Goal: Task Accomplishment & Management: Complete application form

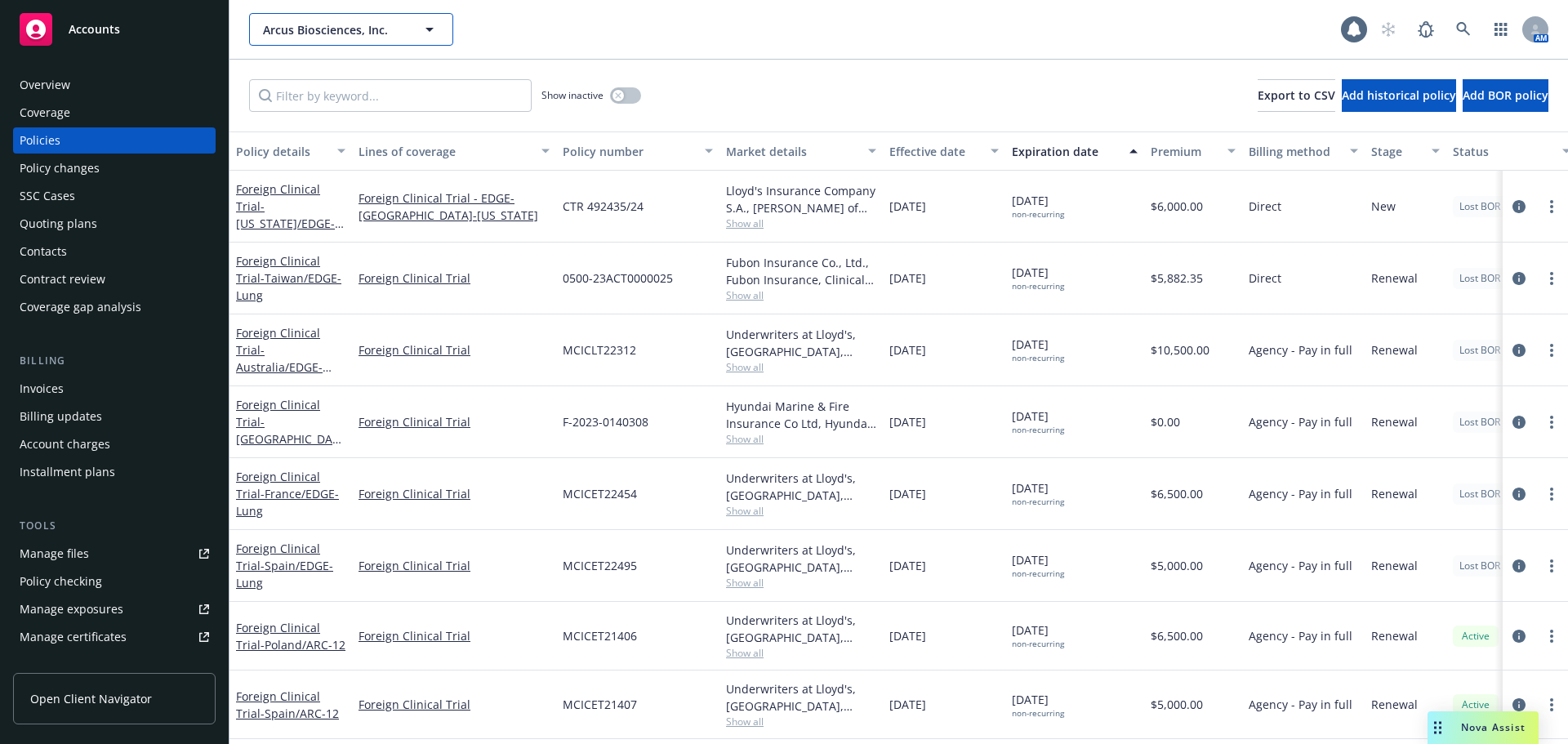
click at [309, 33] on span "Arcus Biosciences, Inc." at bounding box center [334, 30] width 141 height 17
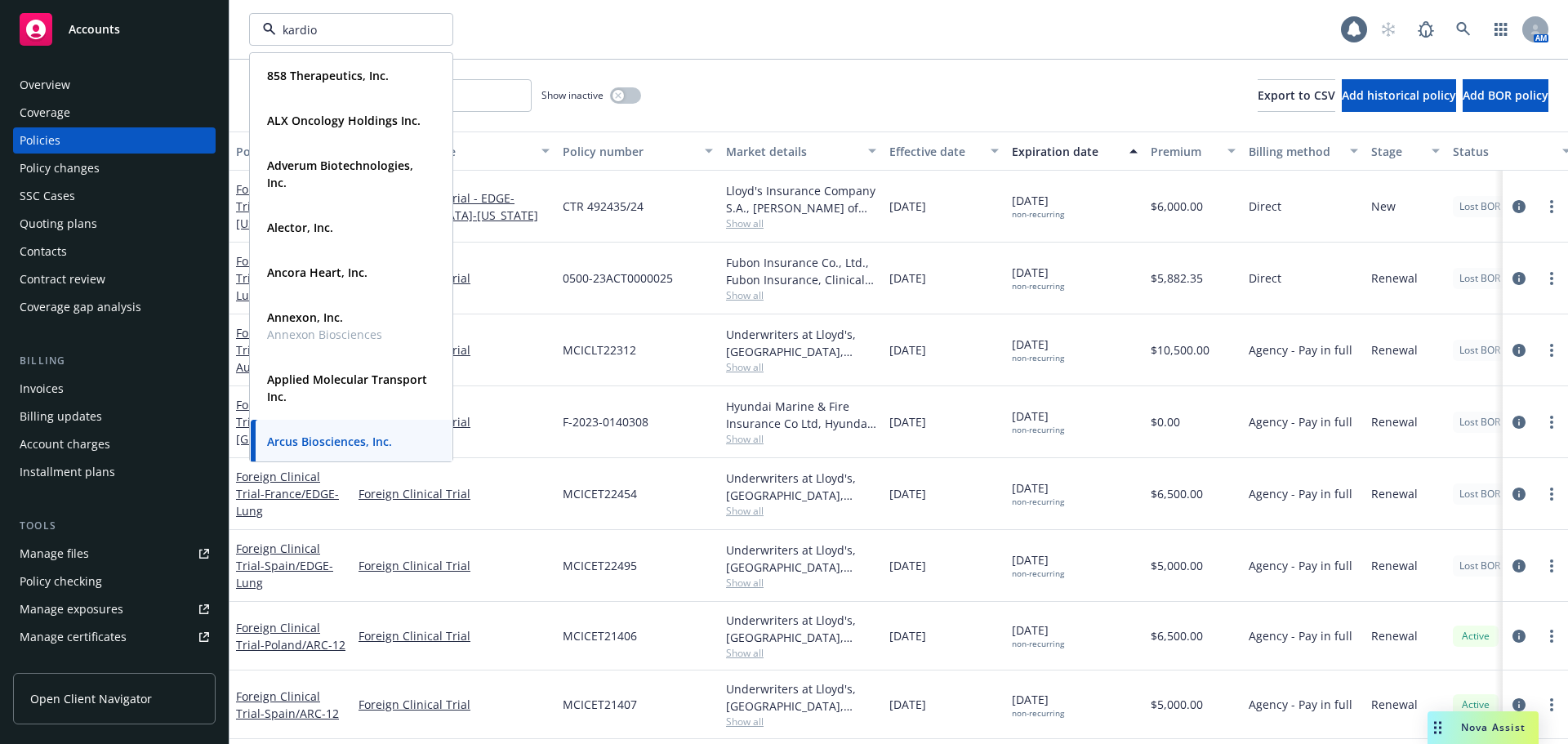
type input "kardion"
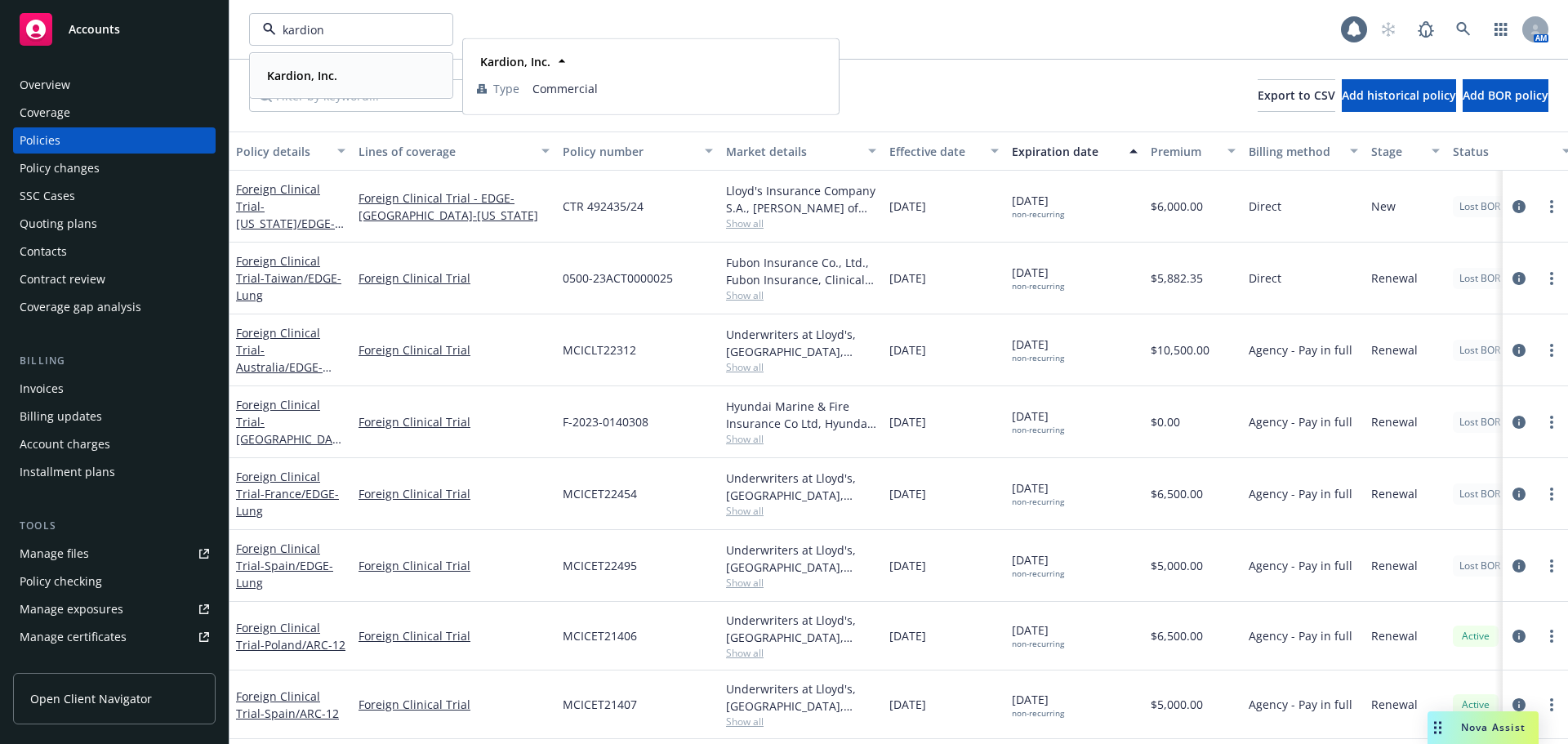
click at [331, 73] on strong "Kardion, Inc." at bounding box center [302, 75] width 70 height 16
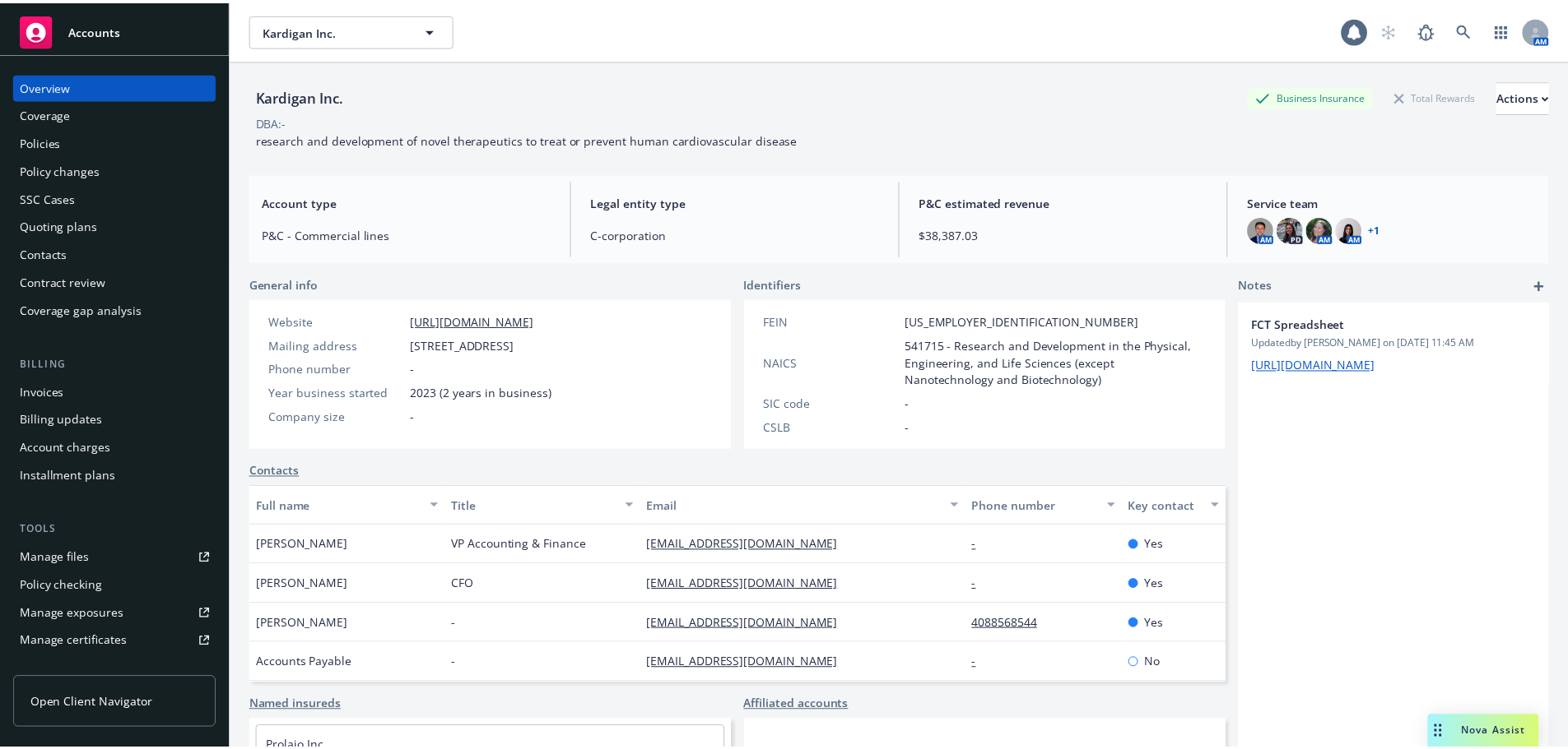
scroll to position [128, 0]
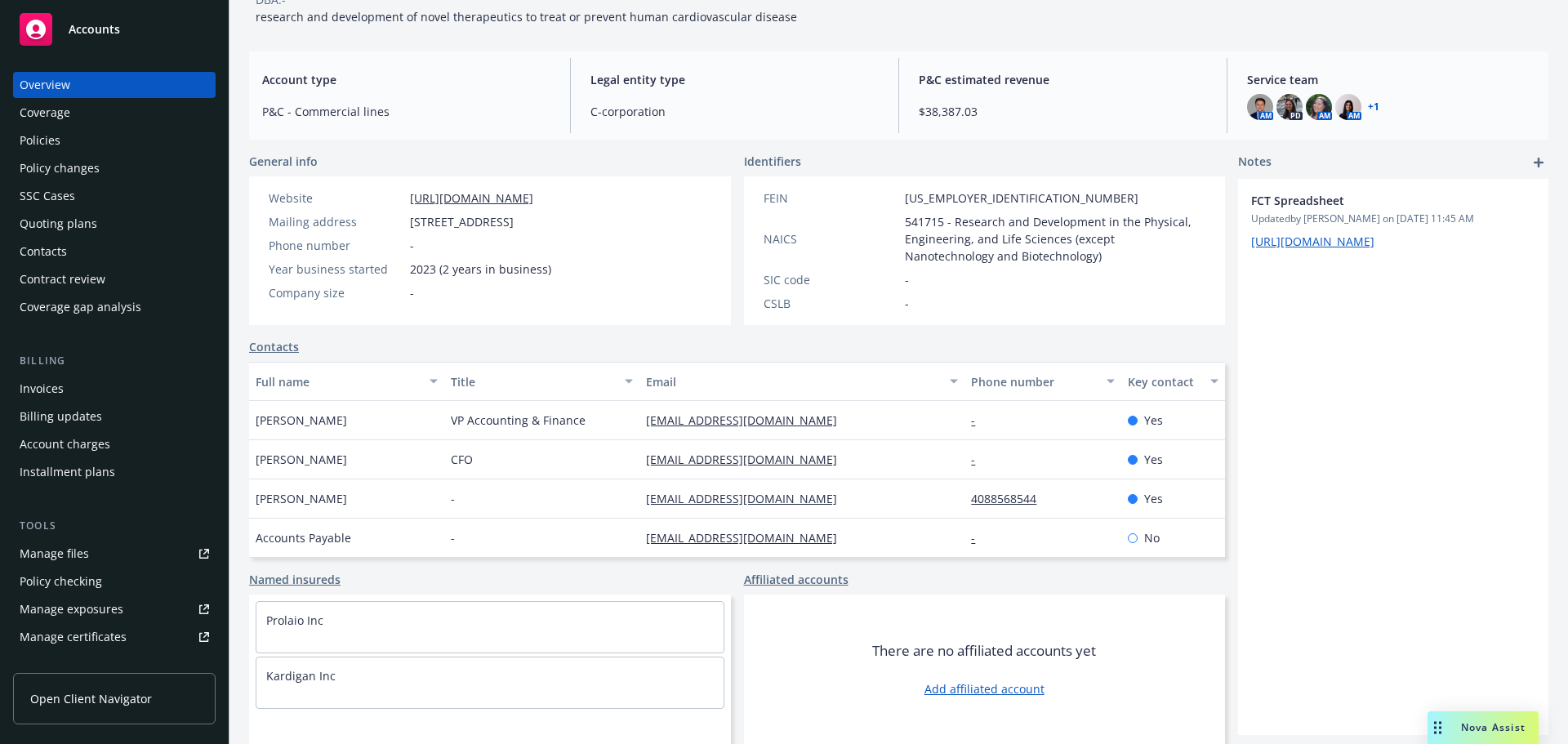
click at [80, 167] on div "Policy changes" at bounding box center [59, 168] width 80 height 26
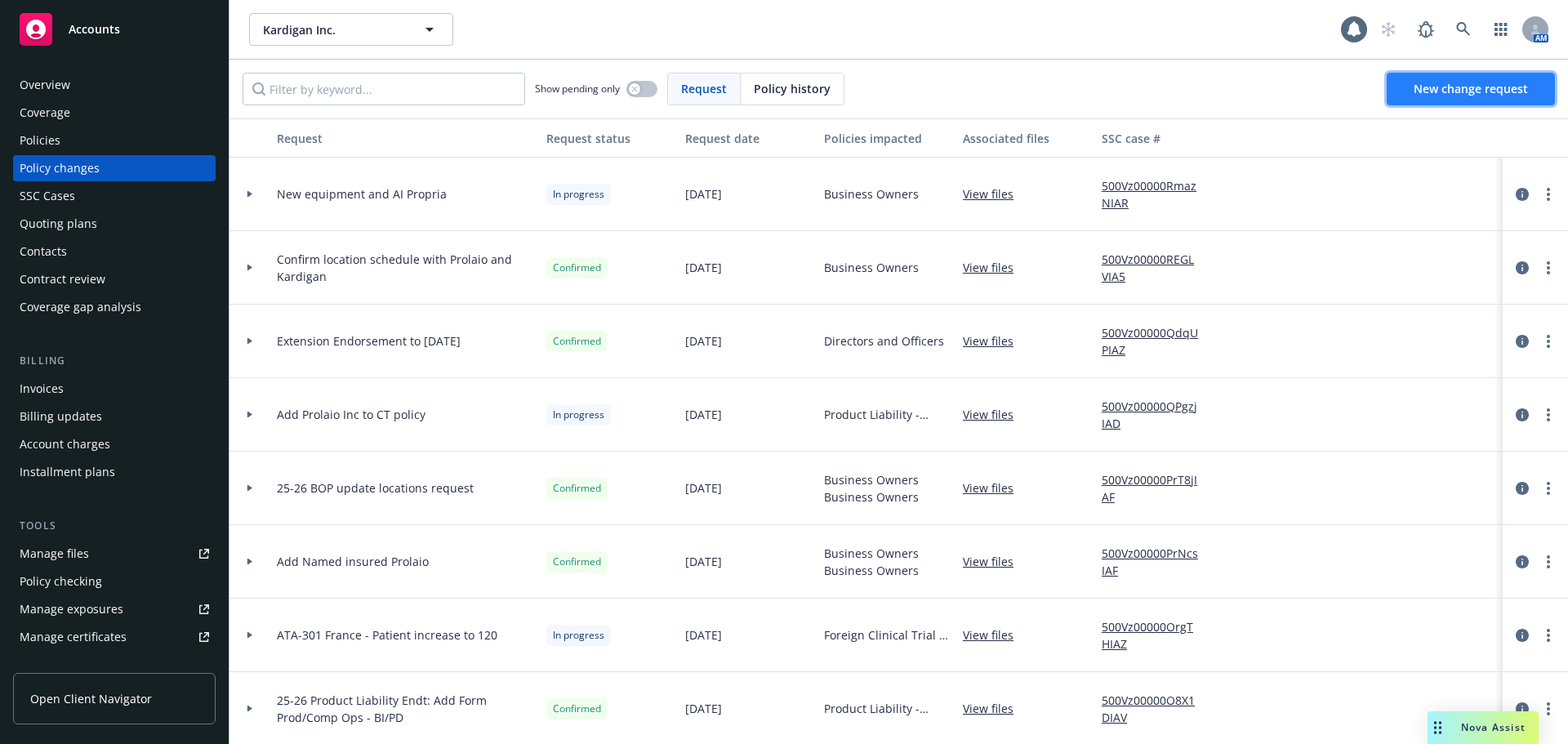
click at [1491, 84] on span "New change request" at bounding box center [1470, 88] width 114 height 16
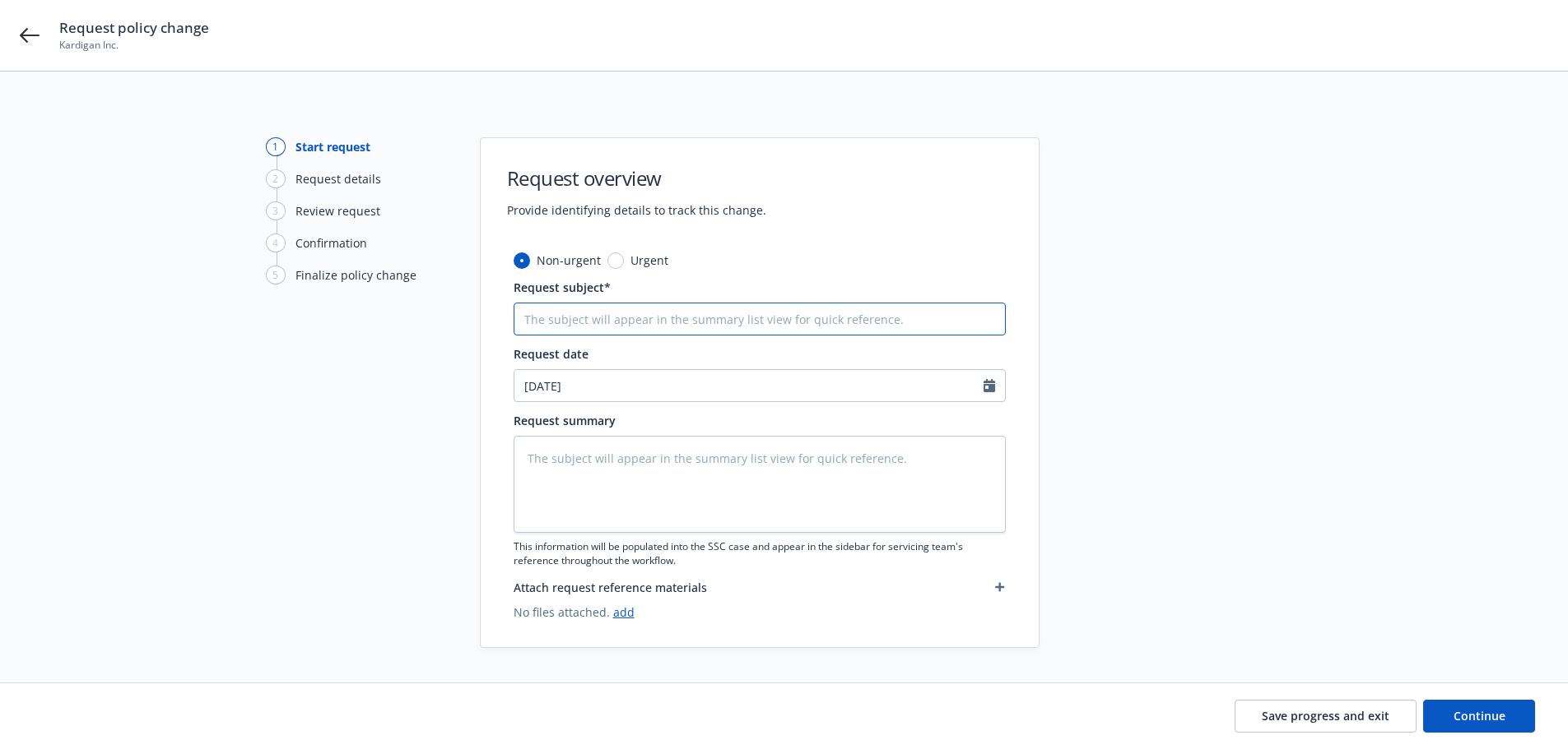
click at [680, 328] on input "Request subject*" at bounding box center [760, 318] width 492 height 33
type textarea "x"
type input "P"
type textarea "x"
type input "Pr"
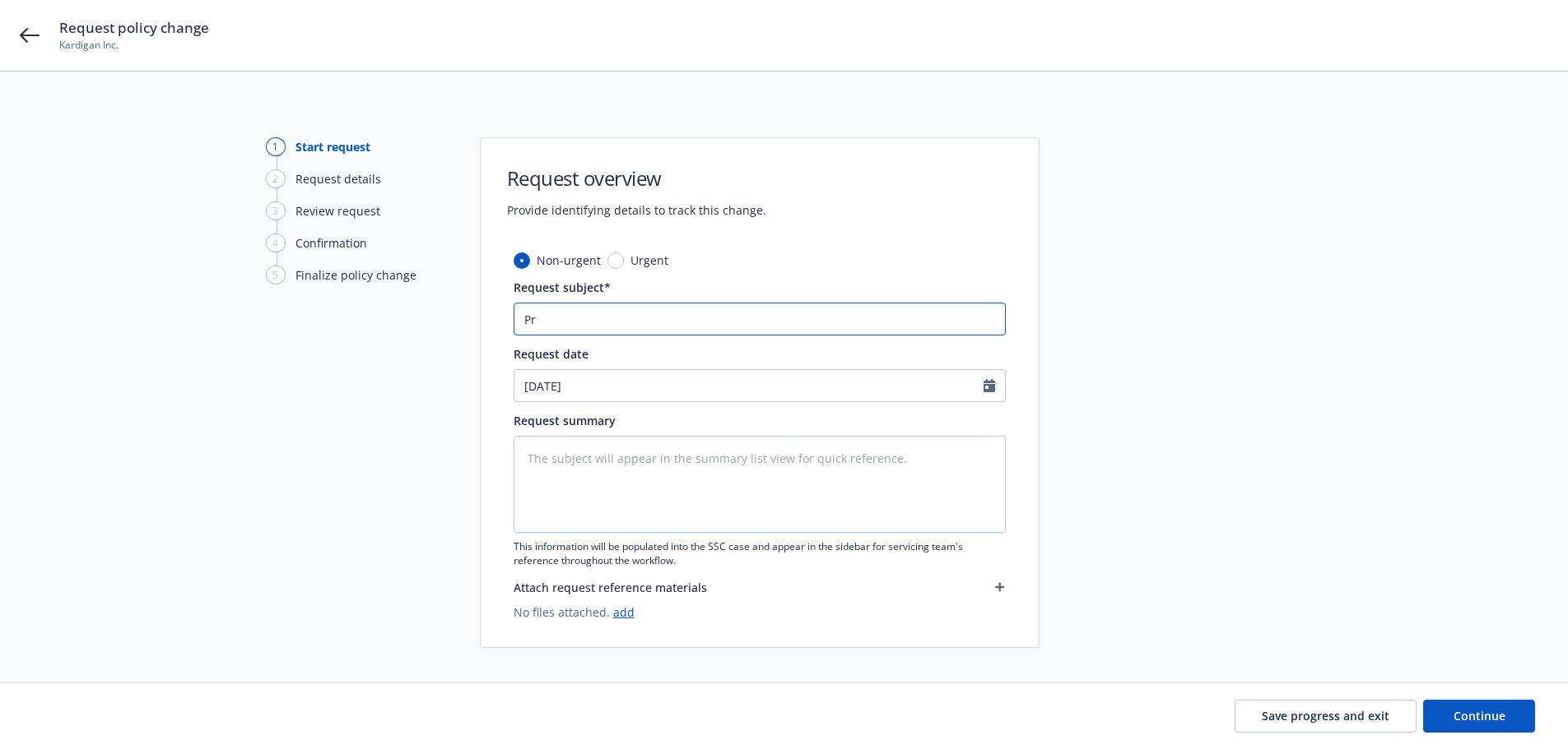
type textarea "x"
type input "Prot"
type textarea "x"
type input "Proto"
type textarea "x"
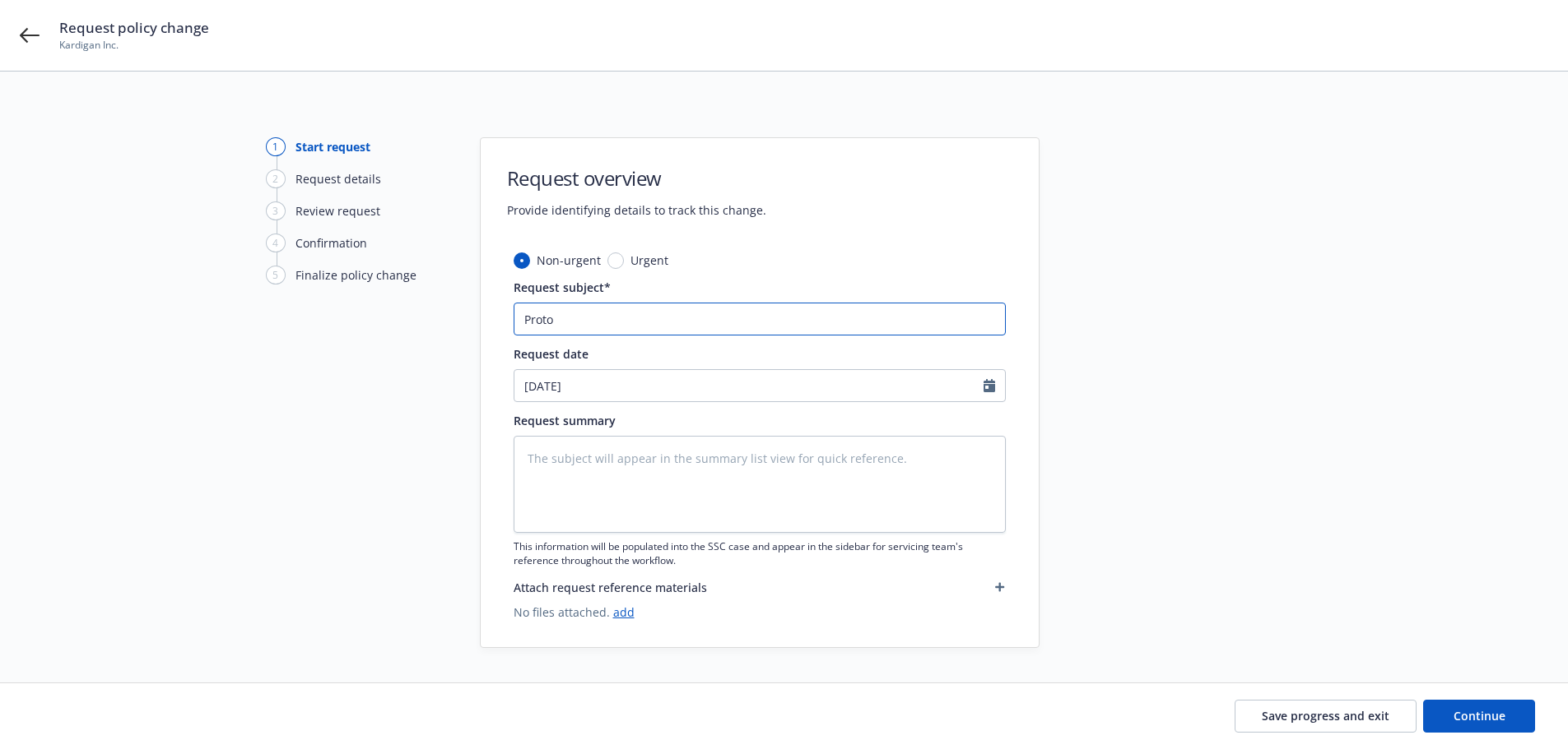
type input "Protoc"
type textarea "x"
type input "Protoco"
type textarea "x"
type input "Protocol"
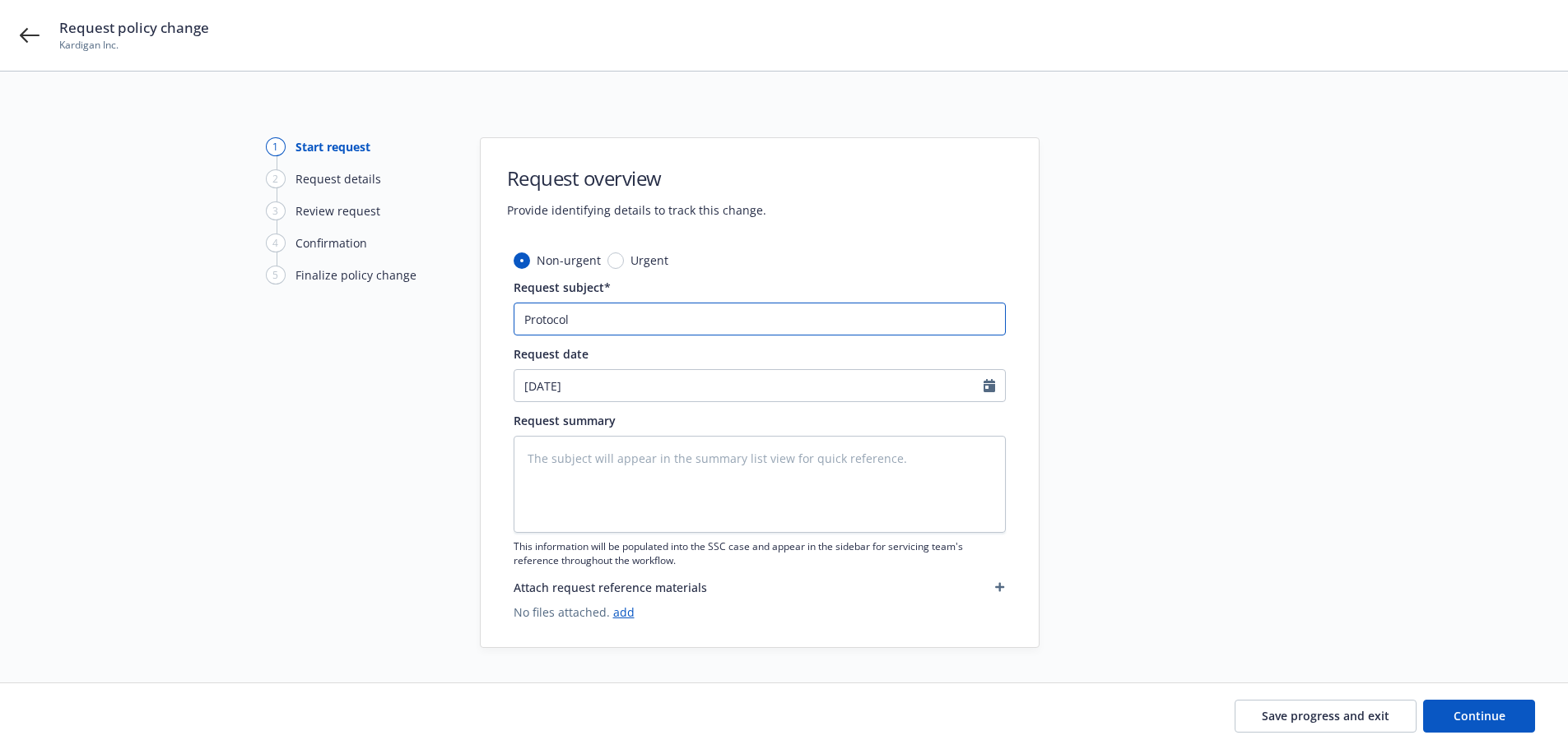
type textarea "x"
type input "Protocol"
type textarea "x"
type input "Protocol D"
type textarea "x"
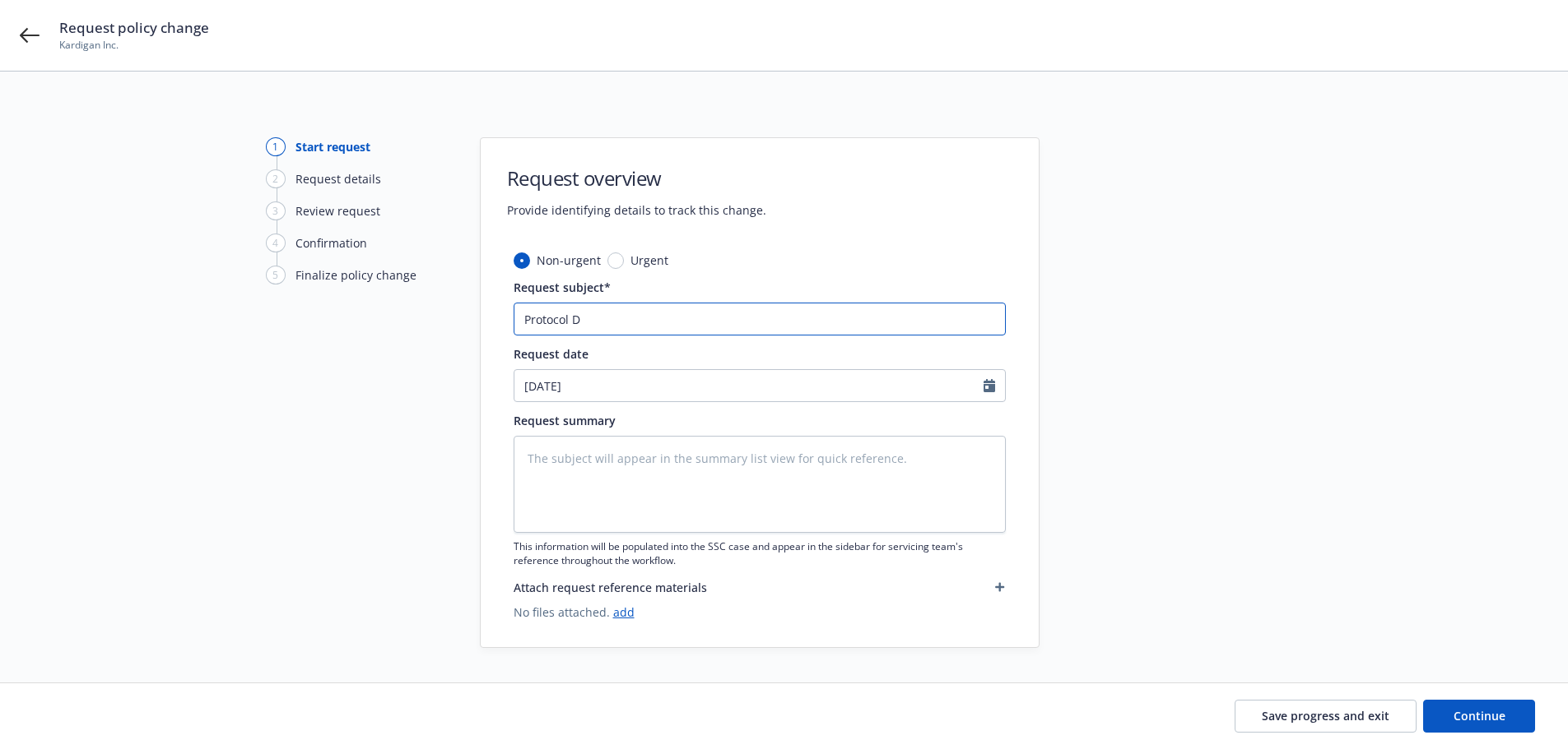
type input "Protocol DA"
type textarea "x"
type input "Protocol [PERSON_NAME]"
type textarea "x"
type input "Protocol [PERSON_NAME]-"
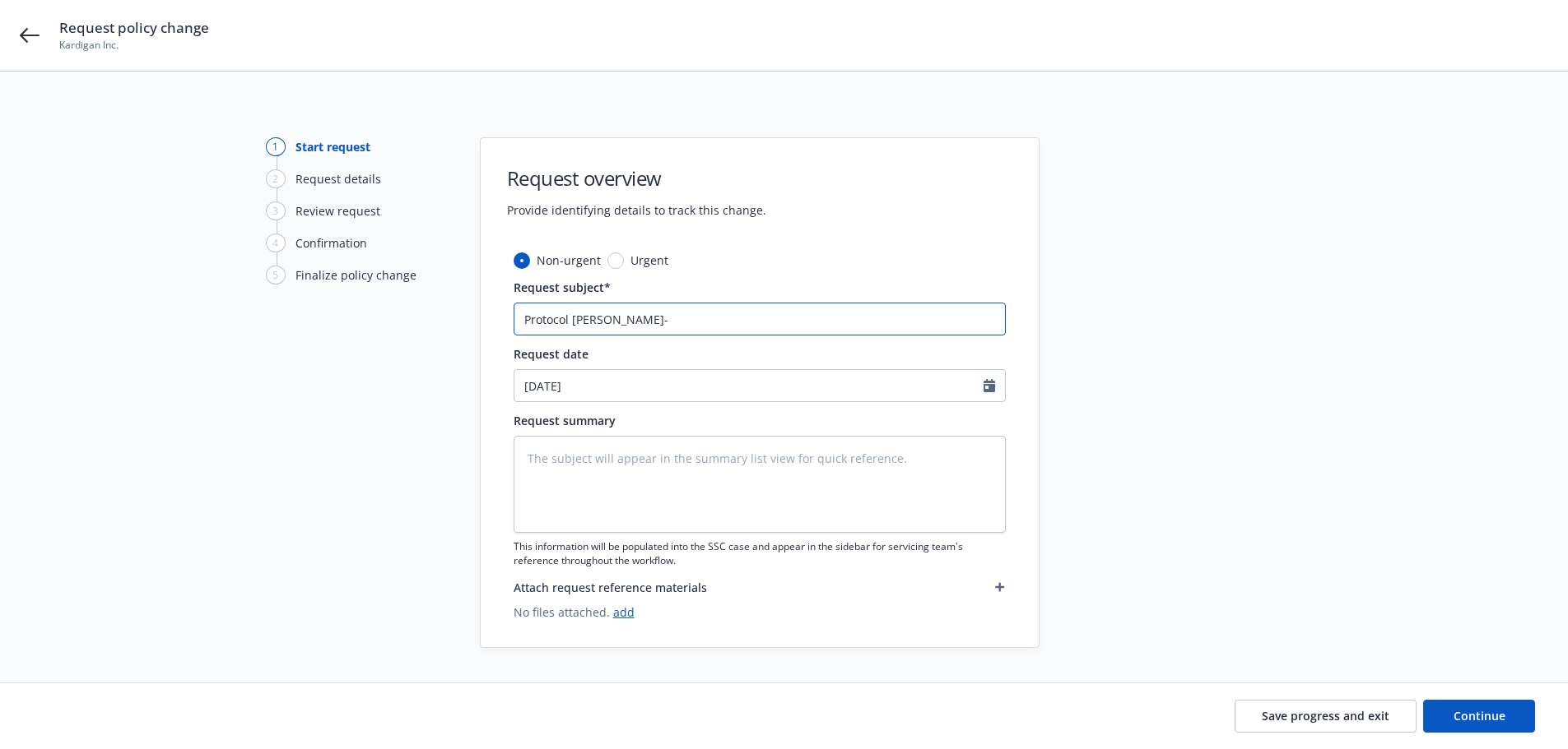
type textarea "x"
type input "Protocol [PERSON_NAME]-3"
type textarea "x"
type input "Protocol [PERSON_NAME]-30"
type textarea "x"
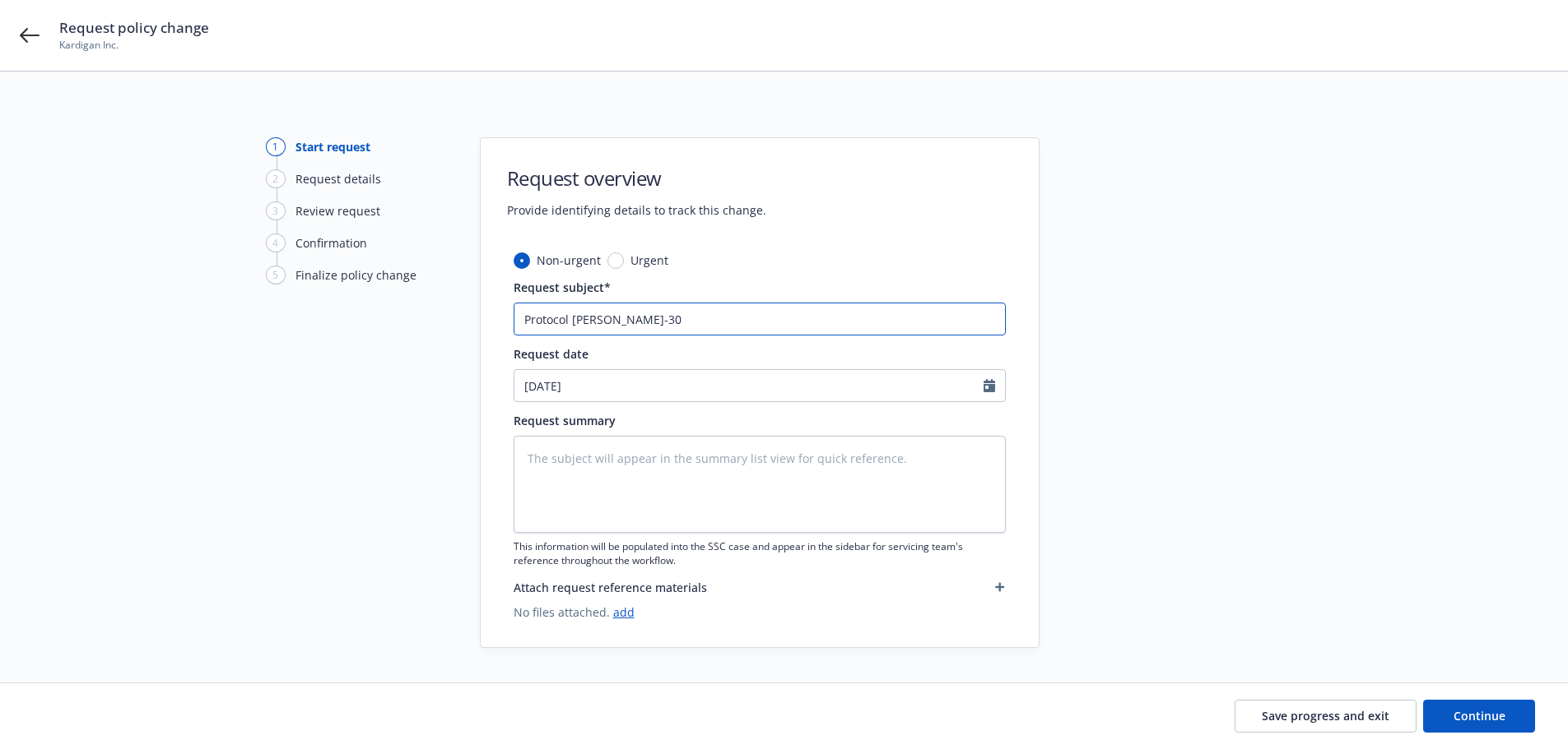
type input "Protocol [PERSON_NAME]-301"
type textarea "x"
type input "Protocol [PERSON_NAME]-301"
type textarea "x"
type input "Protocol [PERSON_NAME]-301 N"
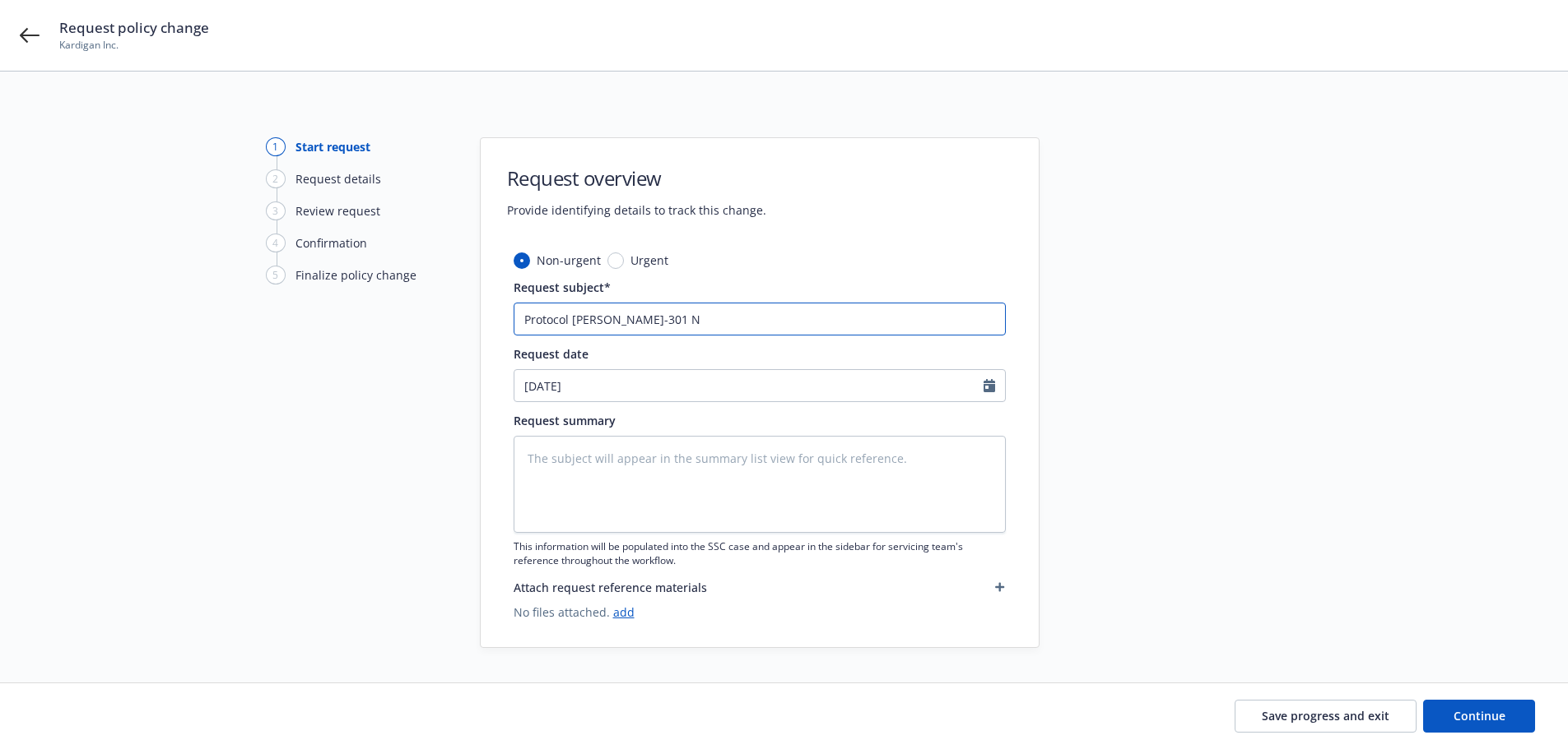
type textarea "x"
type input "Protocol [PERSON_NAME]-301 Ne"
type textarea "x"
type input "Protocol [PERSON_NAME]-301 N"
type textarea "x"
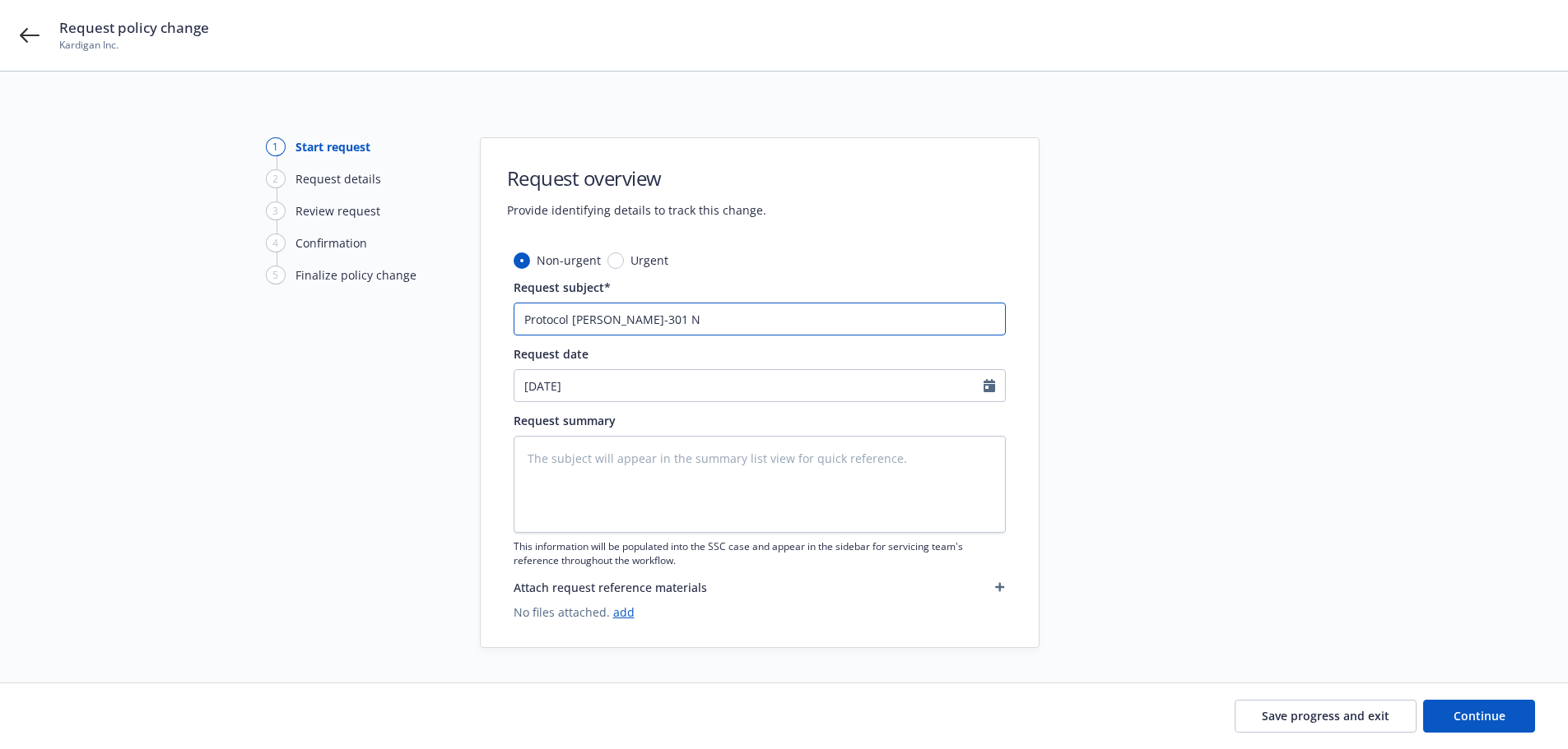
type input "Protocol [PERSON_NAME]-301"
type textarea "x"
type input "Protocol [PERSON_NAME]-301 B"
type textarea "x"
type input "Protocol [PERSON_NAME]-301 Be"
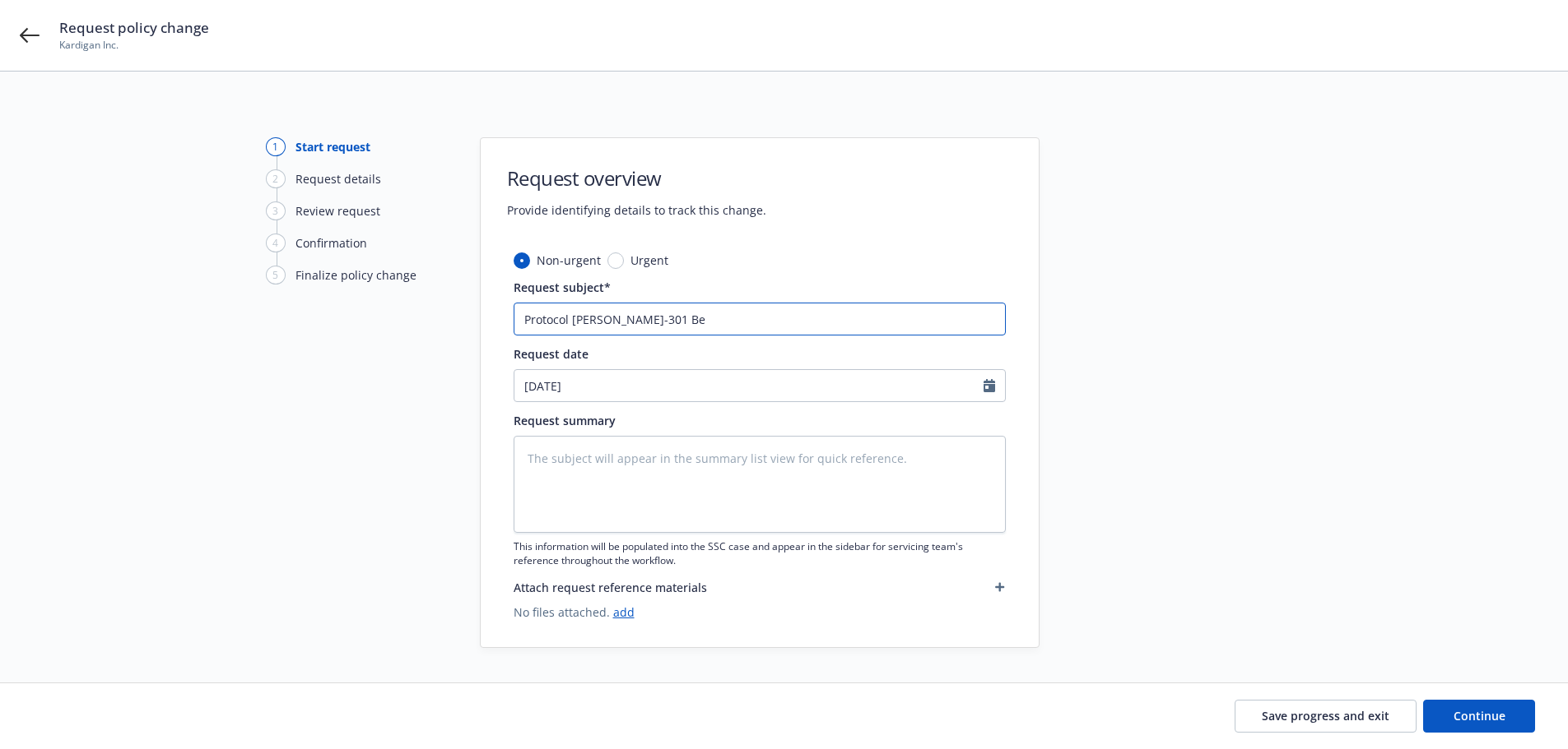
type textarea "x"
type input "Protocol [PERSON_NAME]-301 Bel"
type textarea "x"
type input "Protocol [PERSON_NAME]-301 Belg"
type textarea "x"
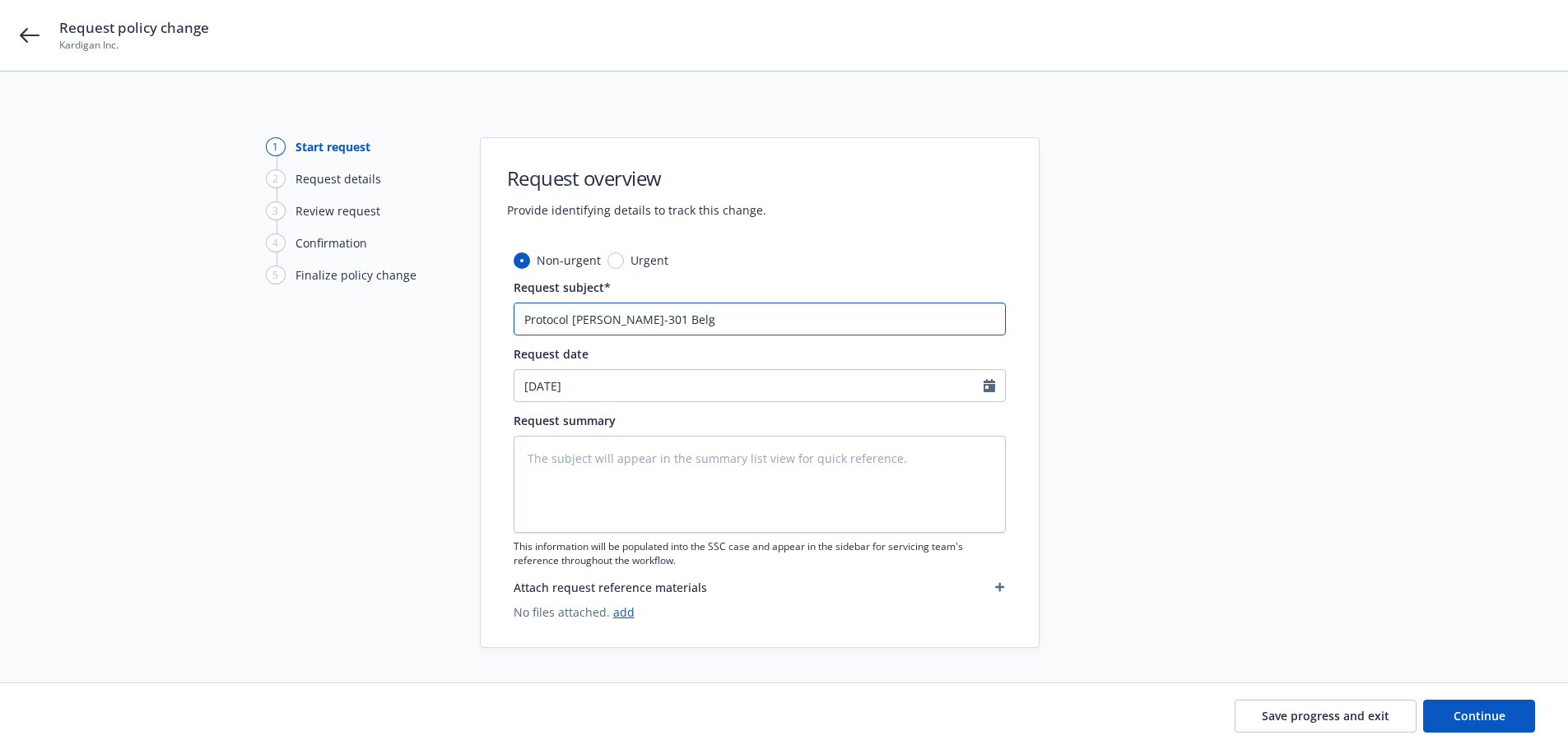
type input "Protocol [PERSON_NAME]-301 Belgi"
type textarea "x"
type input "Protocol [PERSON_NAME]-301 Belgiu"
type textarea "x"
type input "Protocol [PERSON_NAME]-301 [GEOGRAPHIC_DATA]"
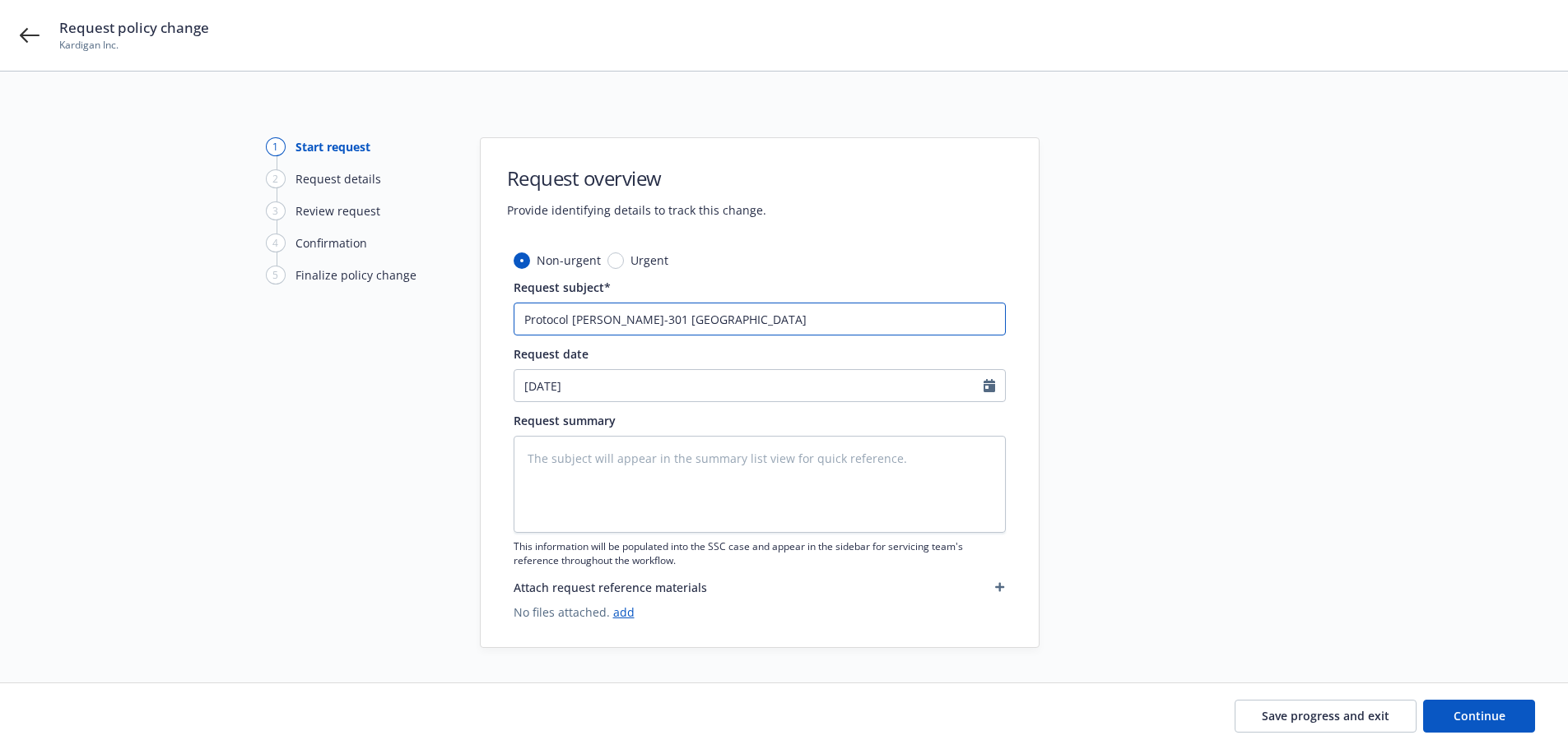
type textarea "x"
type input "Protocol [PERSON_NAME]-301 [GEOGRAPHIC_DATA]"
type textarea "x"
type input "Protocol [PERSON_NAME]-301 [GEOGRAPHIC_DATA] -"
type textarea "x"
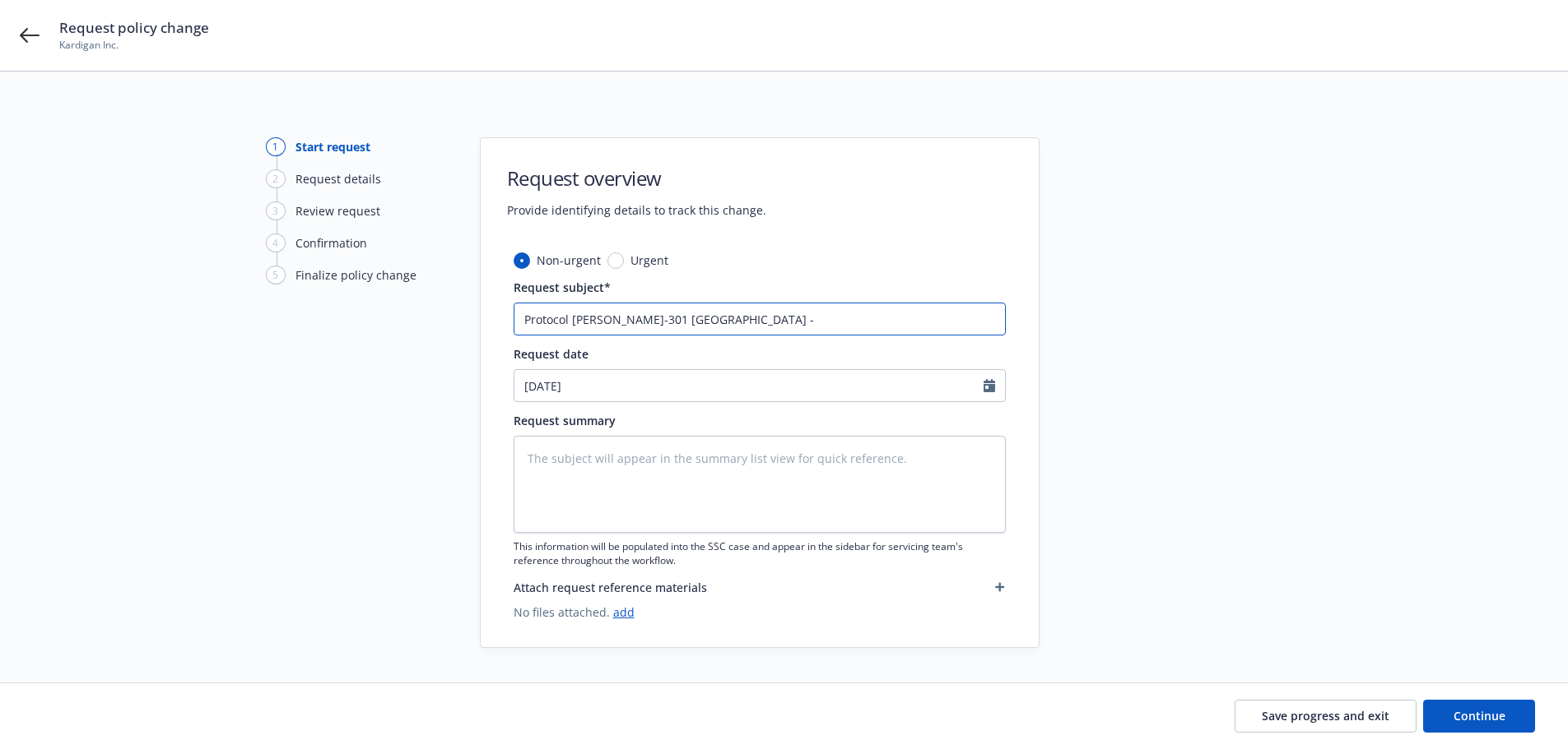
type input "Protocol [PERSON_NAME]-301 [GEOGRAPHIC_DATA] -"
type textarea "x"
type input "Protocol [PERSON_NAME]-301 [GEOGRAPHIC_DATA] - P"
type textarea "x"
type input "Protocol [PERSON_NAME]-301 [GEOGRAPHIC_DATA] - Pr"
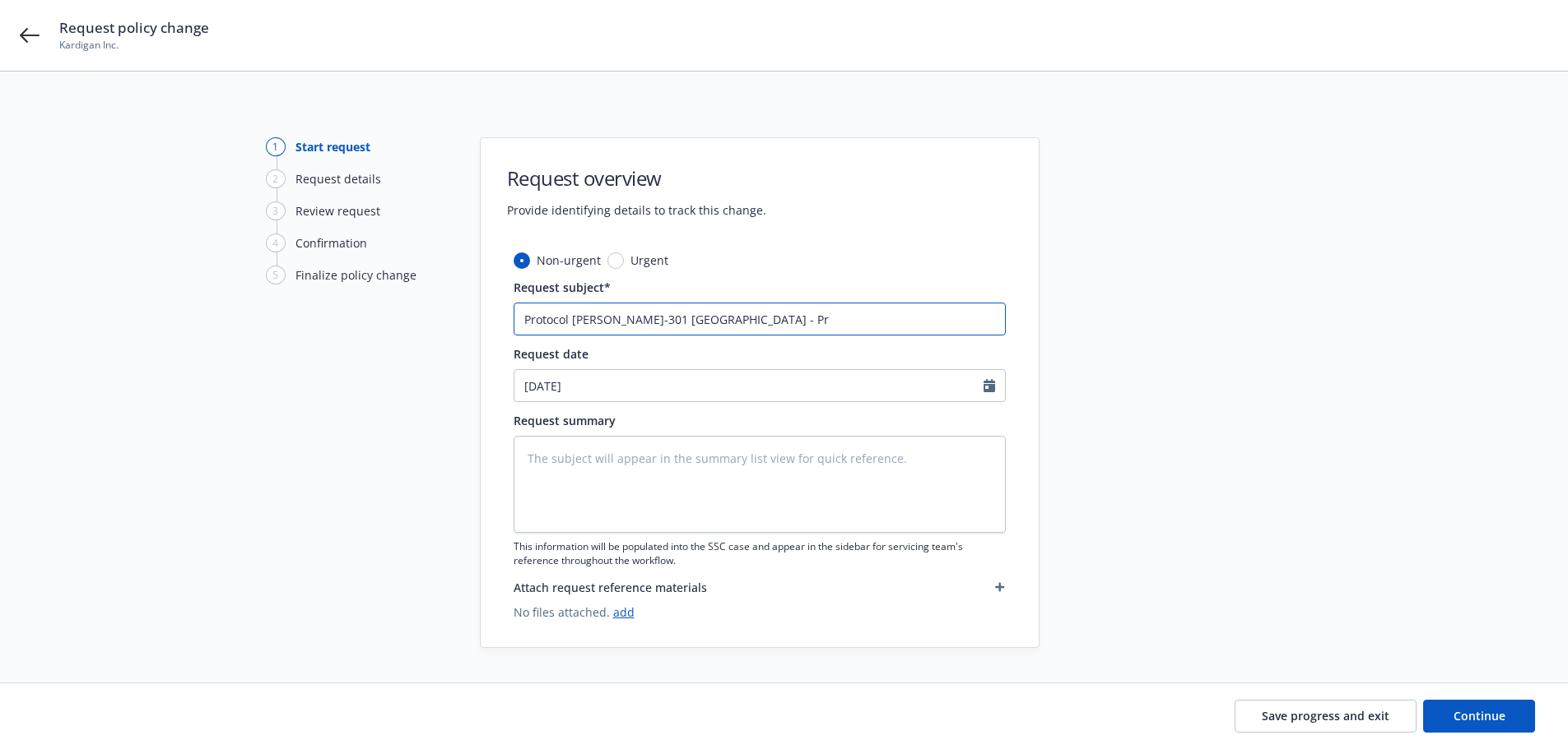
type textarea "x"
type input "Protocol [PERSON_NAME]-301 [GEOGRAPHIC_DATA] - Pre"
type textarea "x"
type input "Protocol [PERSON_NAME]-301 Belgium - Preg"
type textarea "x"
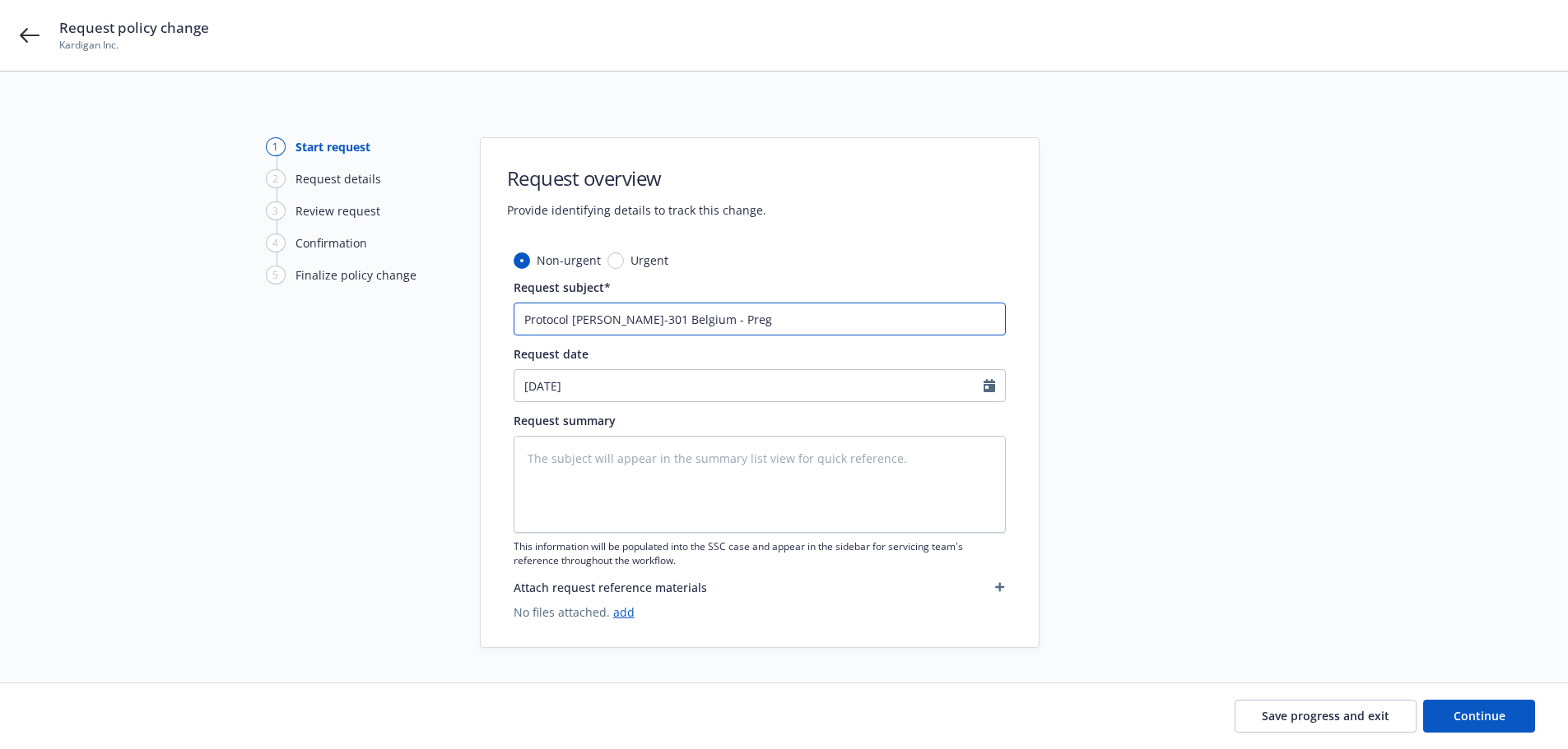
type input "Protocol [PERSON_NAME]-301 Belgium - Pregn"
type textarea "x"
type input "Protocol [PERSON_NAME]-301 [GEOGRAPHIC_DATA] - Pregna"
type textarea "x"
type input "Protocol [PERSON_NAME]-301 [GEOGRAPHIC_DATA] - Pregnan"
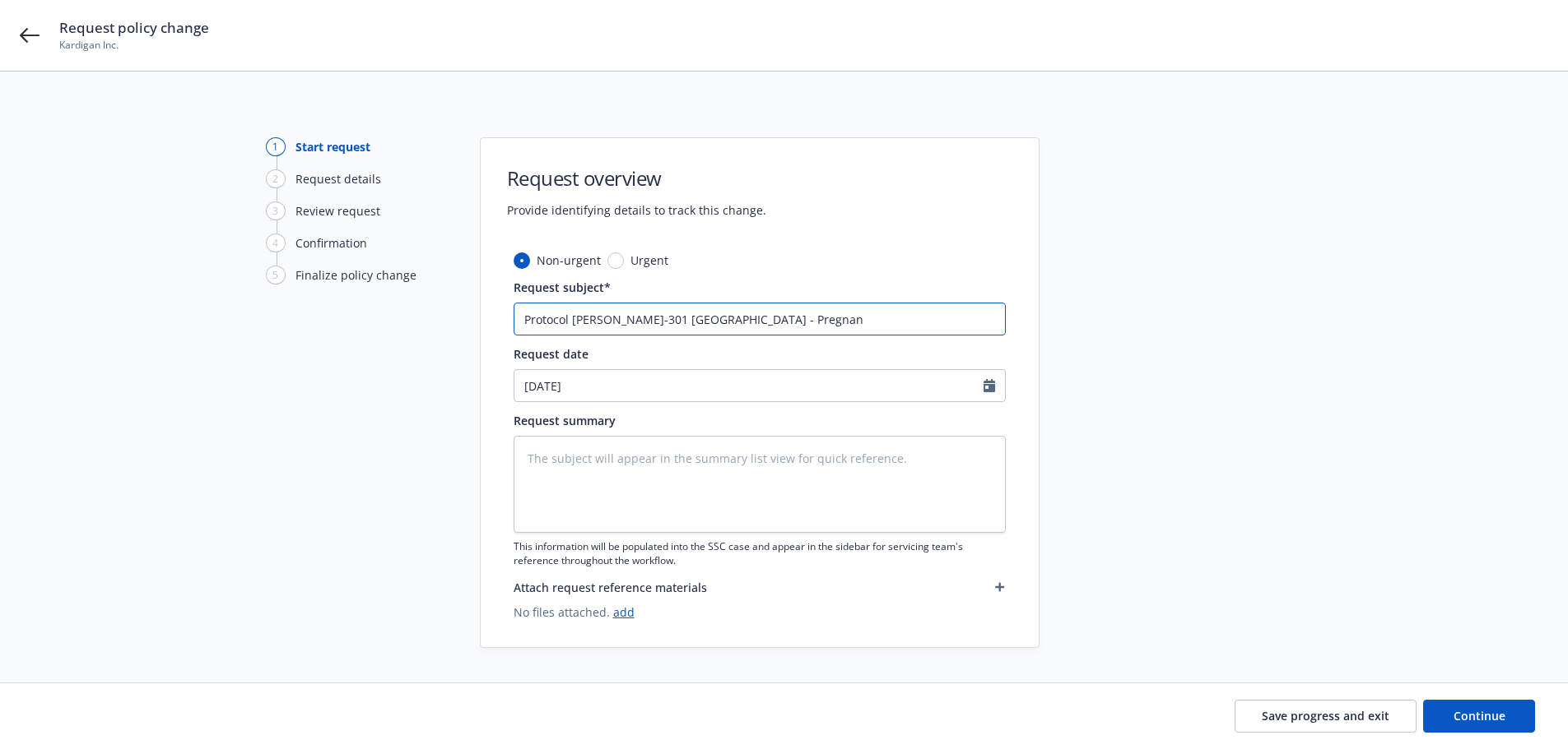
type textarea "x"
type input "Protocol [PERSON_NAME]-301 Belgium - Pregnant"
type textarea "x"
type input "Protocol [PERSON_NAME]-301 Belgium - Pregnant"
type textarea "x"
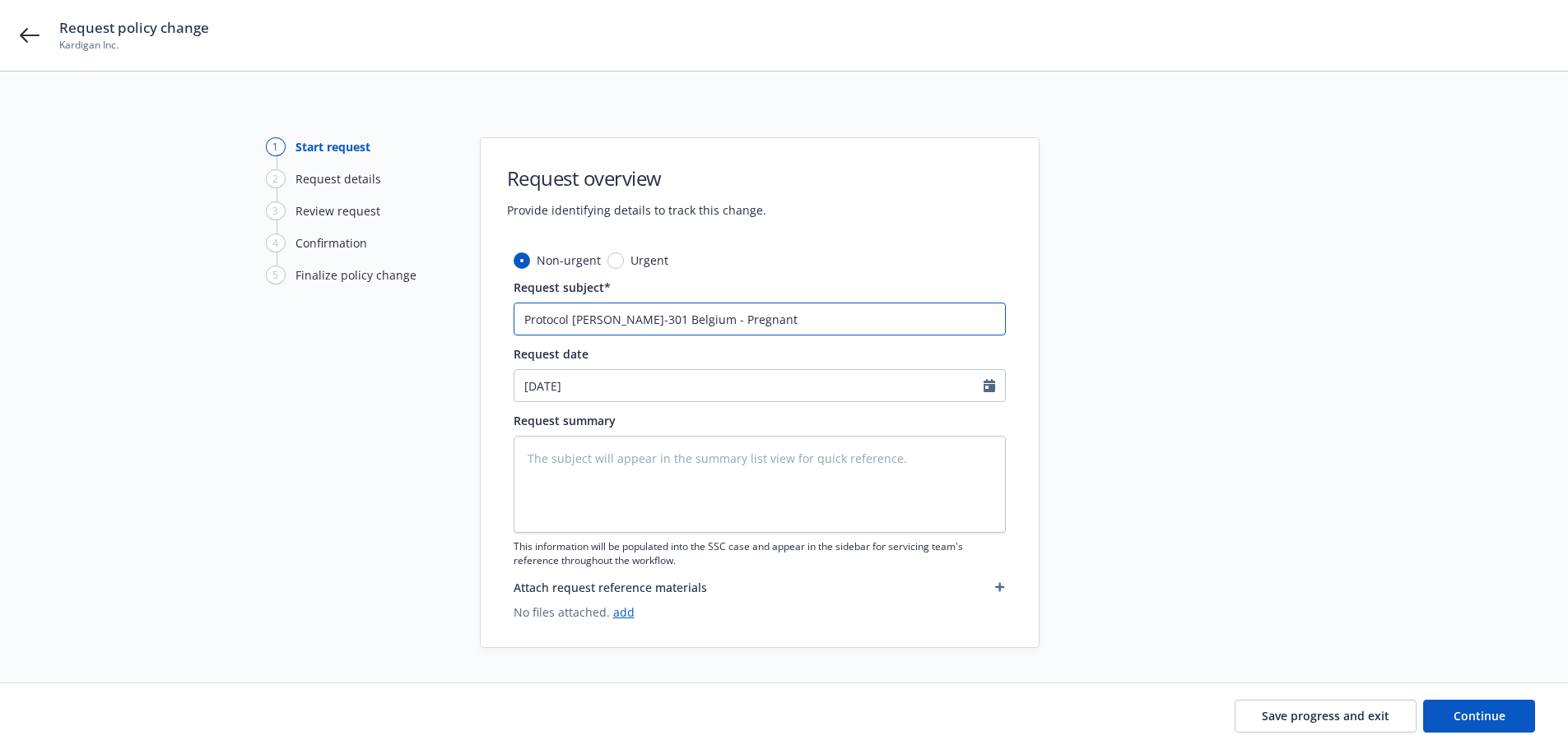
type input "Protocol [PERSON_NAME]-301 Belgium - Pregnant P"
type textarea "x"
type input "Protocol [PERSON_NAME]-301 Belgium - Pregnant Pa"
type textarea "x"
type input "Protocol [PERSON_NAME]-301 Belgium - Pregnant Par"
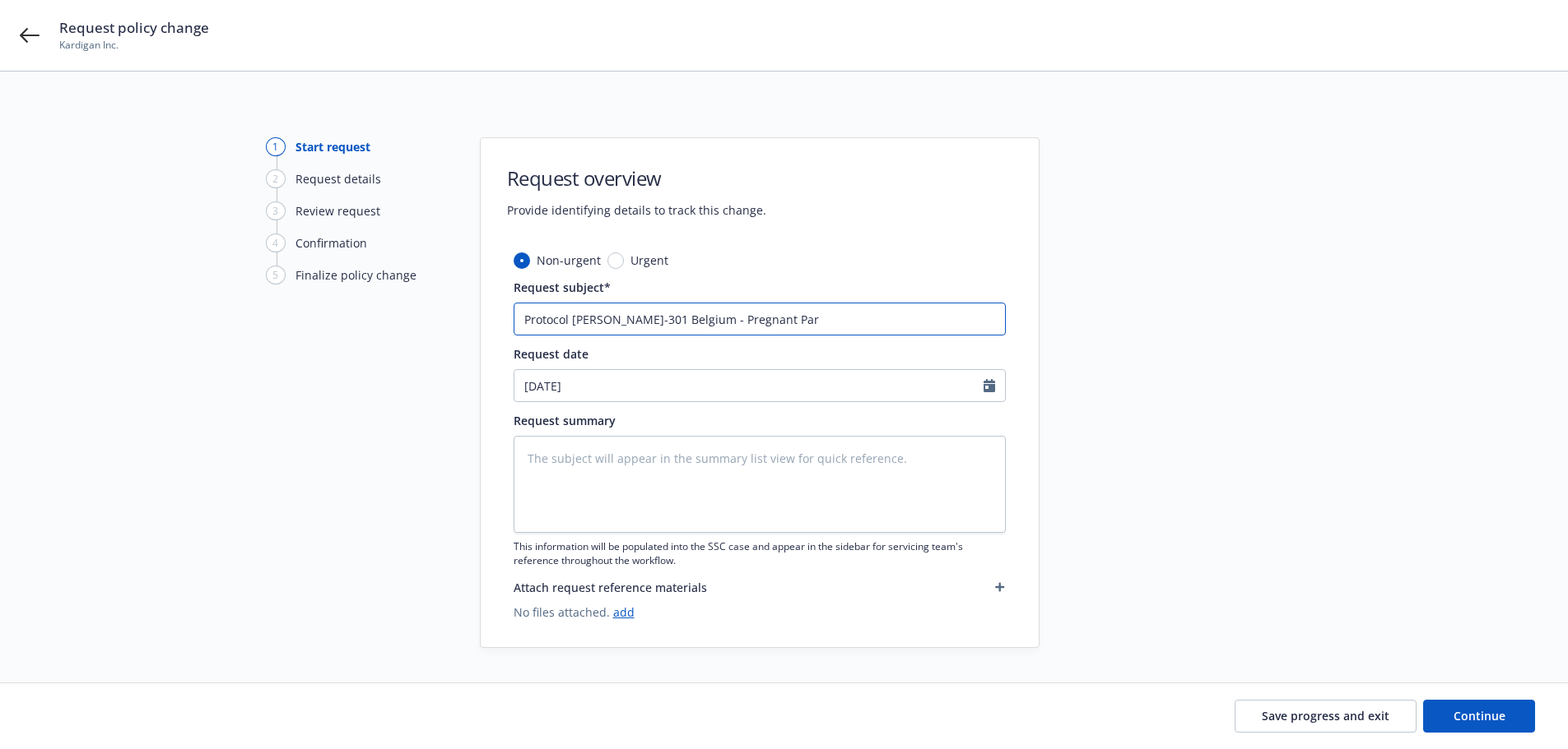
type textarea "x"
type input "Protocol [PERSON_NAME]-301 Belgium - Pregnant Part"
type textarea "x"
type input "Protocol [PERSON_NAME]-301 Belgium - Pregnant Partn"
type textarea "x"
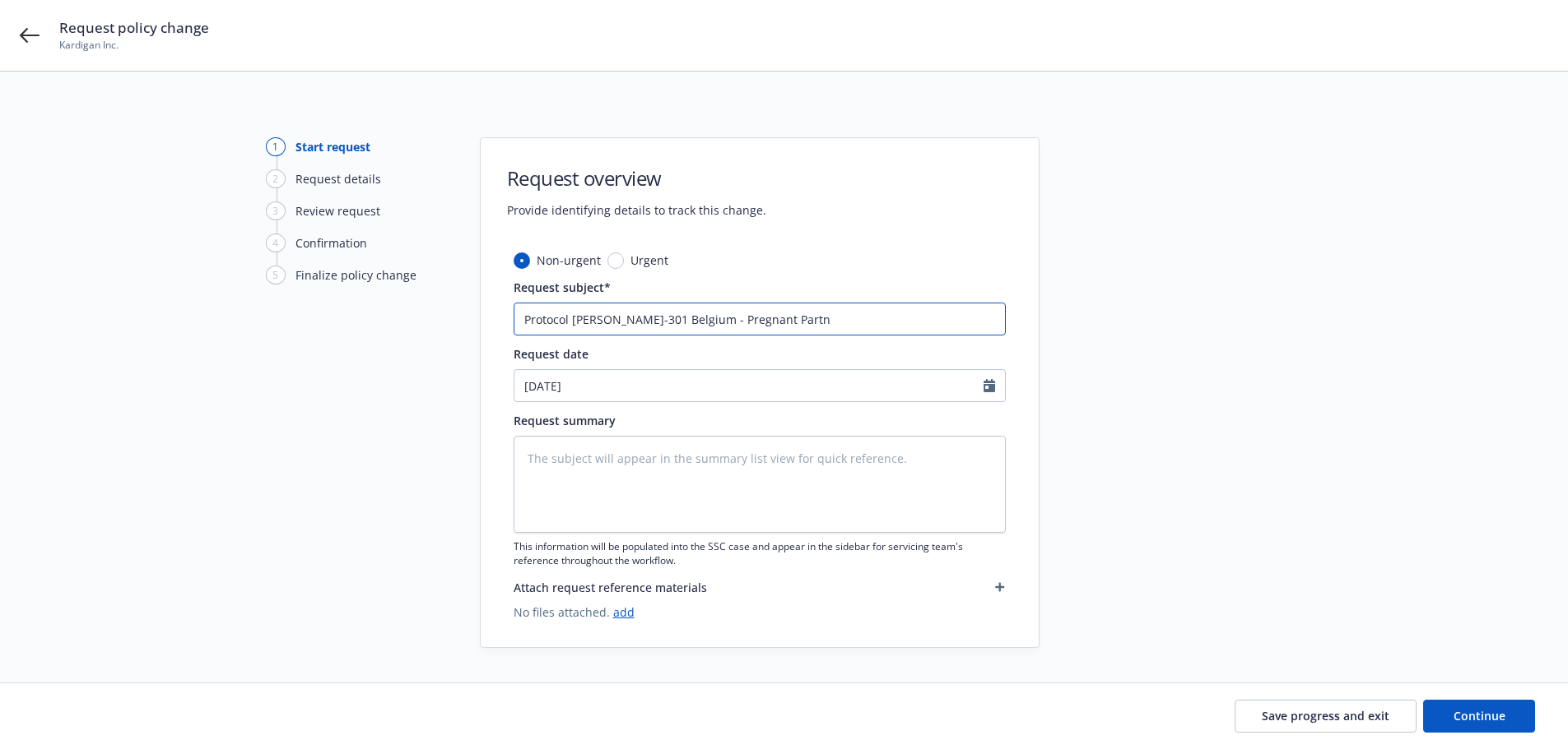
type input "Protocol [PERSON_NAME]-301 Belgium - Pregnant Partnr"
type textarea "x"
type input "Protocol [PERSON_NAME]-301 Belgium - Pregnant Partn"
type textarea "x"
type input "Protocol [PERSON_NAME]-301 Belgium - Pregnant Partne"
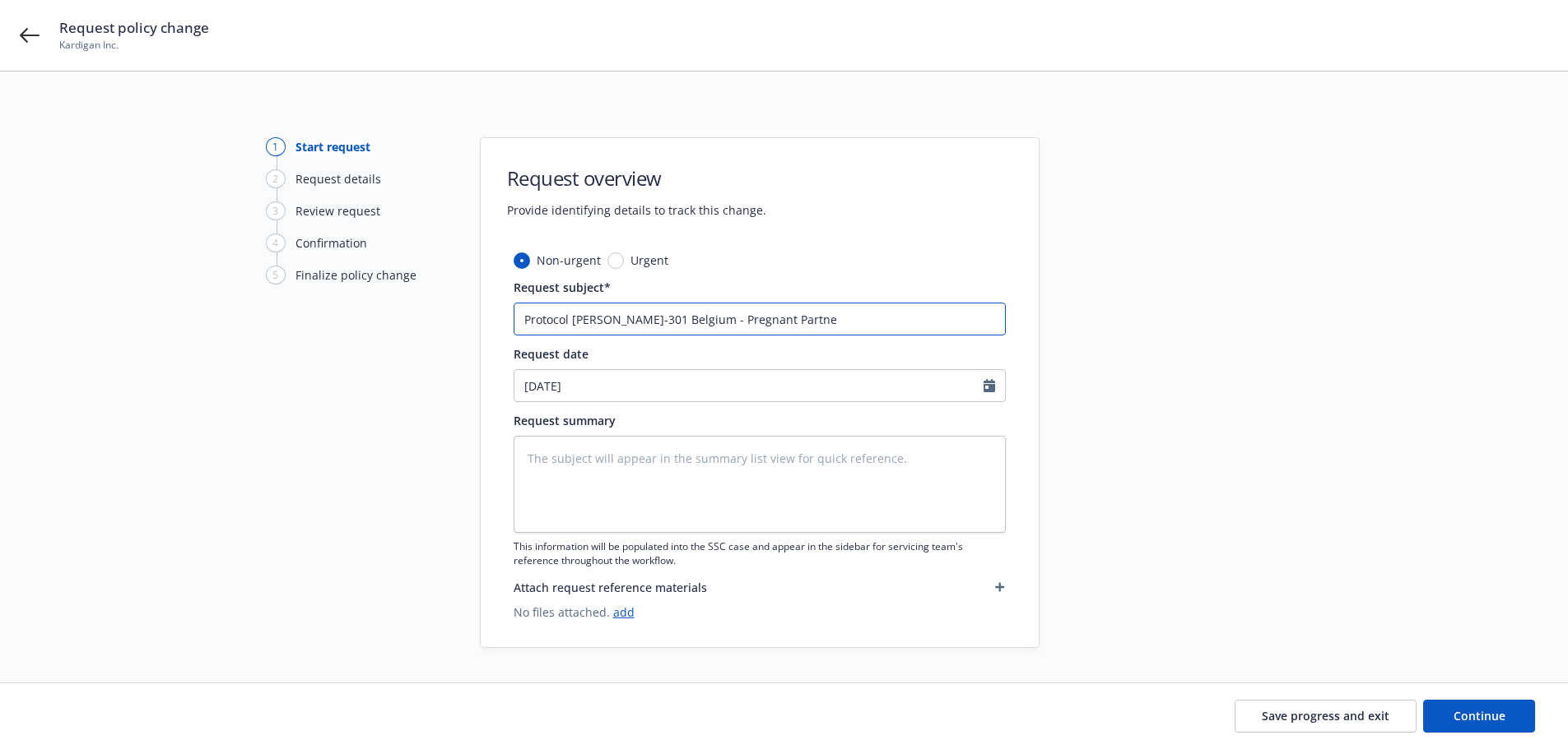
type textarea "x"
type input "Protocol [PERSON_NAME]-301 Belgium - Pregnant Partner"
type textarea "x"
type input "Protocol [PERSON_NAME]-301 Belgium - Pregnant Partner"
type textarea "x"
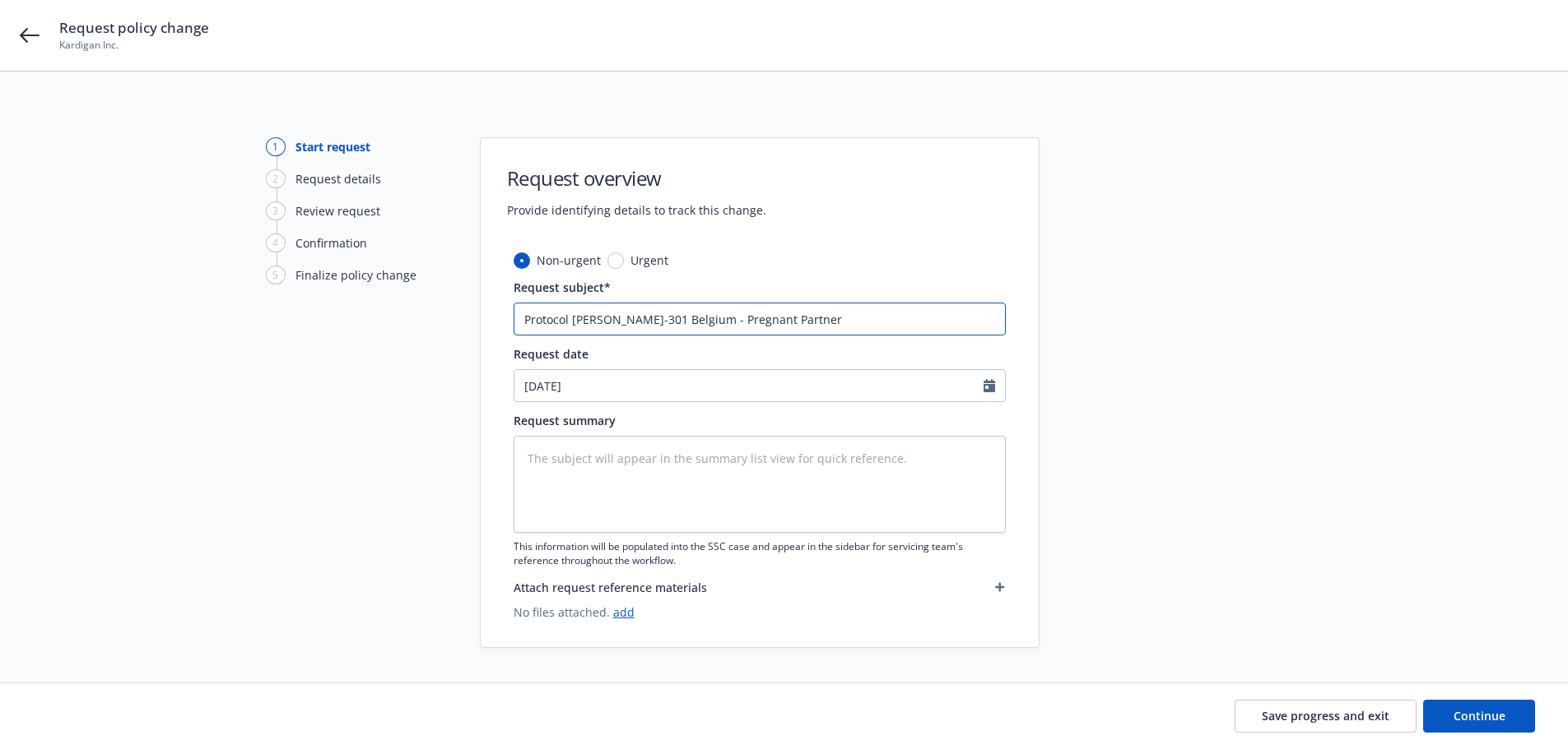
type input "Protocol [PERSON_NAME]-301 Belgium - Pregnant Partner C"
type textarea "x"
type input "Protocol [PERSON_NAME]-301 Belgium - Pregnant Partner Co"
type textarea "x"
type input "Protocol [PERSON_NAME]-301 Belgium - Pregnant Partner Cob"
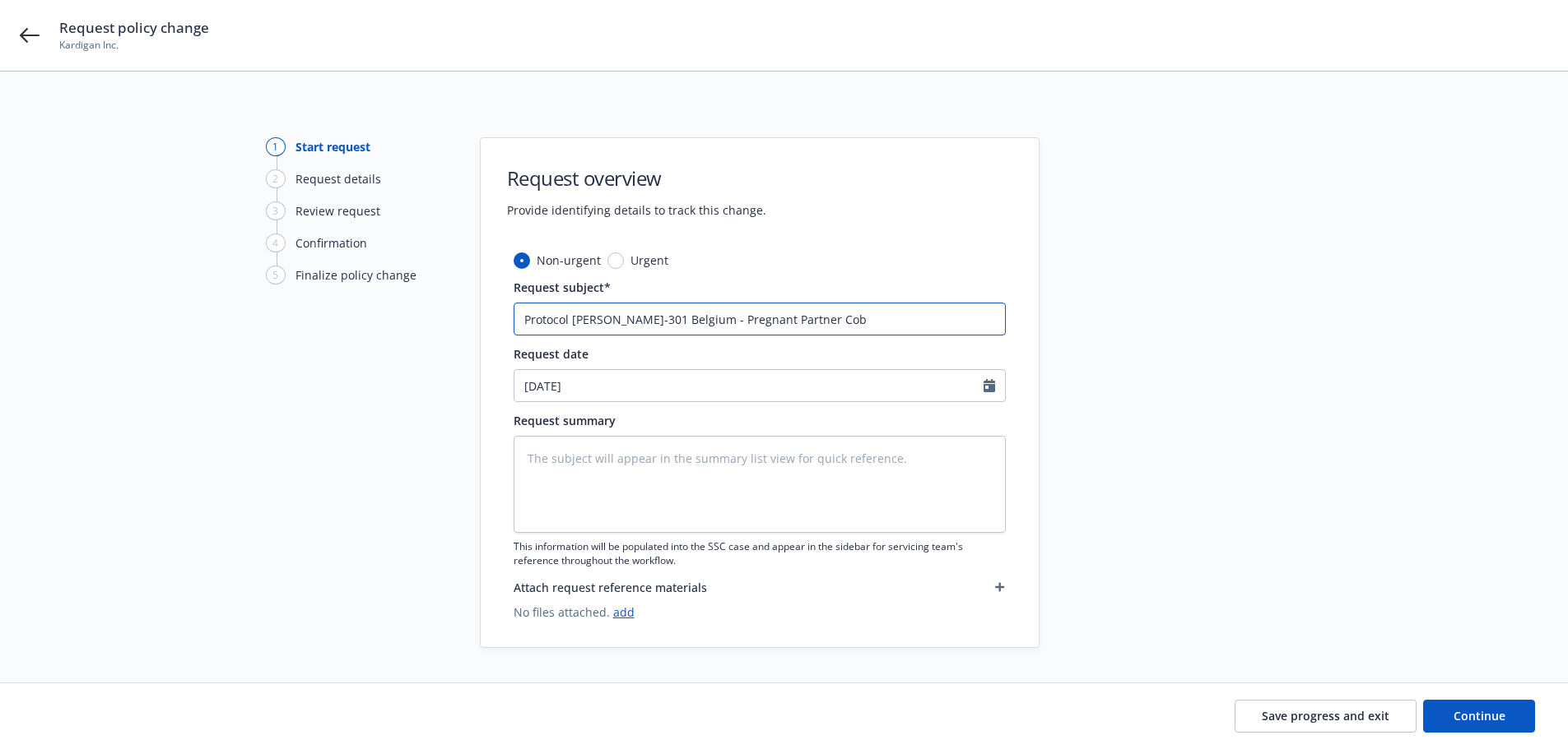
type textarea "x"
type input "Protocol [PERSON_NAME]-301 Belgium - Pregnant Partner Cobe"
type textarea "x"
type input "Protocol [PERSON_NAME]-301 Belgium - Pregnant Partner Cober"
type textarea "x"
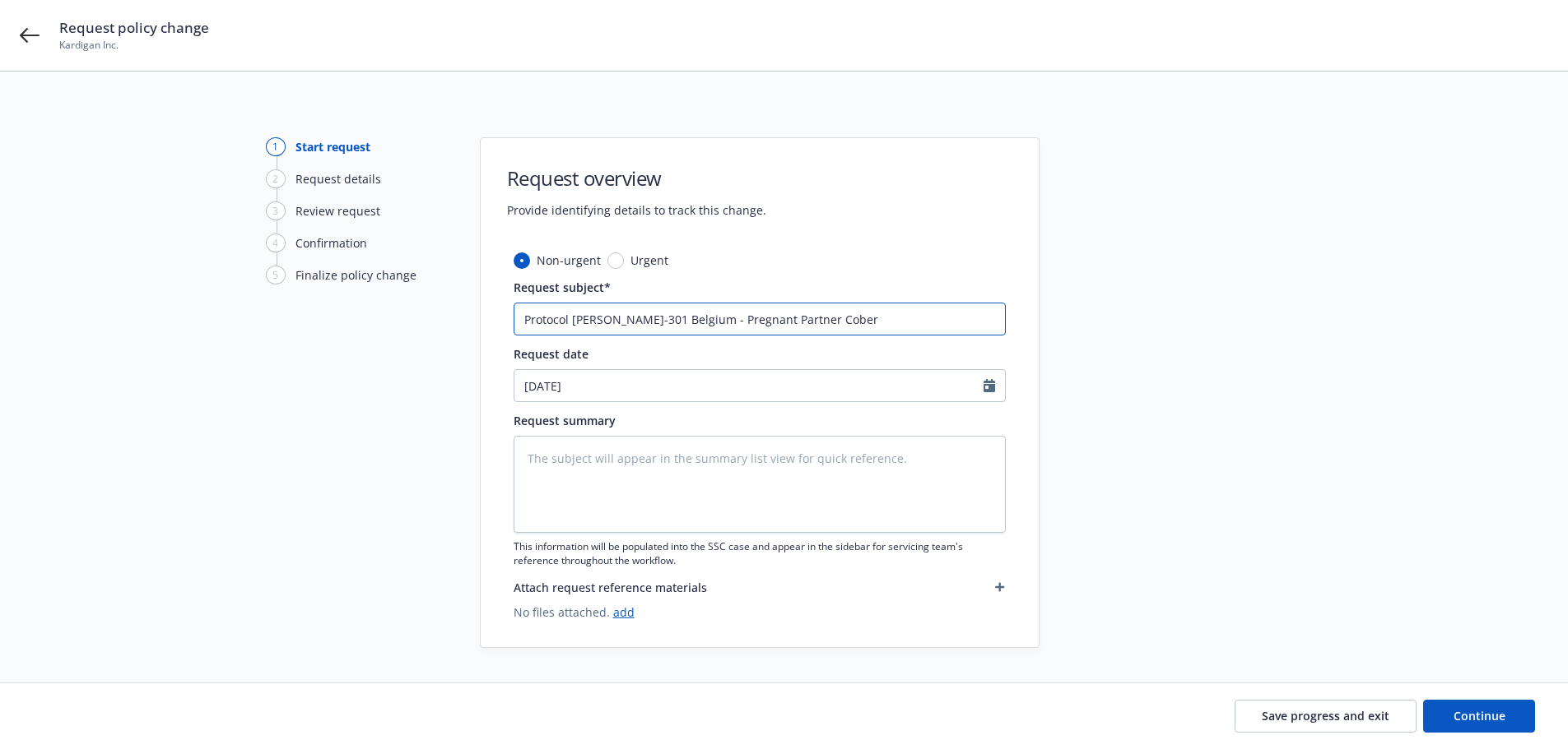
type input "Protocol [PERSON_NAME]-301 Belgium - Pregnant Partner Cobera"
type textarea "x"
type input "Protocol [PERSON_NAME]-301 Belgium - Pregnant Partner Cober"
type textarea "x"
type input "Protocol [PERSON_NAME]-301 Belgium - Pregnant Partner Cobe"
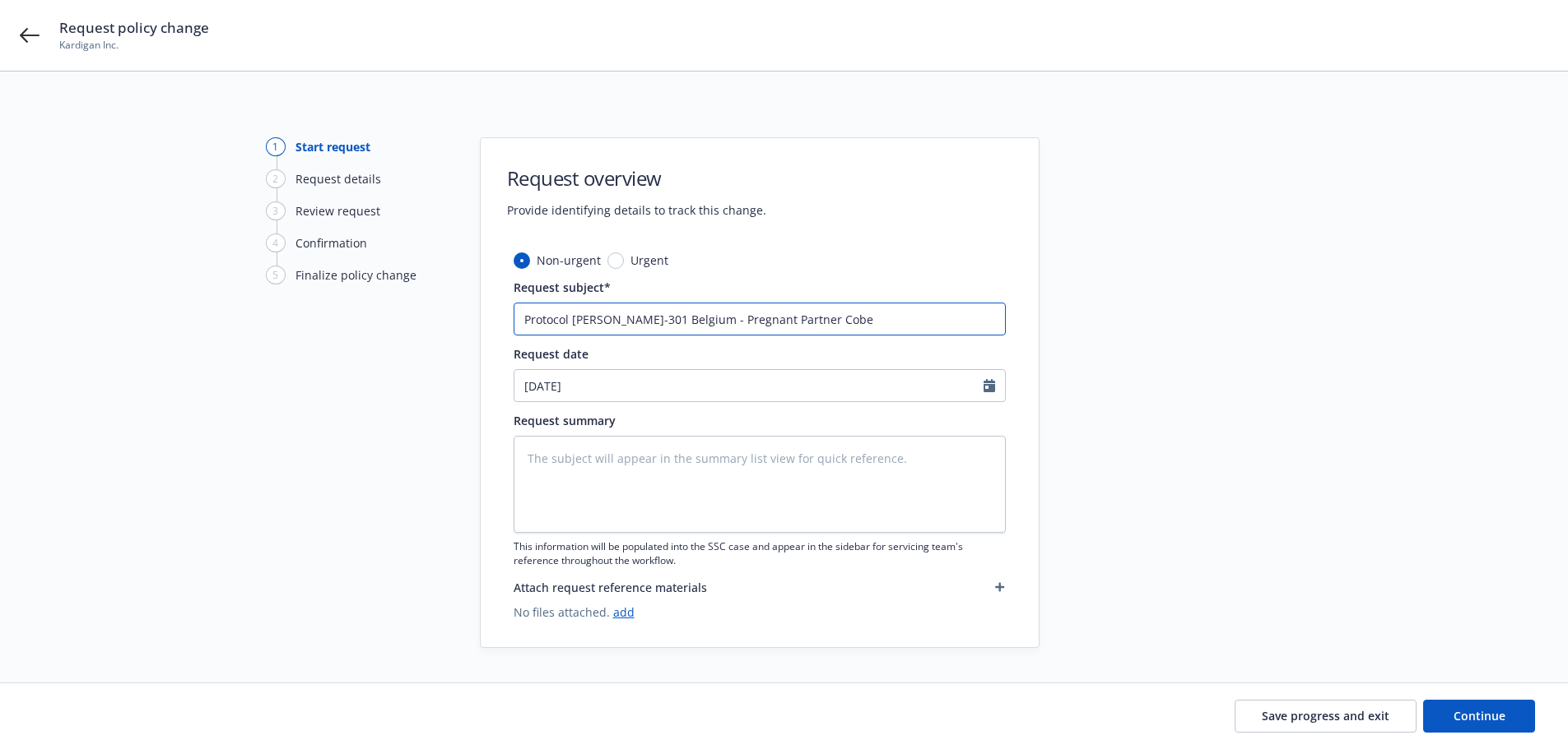
type textarea "x"
type input "Protocol [PERSON_NAME]-301 Belgium - Pregnant Partner Cob"
type textarea "x"
type input "Protocol [PERSON_NAME]-301 Belgium - Pregnant Partner Co"
type textarea "x"
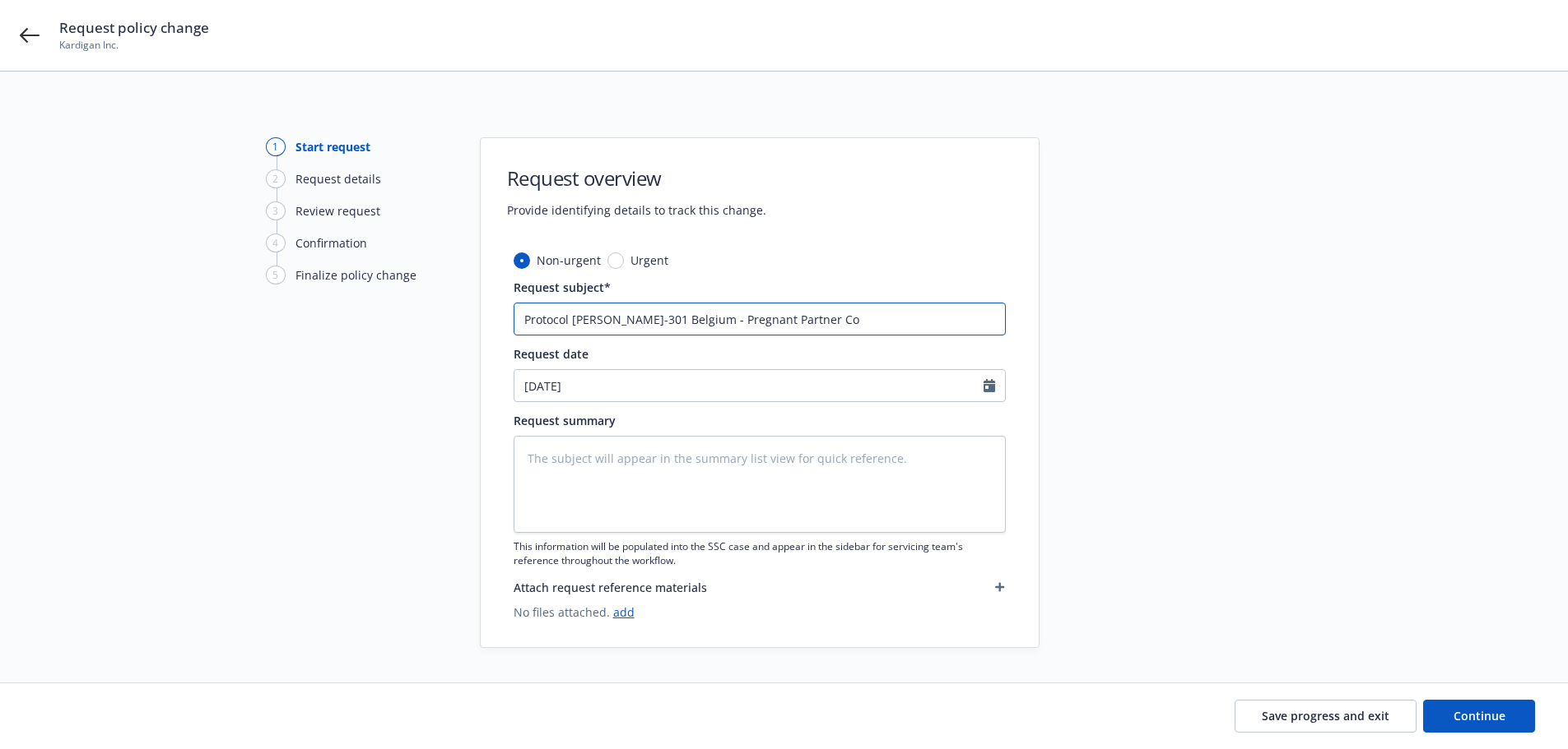
type input "Protocol [PERSON_NAME]-301 Belgium - Pregnant Partner Cov"
type textarea "x"
type input "Protocol [PERSON_NAME]-301 Belgium - Pregnant Partner Cove"
type textarea "x"
type input "Protocol [PERSON_NAME]-301 [GEOGRAPHIC_DATA] - Pregnant Partner Cover"
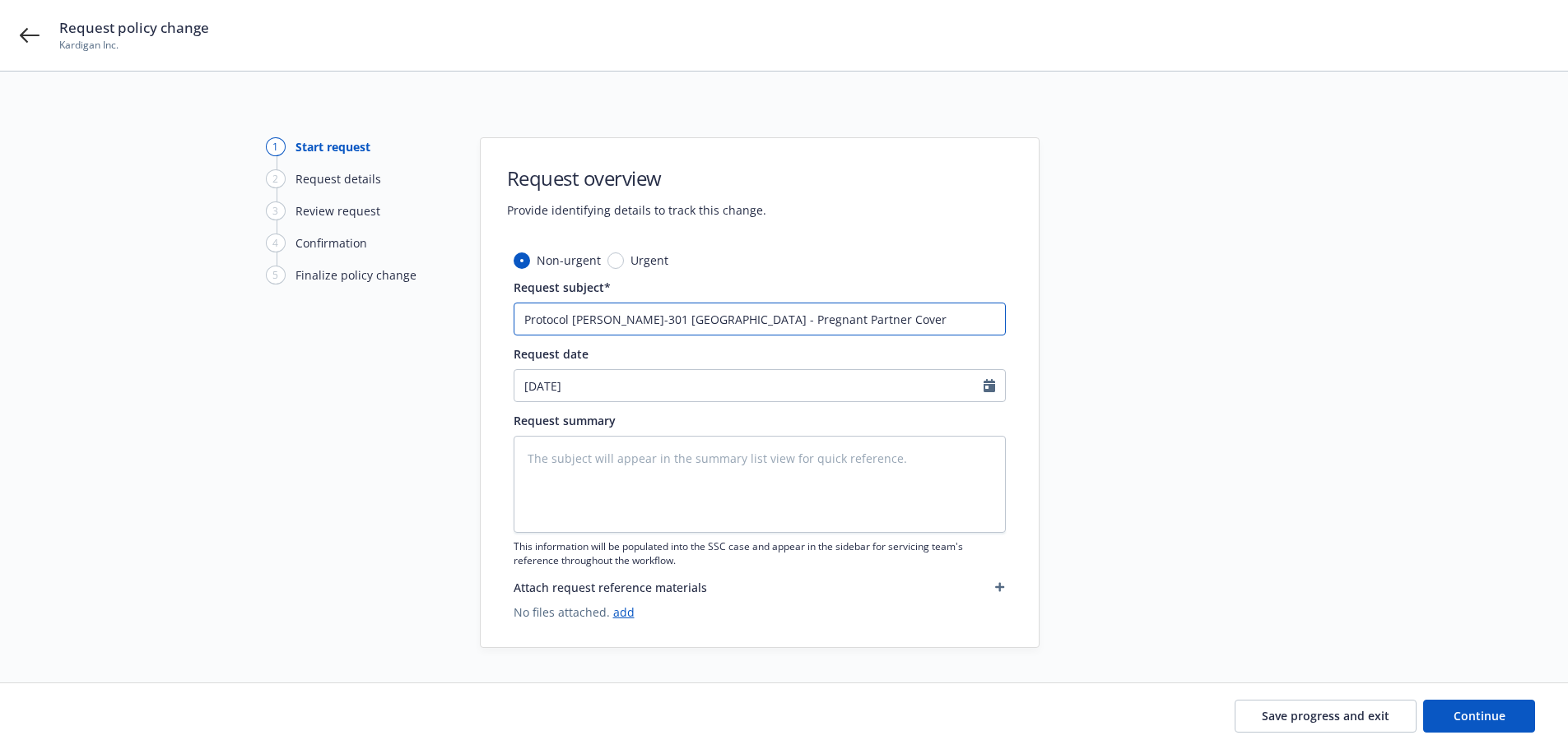
type textarea "x"
type input "Protocol [PERSON_NAME]-301 Belgium - Pregnant Partner Covera"
type textarea "x"
type input "Protocol [PERSON_NAME]-301 [GEOGRAPHIC_DATA] - Pregnant Partner Coverag"
type textarea "x"
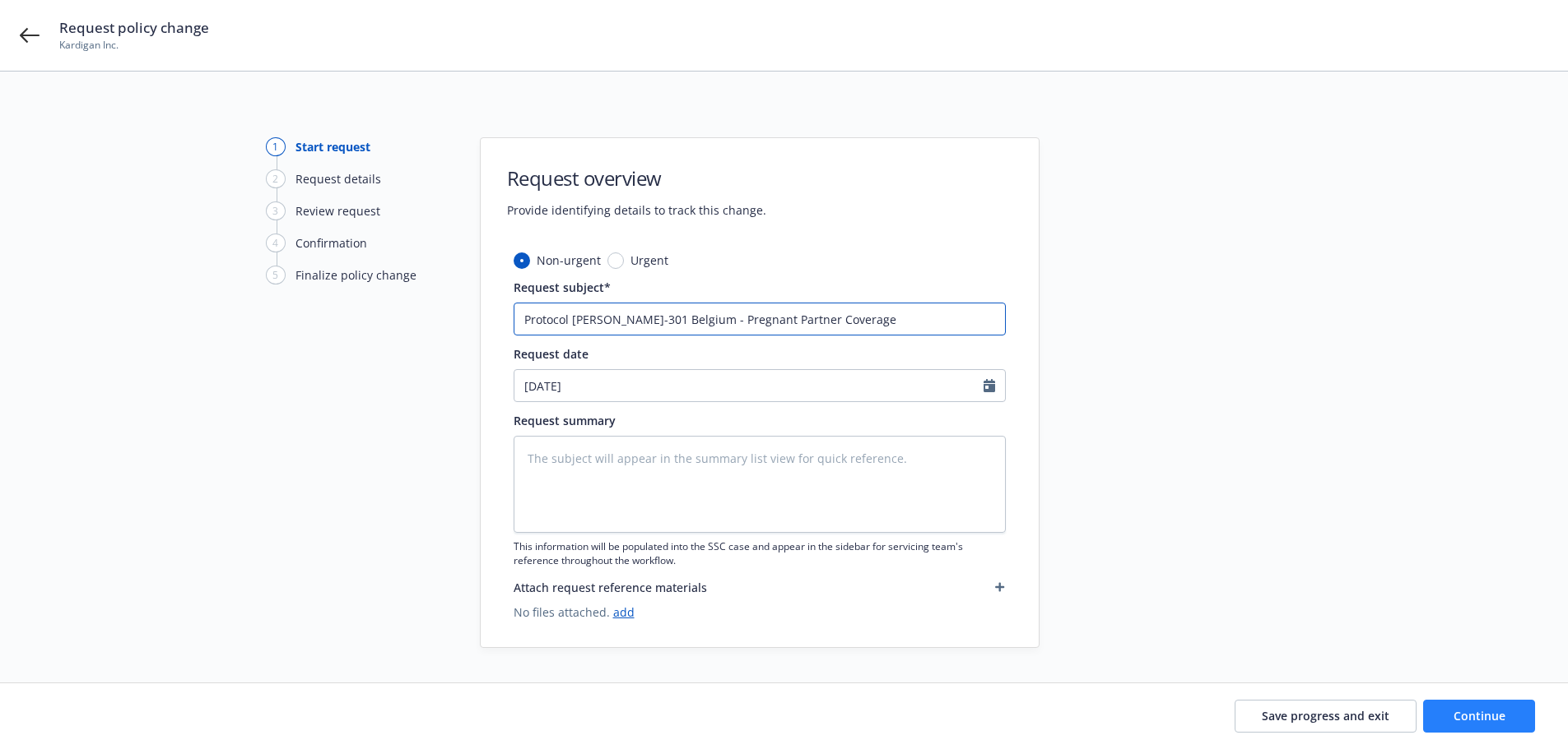
type input "Protocol [PERSON_NAME]-301 Belgium - Pregnant Partner Coverage"
click at [1465, 705] on button "Continue" at bounding box center [1479, 715] width 112 height 33
type textarea "x"
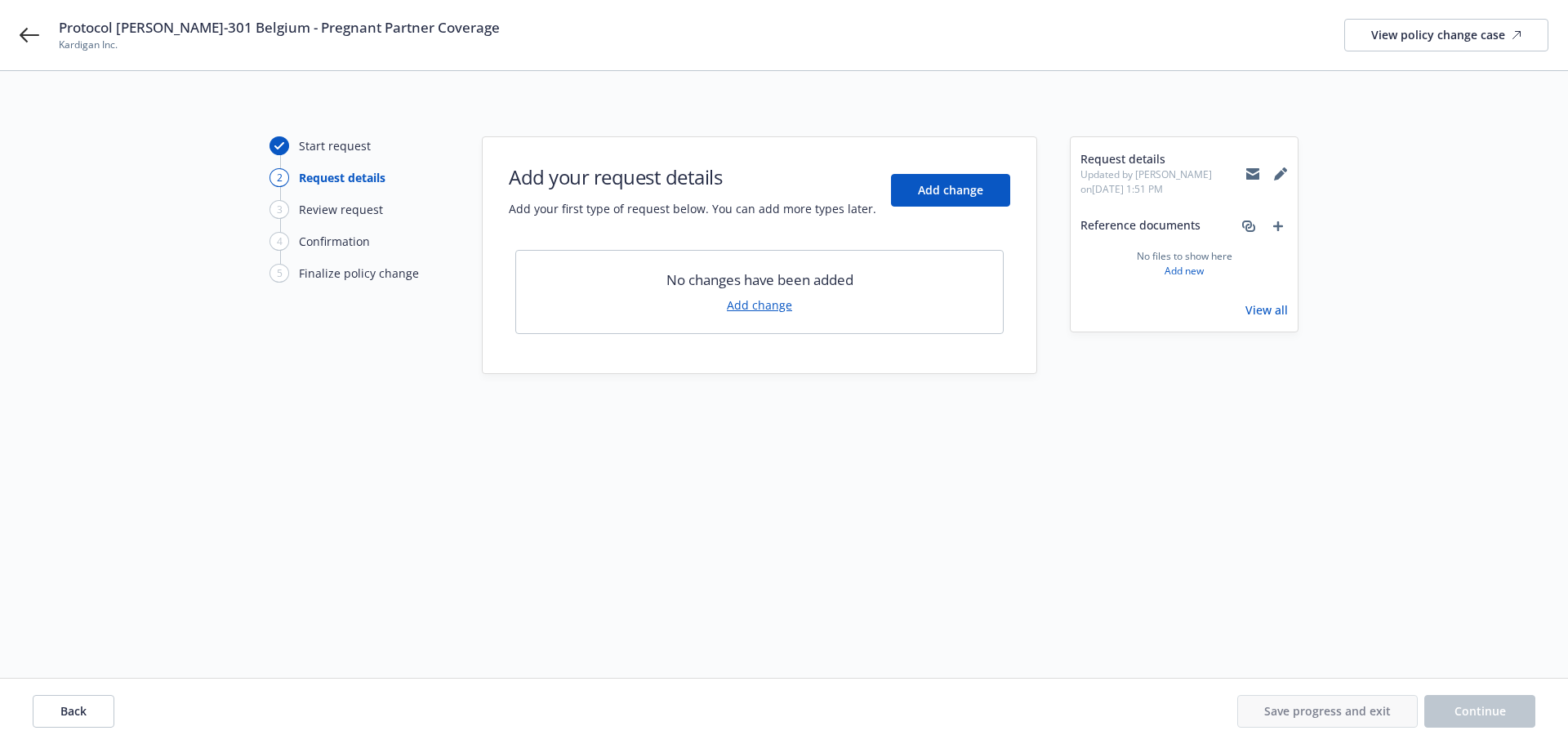
click at [762, 302] on link "Add change" at bounding box center [759, 305] width 65 height 17
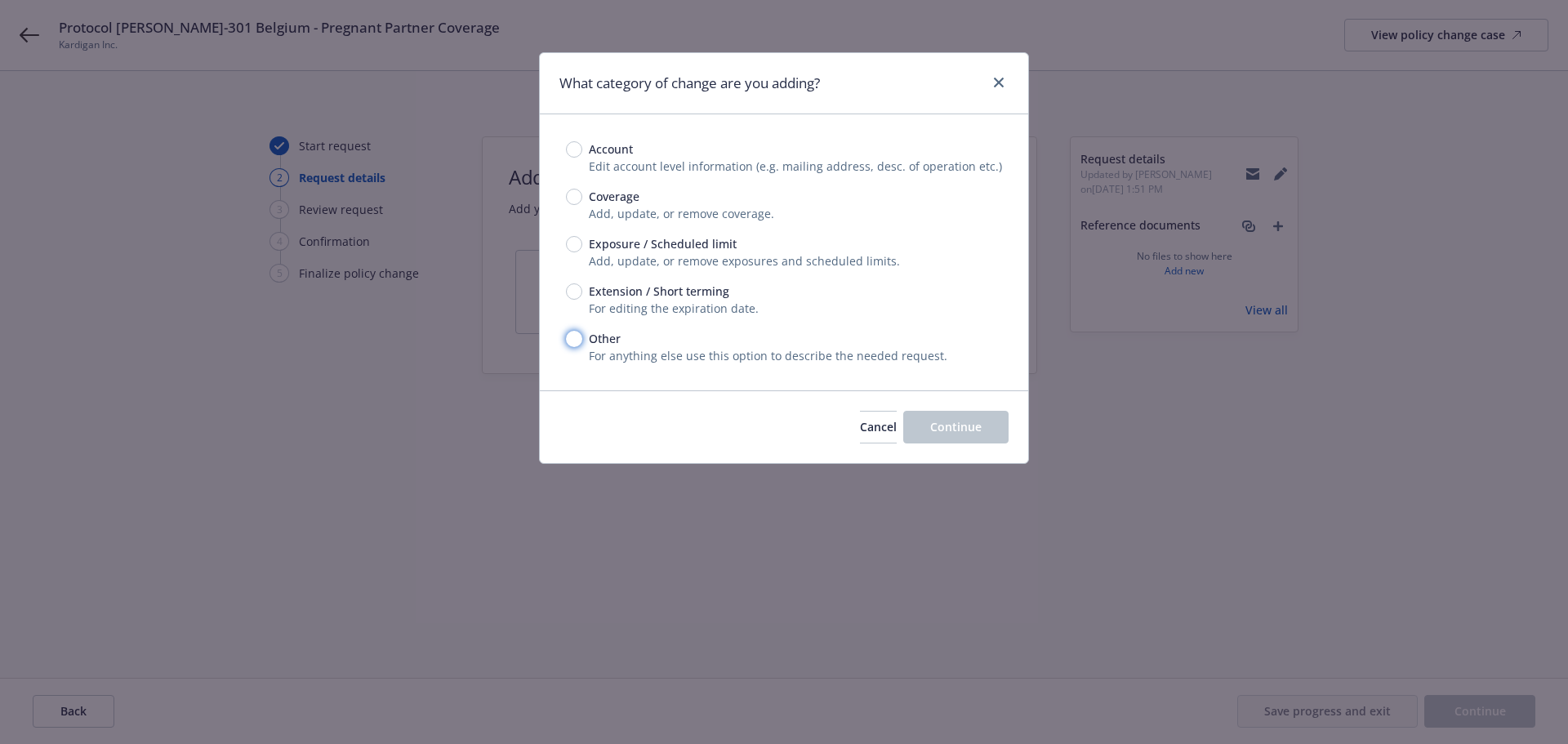
click at [578, 336] on input "Other" at bounding box center [574, 340] width 17 height 17
radio input "true"
click at [580, 198] on input "Coverage" at bounding box center [574, 197] width 17 height 17
radio input "true"
click at [973, 433] on span "Continue" at bounding box center [955, 427] width 51 height 16
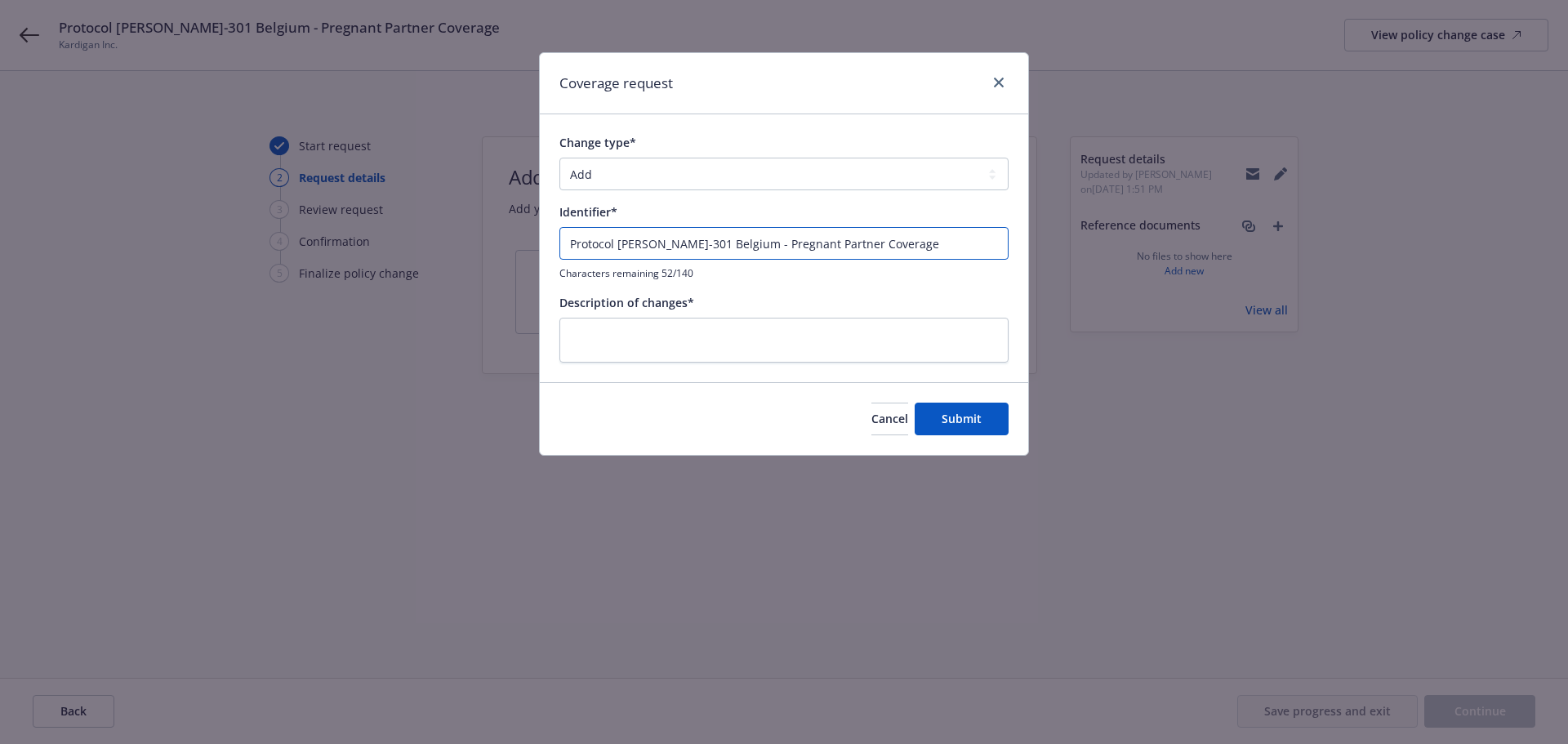
drag, startPoint x: 885, startPoint y: 250, endPoint x: 327, endPoint y: 237, distance: 558.2
click at [327, 237] on div "Coverage request Change type* Add Audit Change Remove Identifier* Protocol [PER…" at bounding box center [784, 372] width 1568 height 744
paste textarea "Protocol [PERSON_NAME]-301 Belgium - Pregnant Partner Coverage"
type textarea "x"
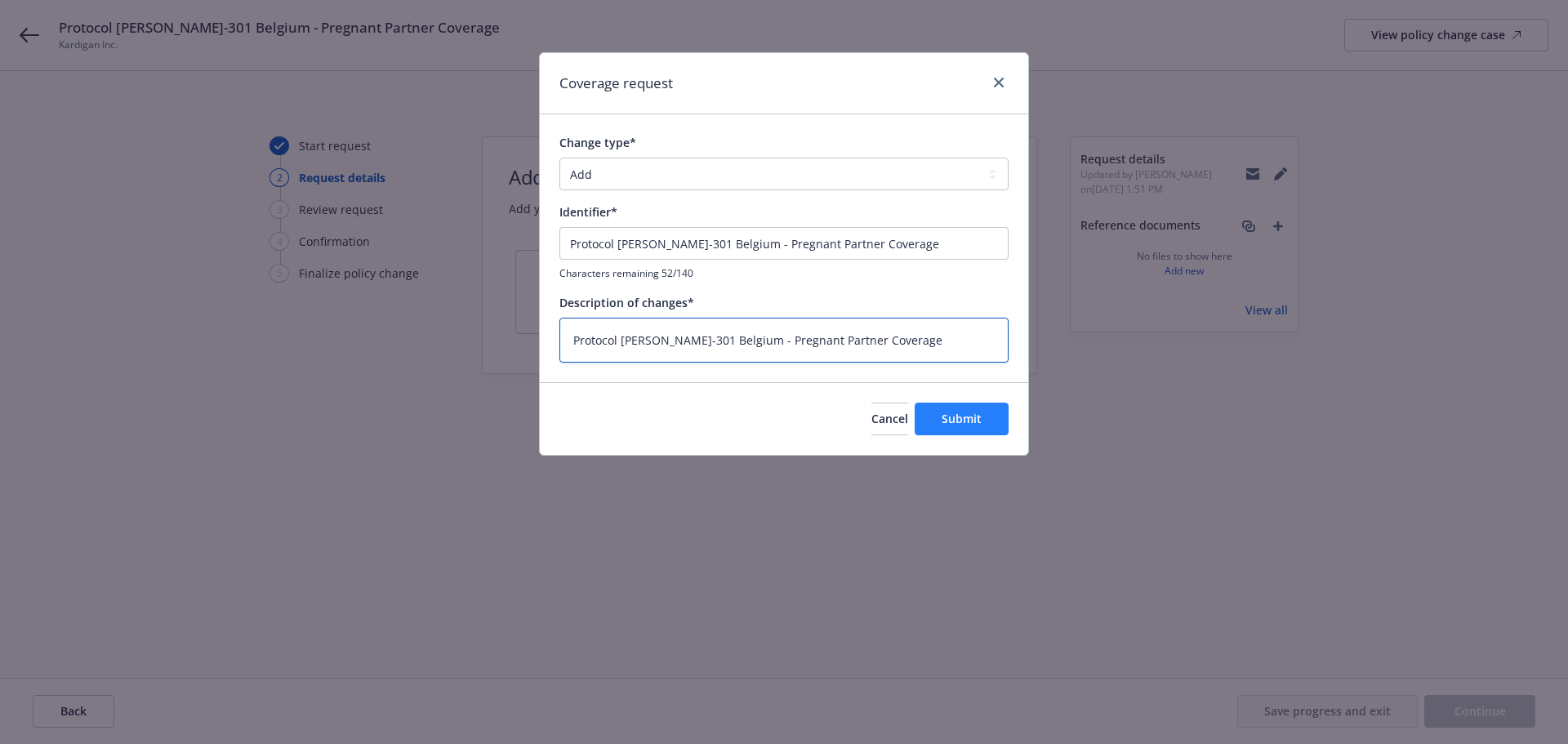
type textarea "Protocol [PERSON_NAME]-301 Belgium - Pregnant Partner Coverage"
click at [967, 404] on button "Submit" at bounding box center [961, 418] width 94 height 32
type textarea "x"
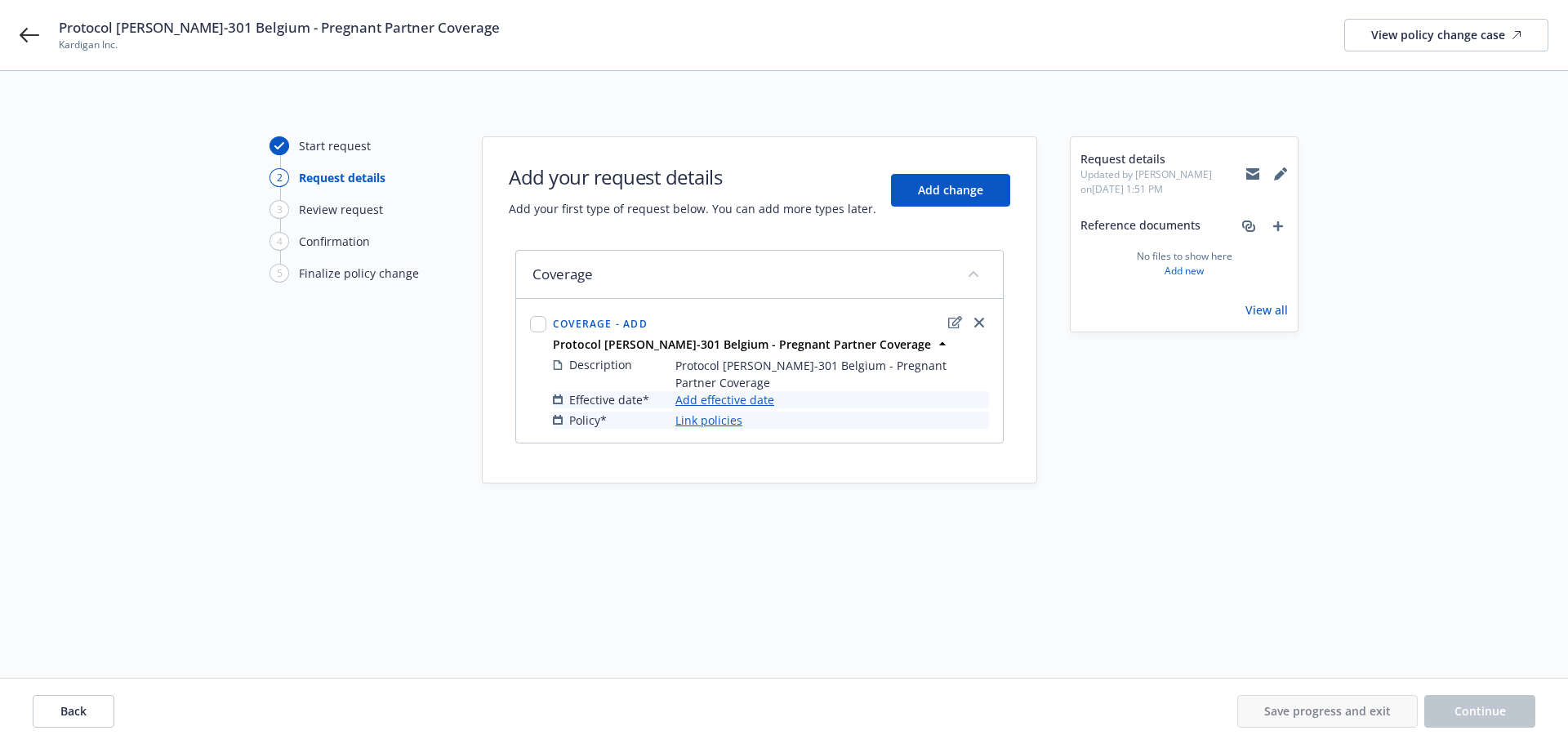
click at [763, 391] on link "Add effective date" at bounding box center [724, 400] width 99 height 17
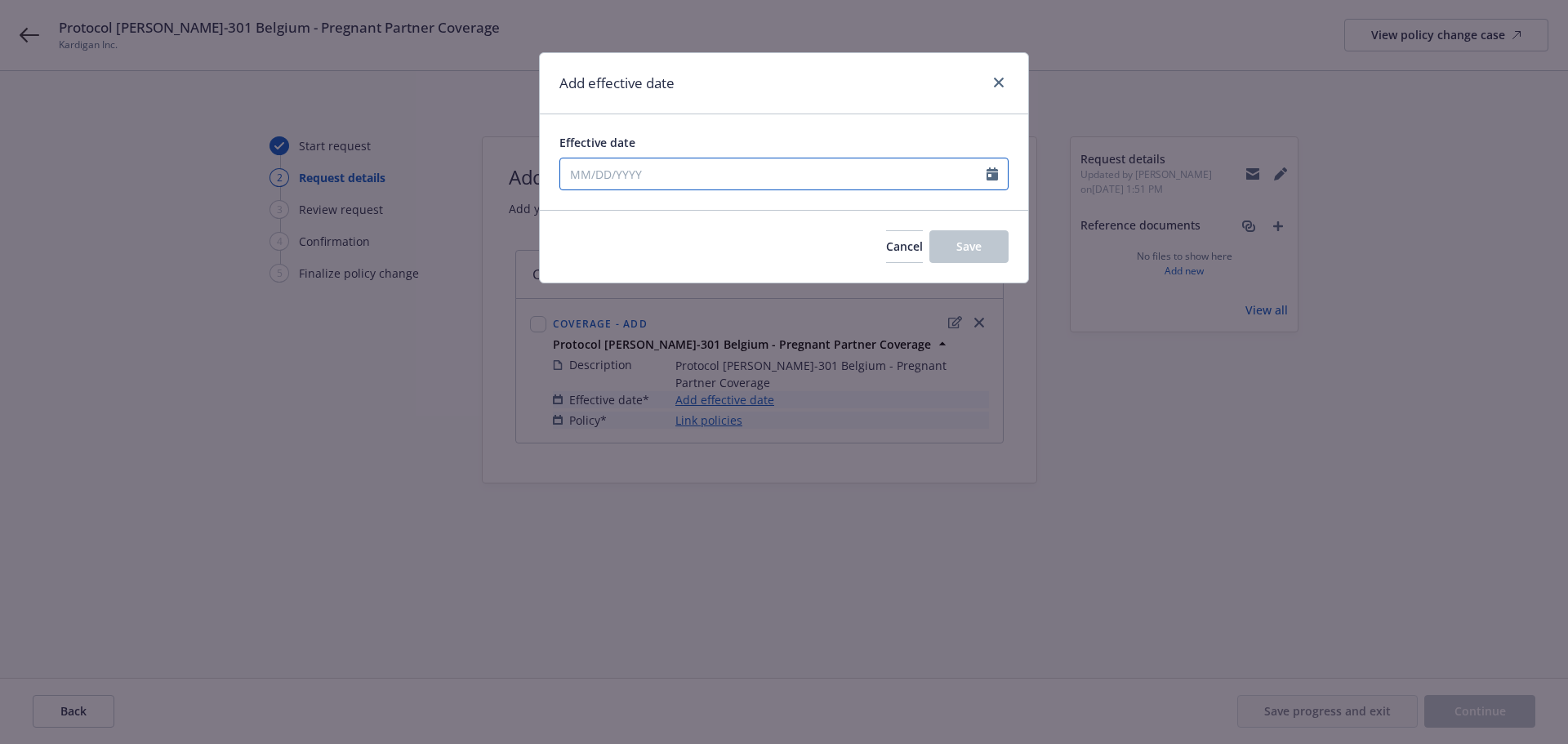
select select "9"
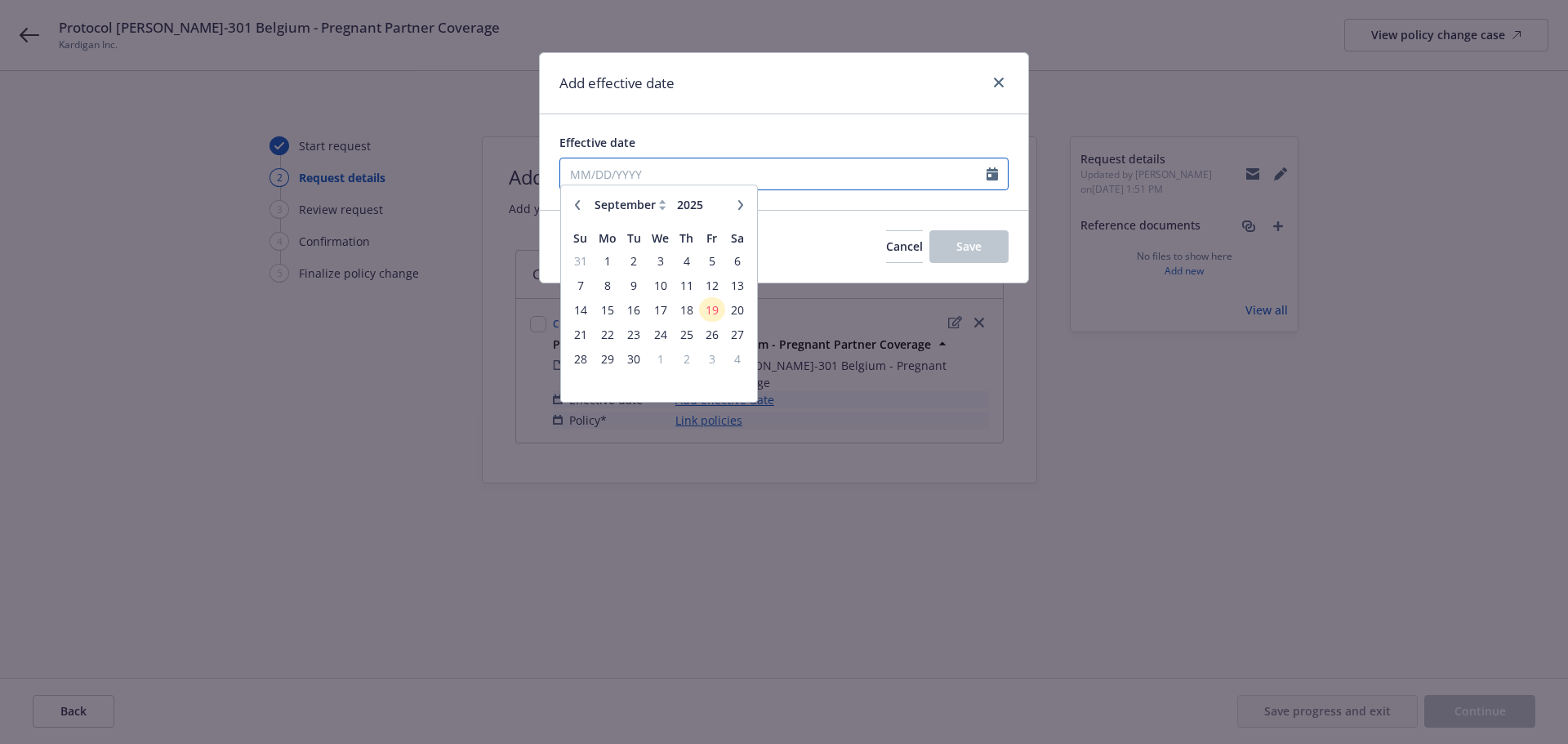
click at [646, 165] on input "Effective date" at bounding box center [773, 173] width 427 height 31
click at [715, 318] on span "19" at bounding box center [712, 318] width 22 height 20
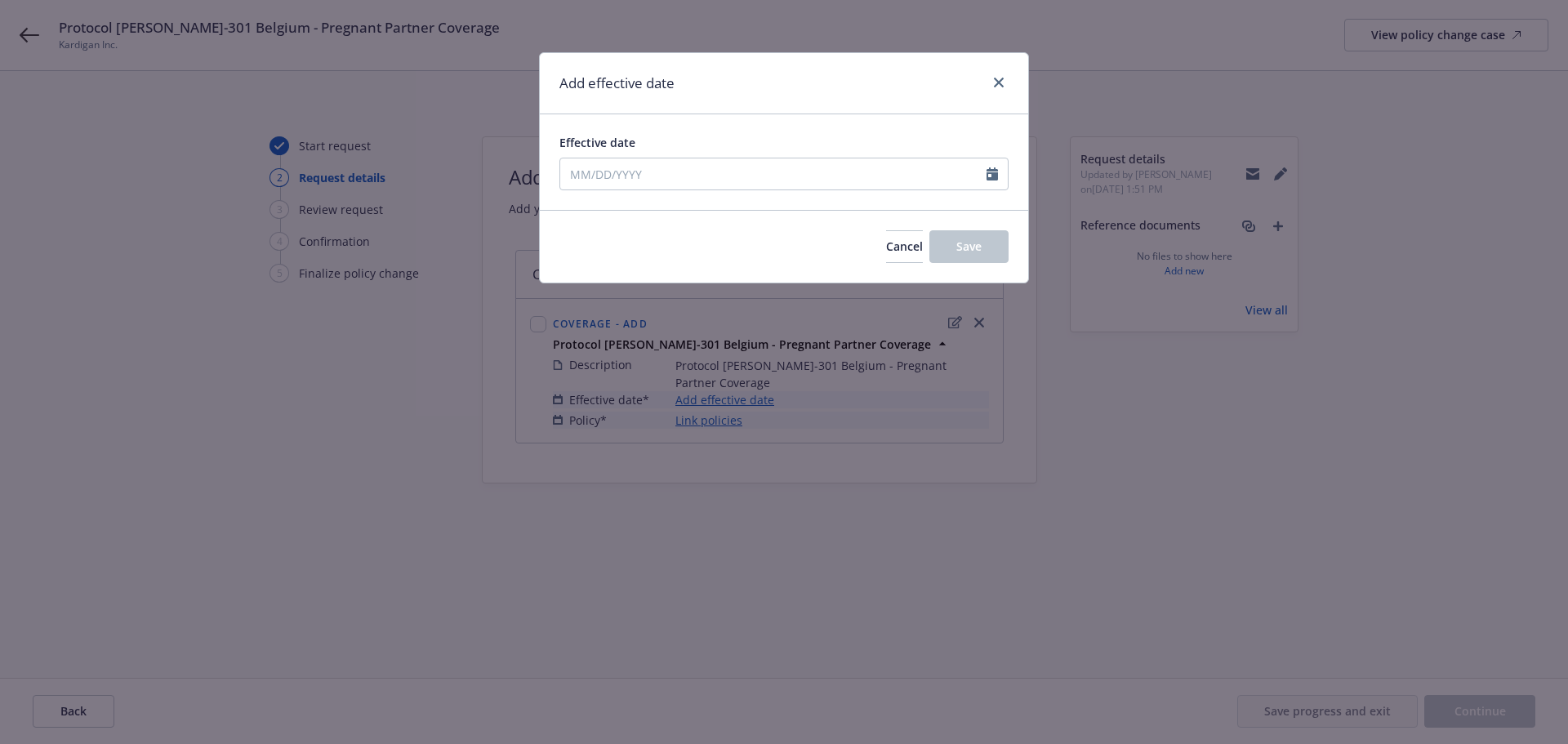
type input "[DATE]"
click at [972, 255] on button "Save" at bounding box center [968, 246] width 79 height 32
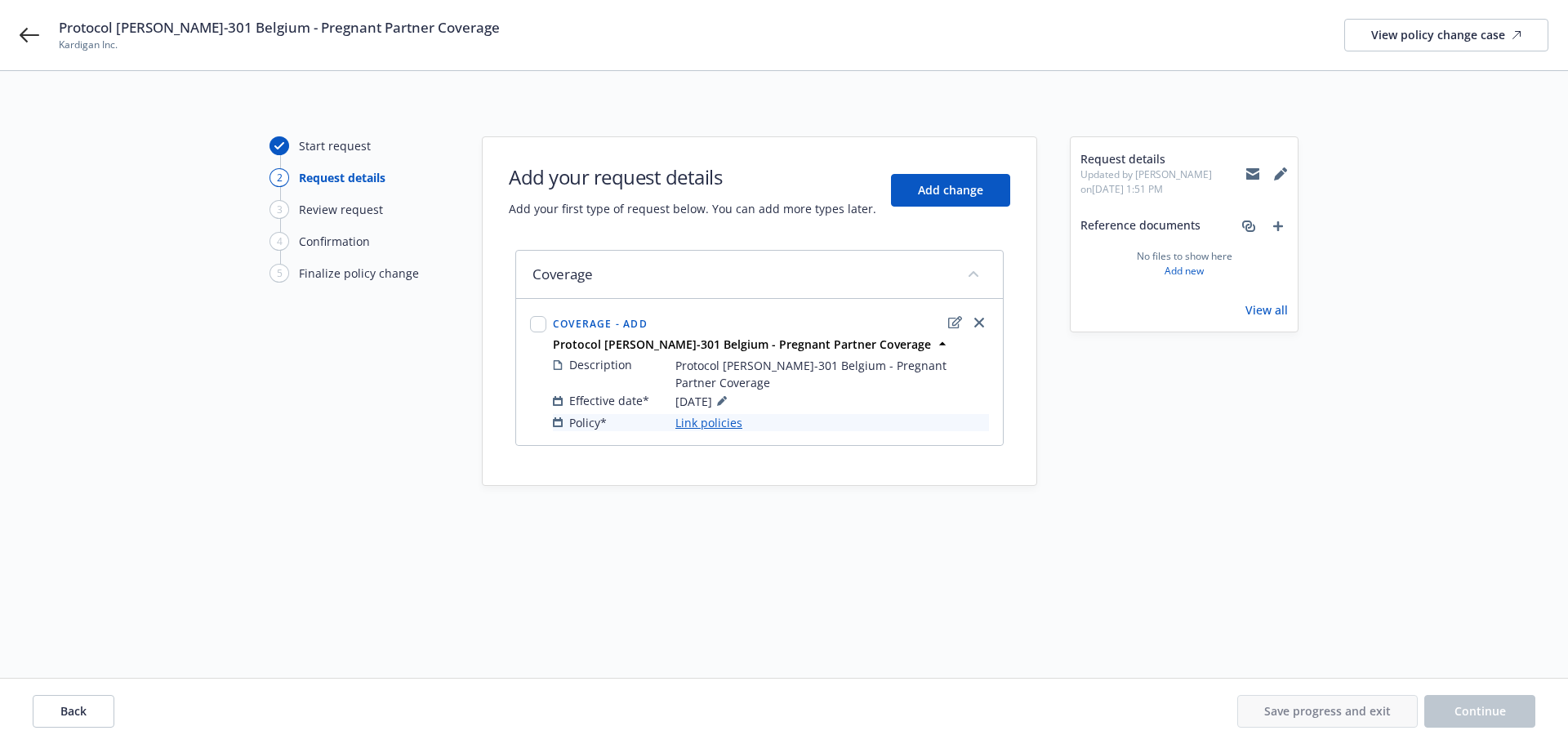
click at [726, 415] on div "Description Protocol [PERSON_NAME]-301 [GEOGRAPHIC_DATA] - Pregnant Partner Cov…" at bounding box center [771, 393] width 442 height 82
click at [734, 414] on link "Link policies" at bounding box center [708, 422] width 67 height 17
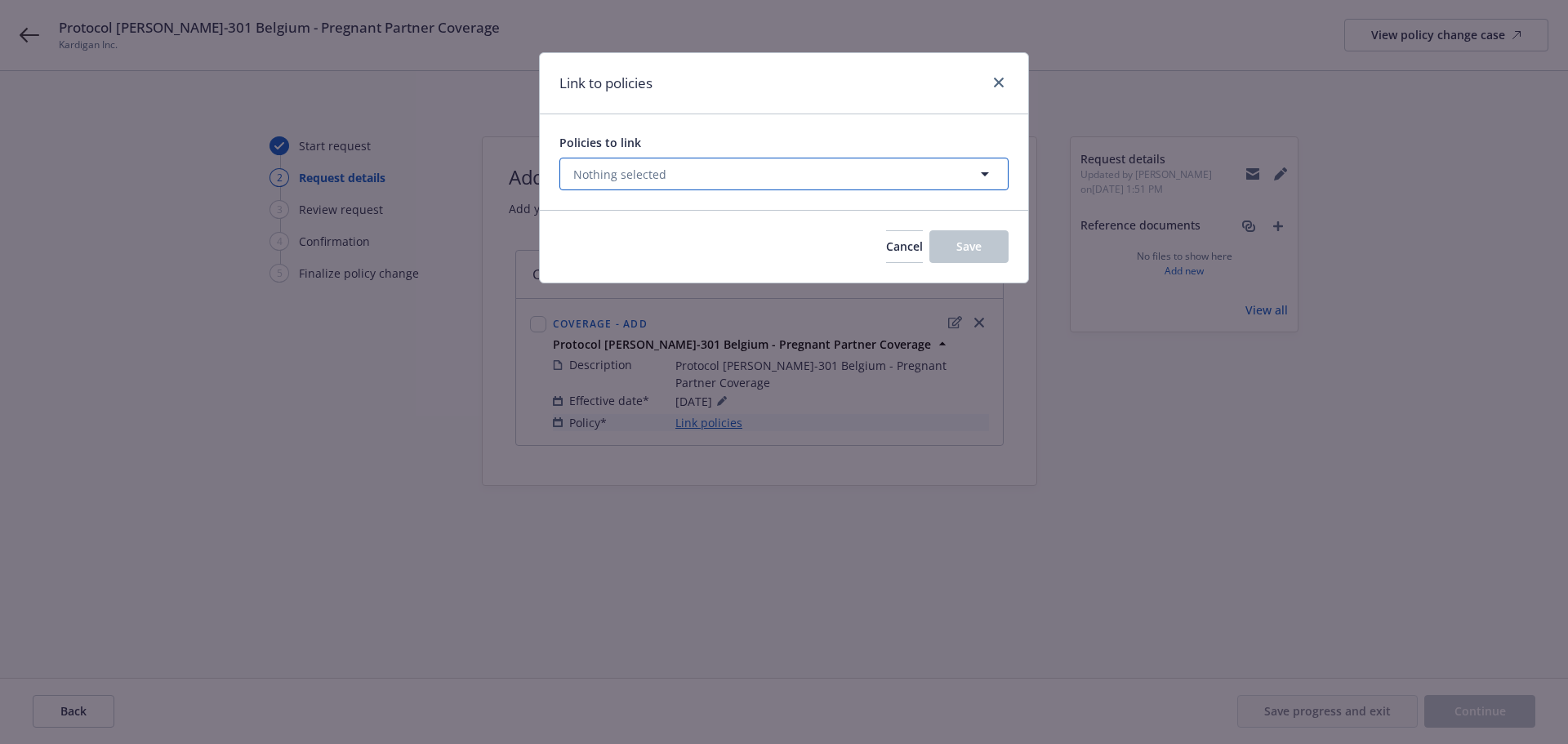
click at [652, 169] on span "Nothing selected" at bounding box center [619, 174] width 93 height 17
select select "ACTIVE"
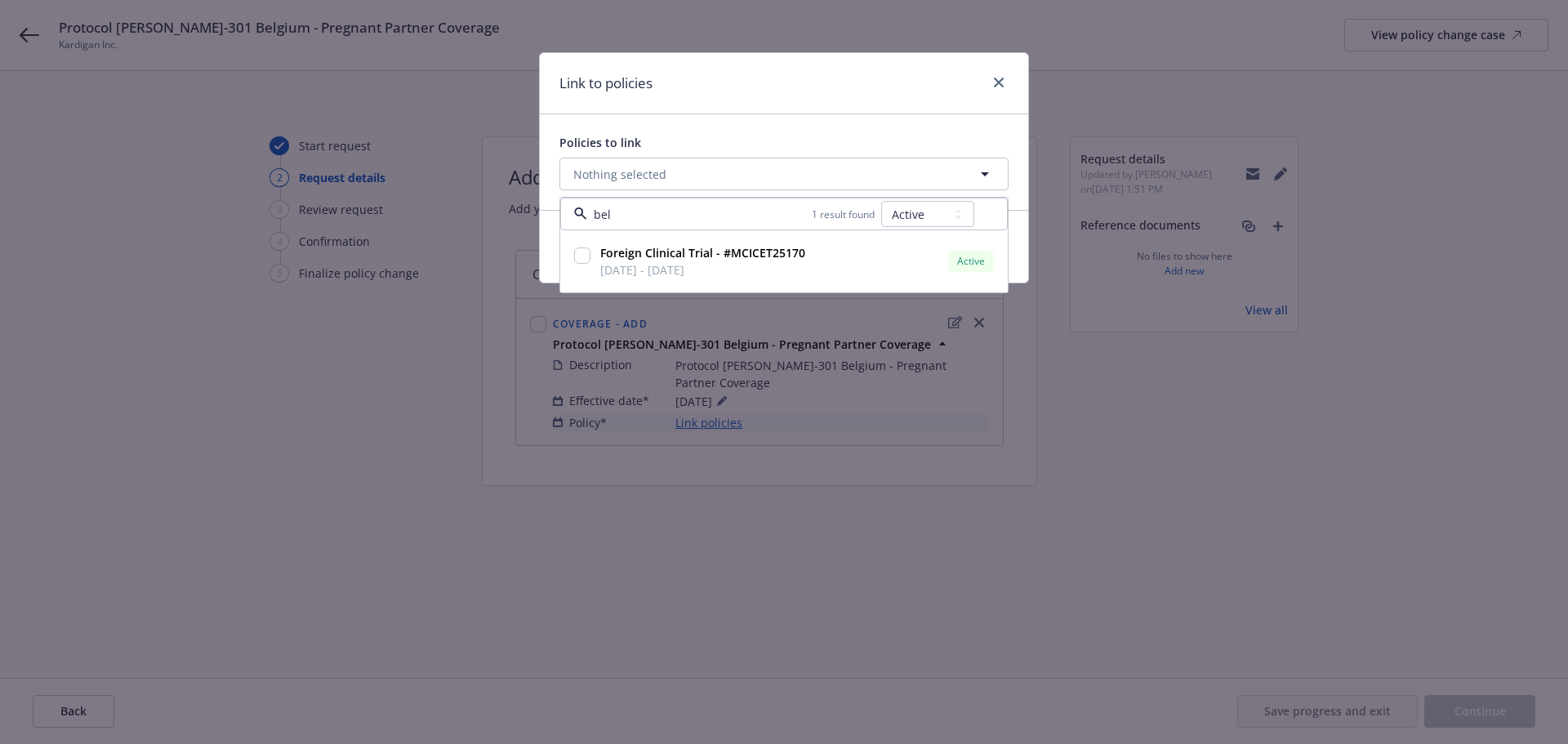
type input "belg"
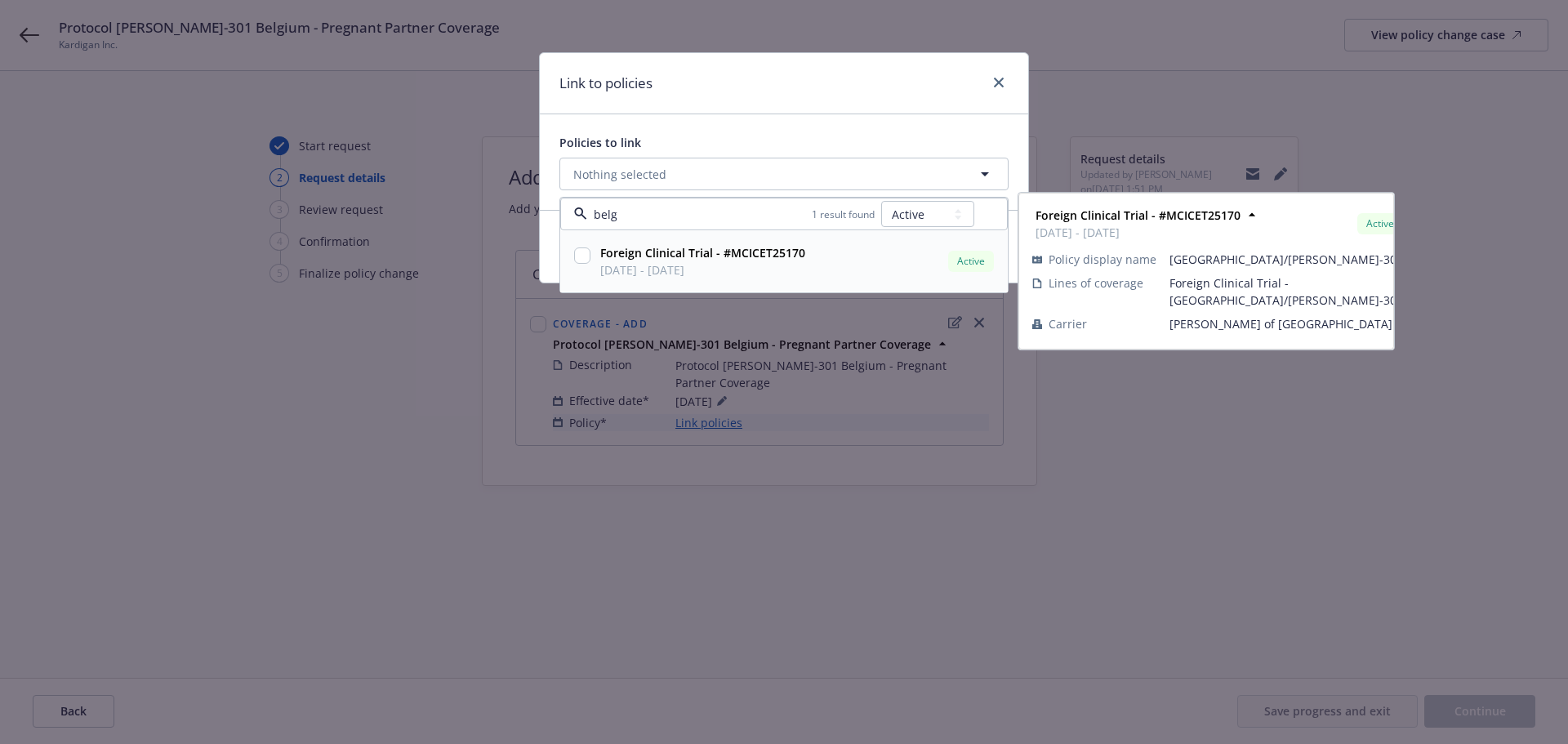
click at [690, 256] on strong "Foreign Clinical Trial - #MCICET25170" at bounding box center [702, 252] width 205 height 16
checkbox input "true"
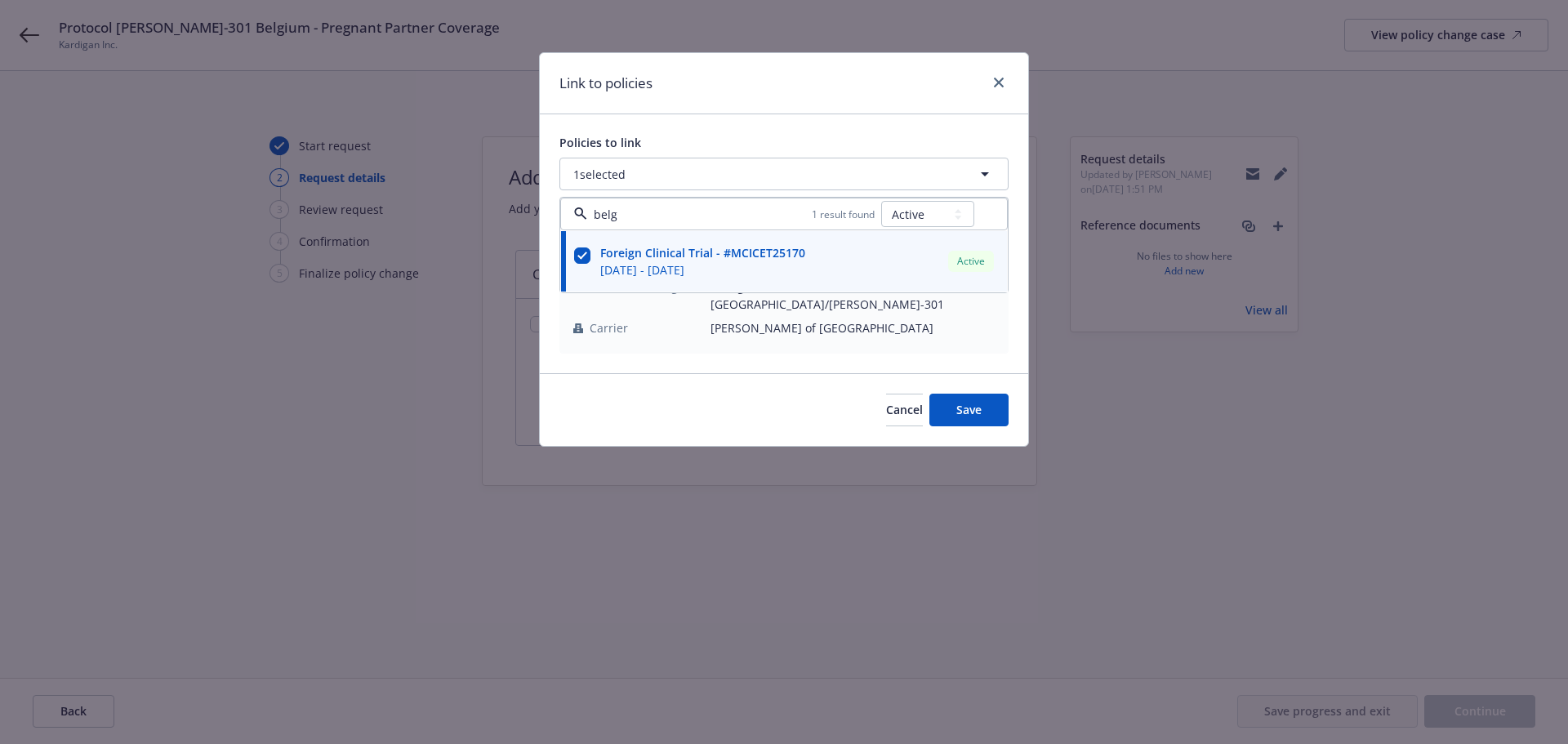
type input "belg"
click at [851, 99] on div "Link to policies" at bounding box center [784, 83] width 489 height 61
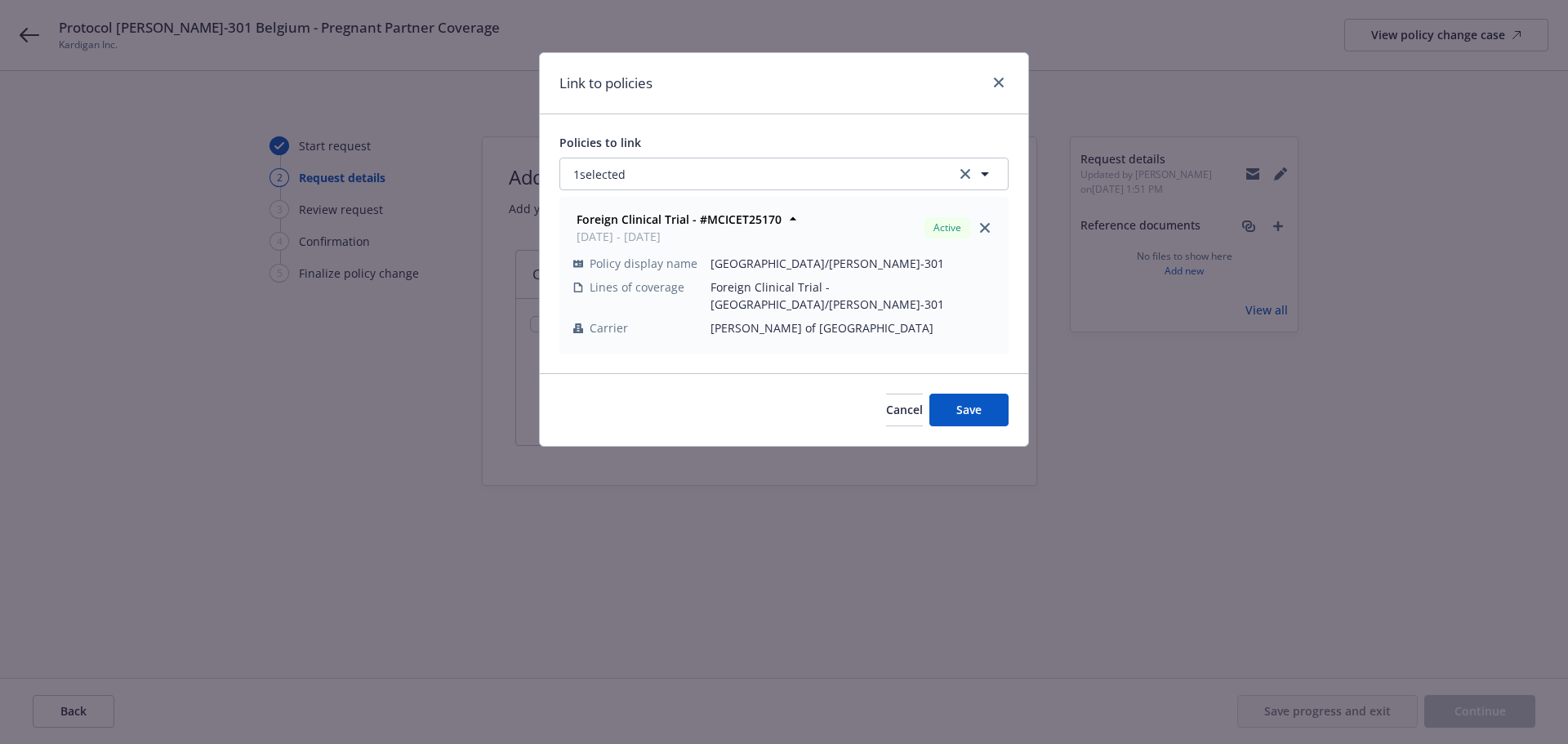
click at [1005, 414] on div "Cancel Save" at bounding box center [784, 409] width 489 height 72
click at [1005, 404] on button "Save" at bounding box center [968, 409] width 79 height 32
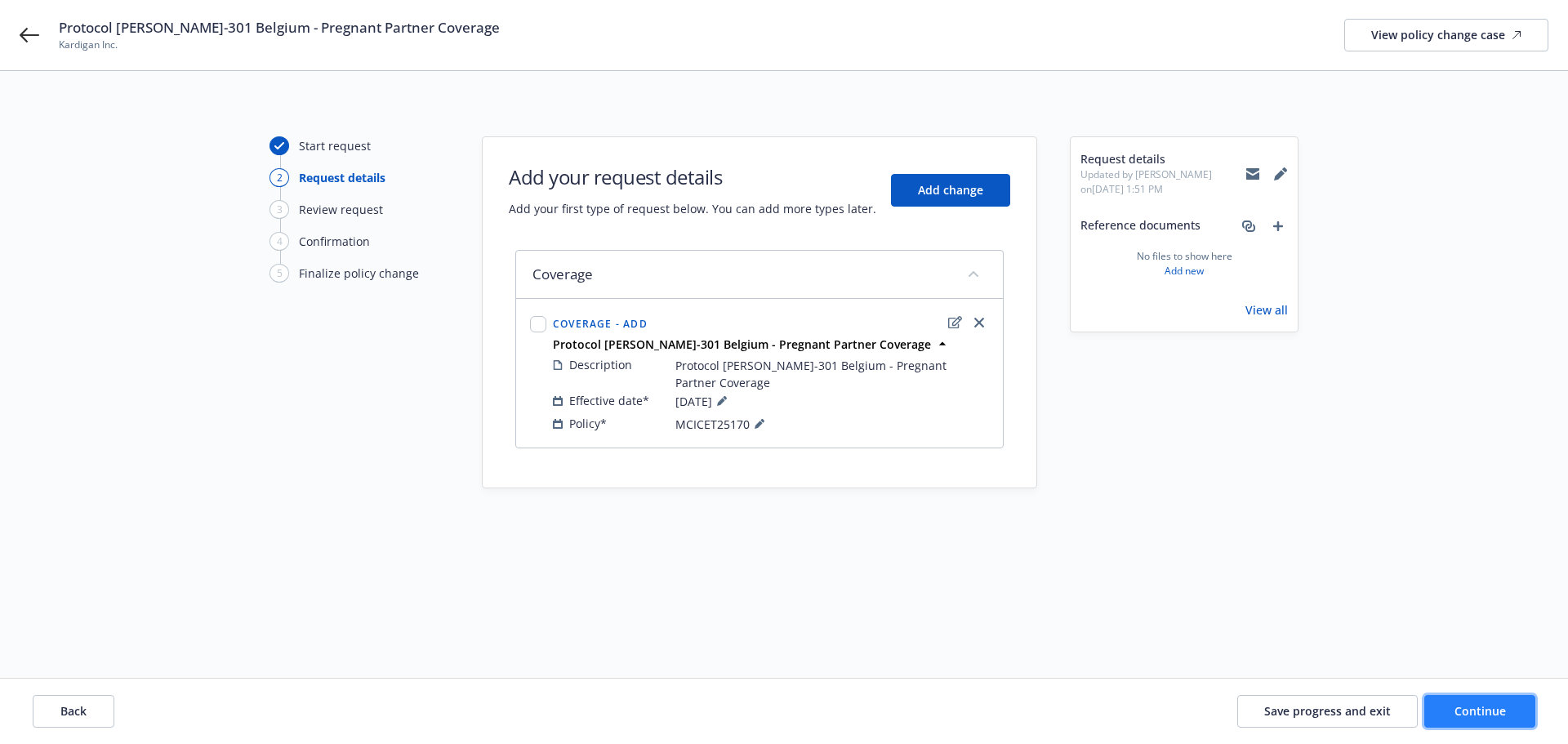
click at [1488, 715] on span "Continue" at bounding box center [1479, 711] width 51 height 16
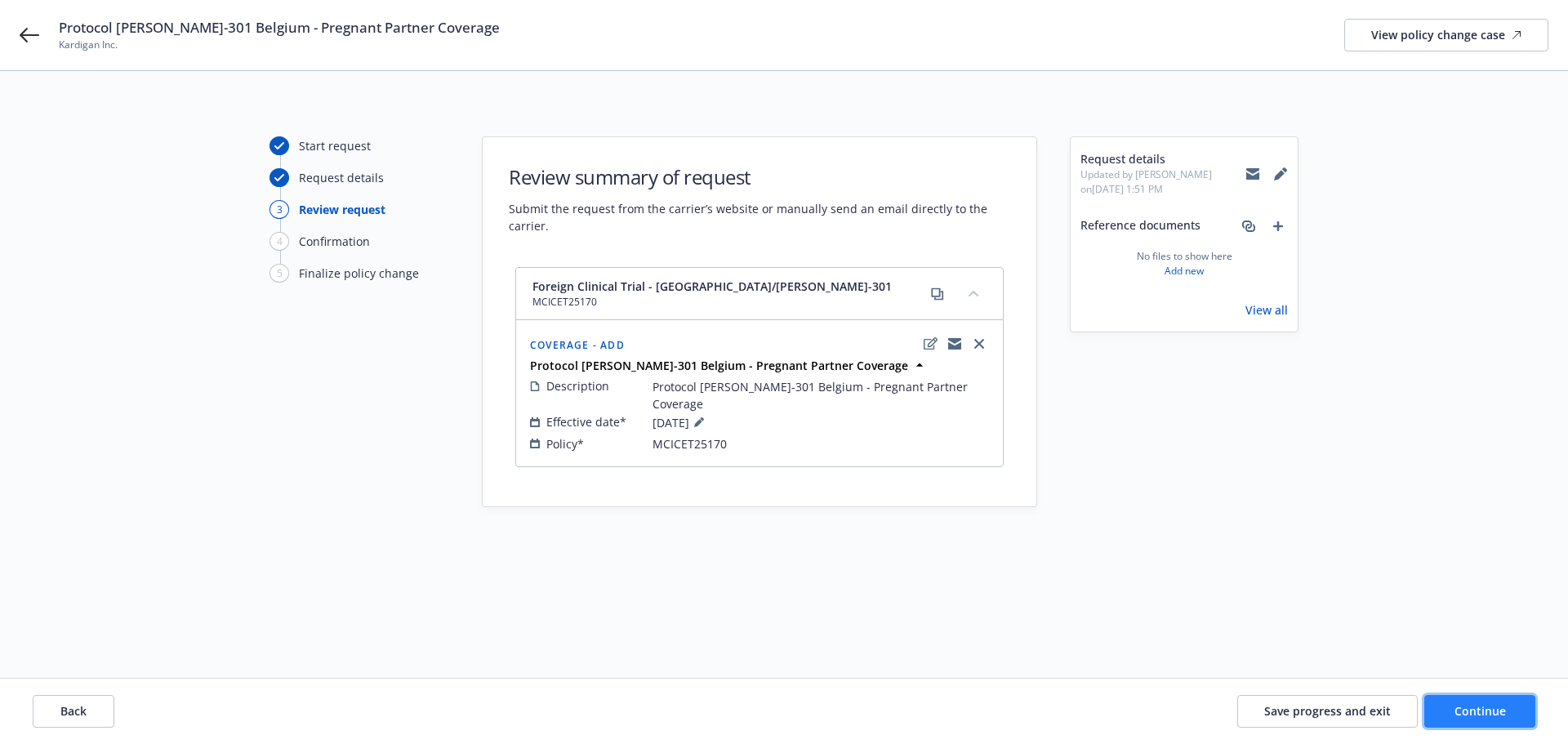
click at [1447, 703] on button "Continue" at bounding box center [1480, 711] width 111 height 32
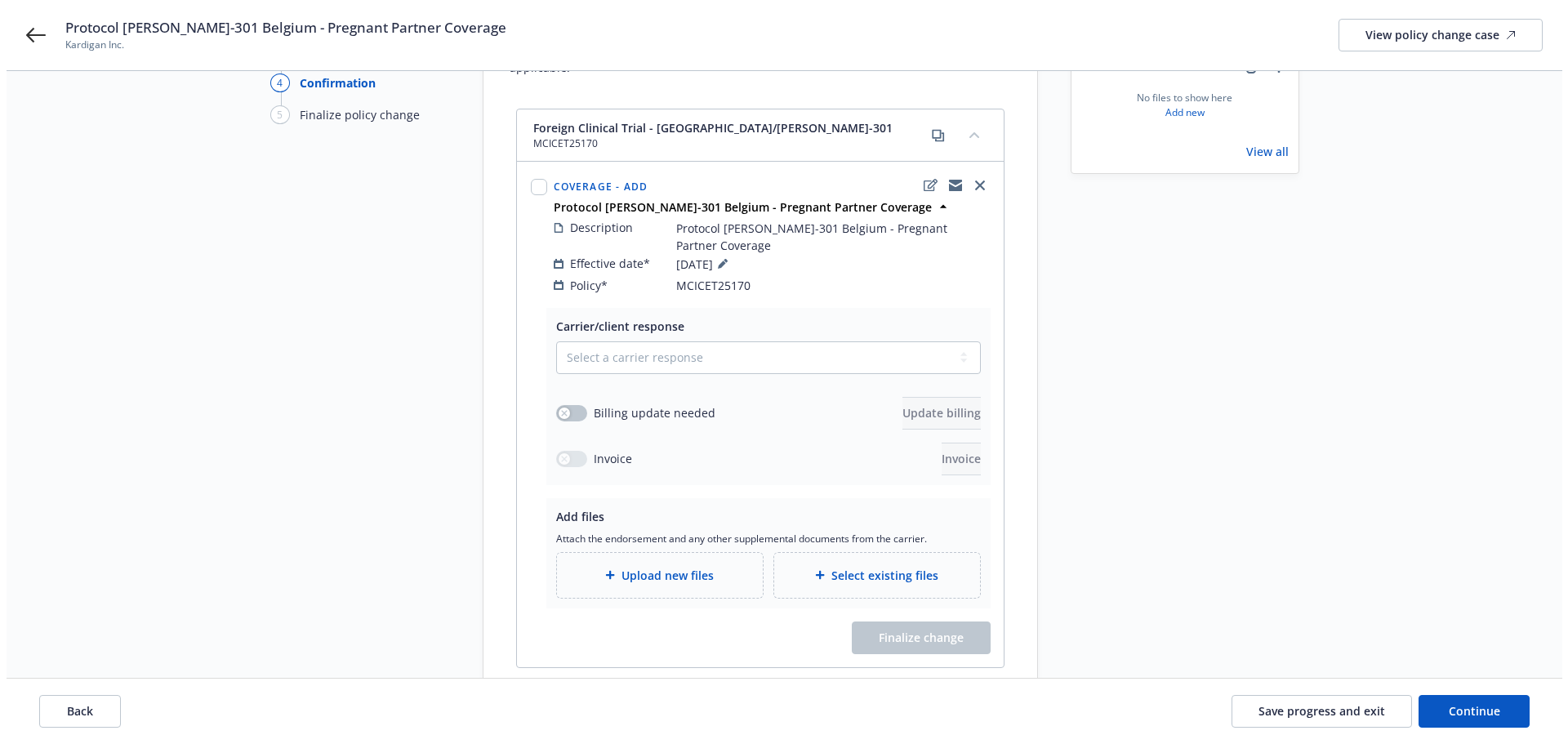
scroll to position [163, 0]
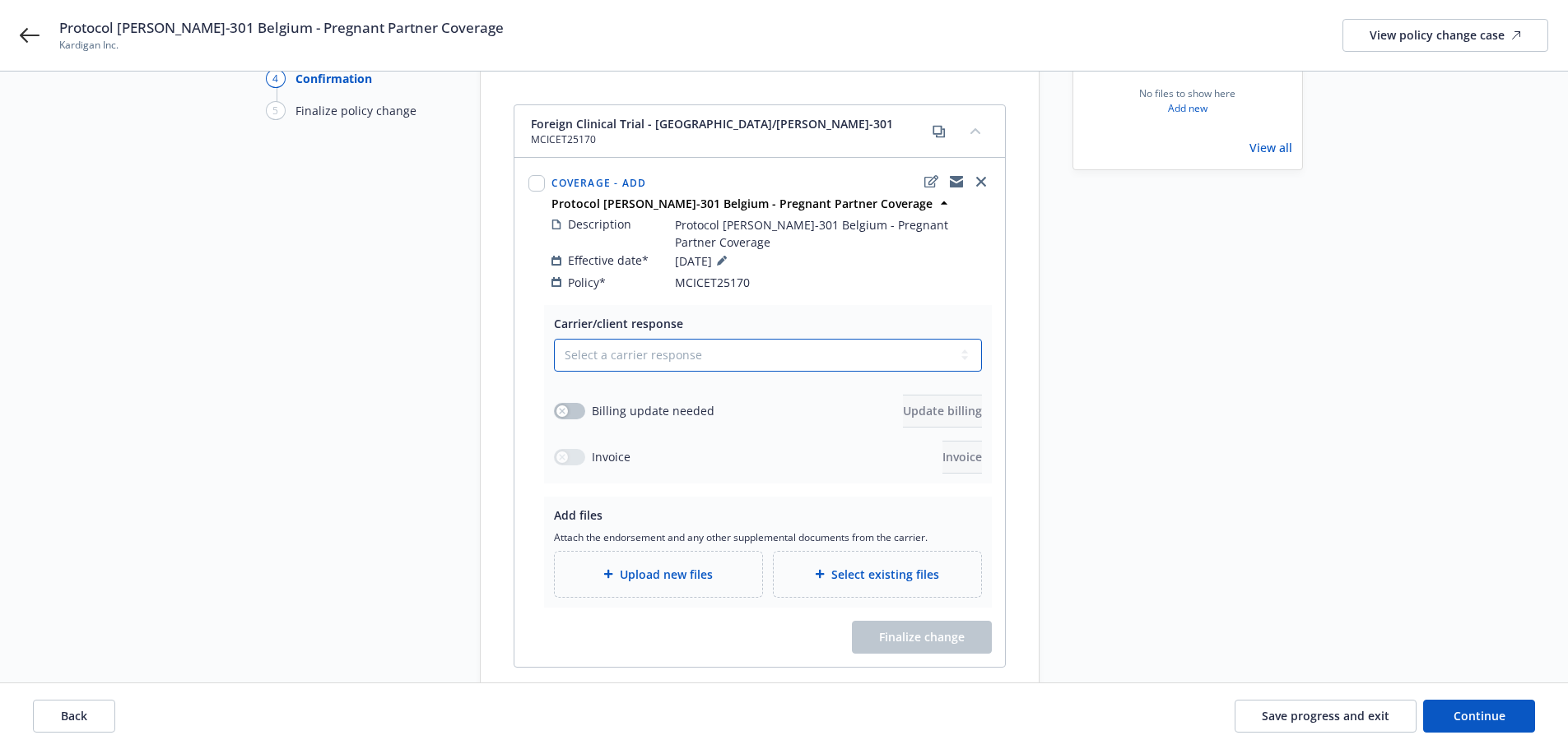
click at [665, 339] on select "Select a carrier response Accepted Accepted with revision No endorsement needed…" at bounding box center [768, 355] width 428 height 33
click at [600, 339] on select "Select a carrier response Accepted Accepted with revision No endorsement needed…" at bounding box center [768, 355] width 428 height 33
select select "ACCEPTED"
click at [554, 339] on select "Select a carrier response Accepted Accepted with revision No endorsement needed…" at bounding box center [768, 355] width 428 height 33
click at [573, 403] on button "button" at bounding box center [569, 412] width 31 height 17
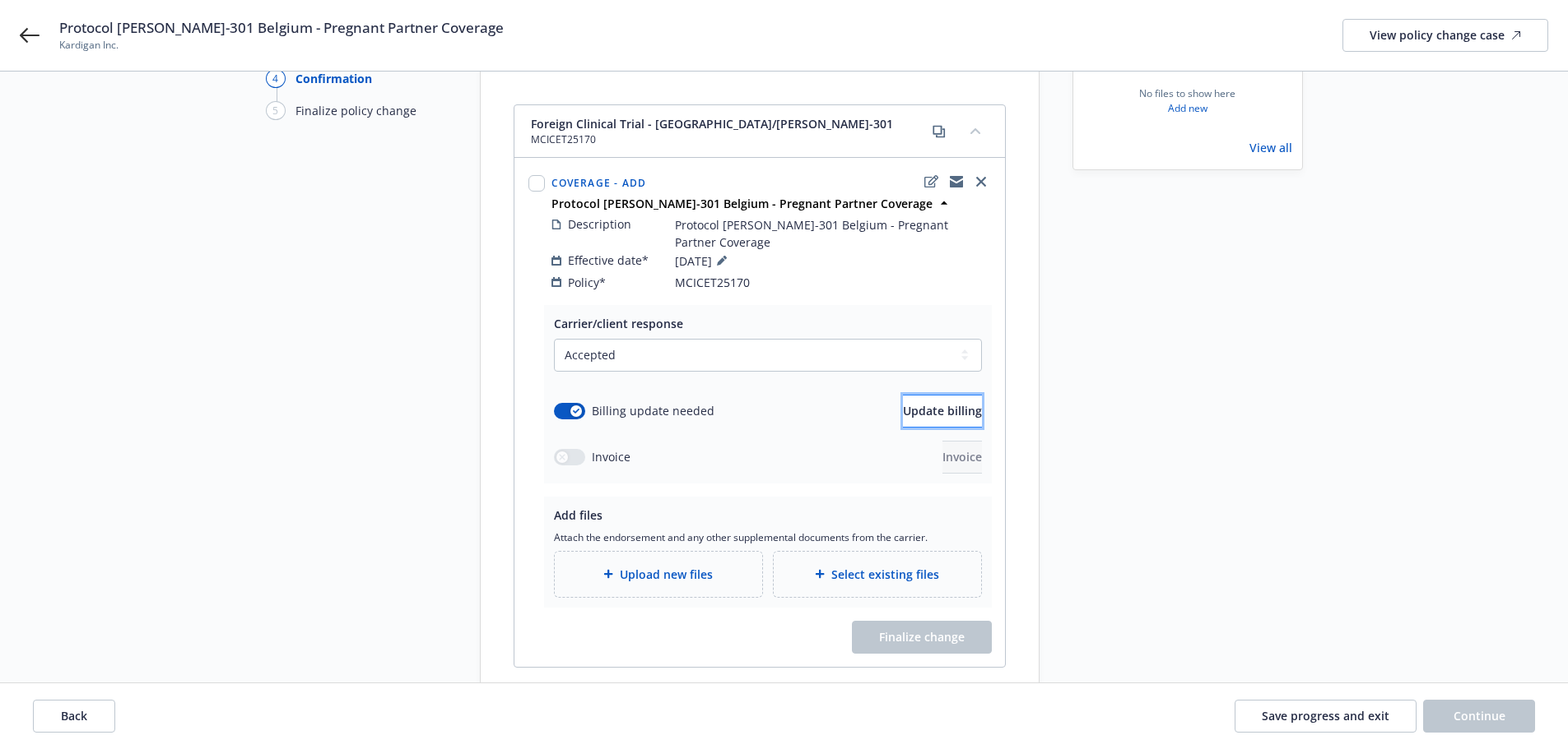
click at [903, 403] on span "Update billing" at bounding box center [942, 411] width 79 height 16
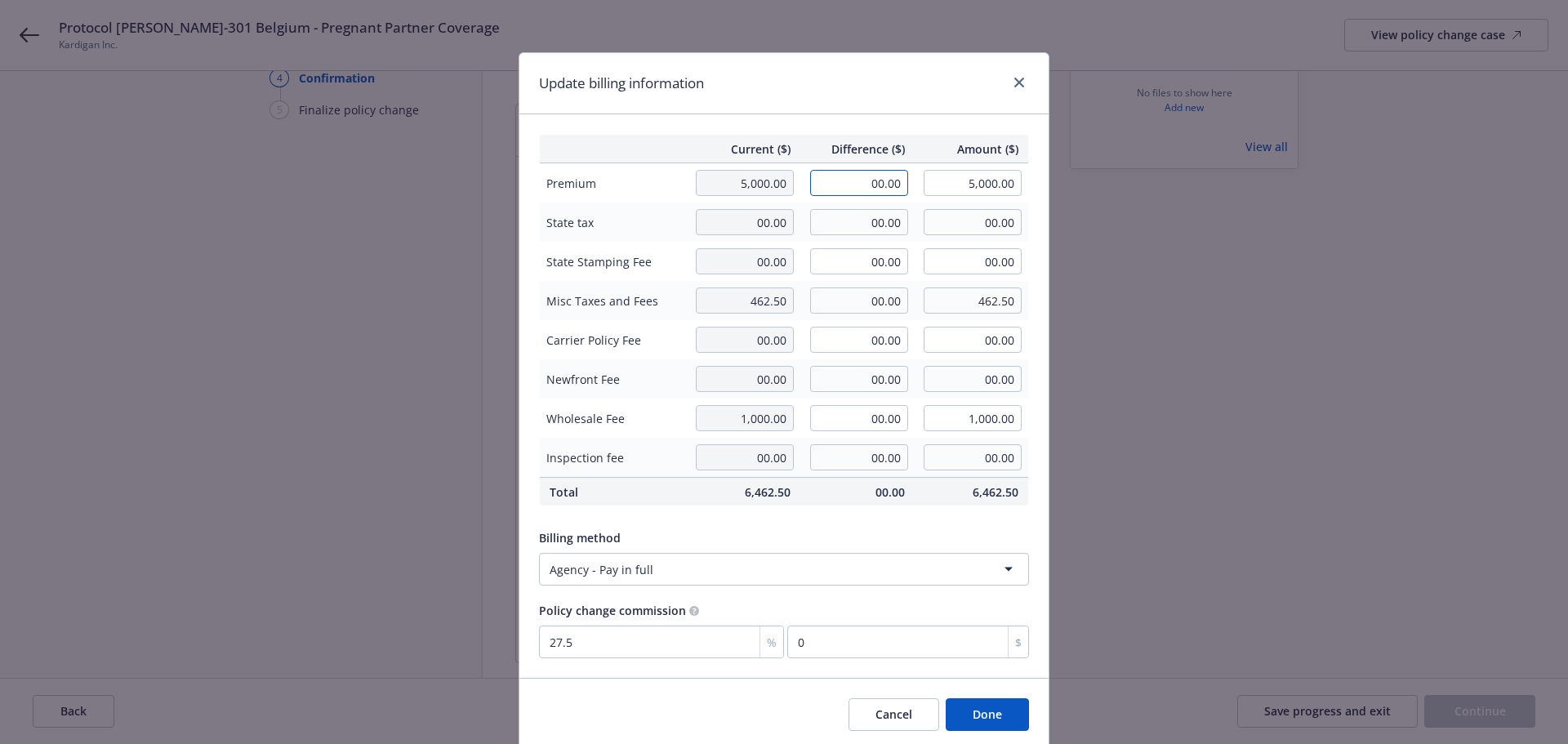
click at [857, 173] on input "00.00" at bounding box center [860, 183] width 98 height 26
type input "2,500.00"
type input "7,500.00"
type input "687.5"
drag, startPoint x: 887, startPoint y: 385, endPoint x: 910, endPoint y: 420, distance: 41.9
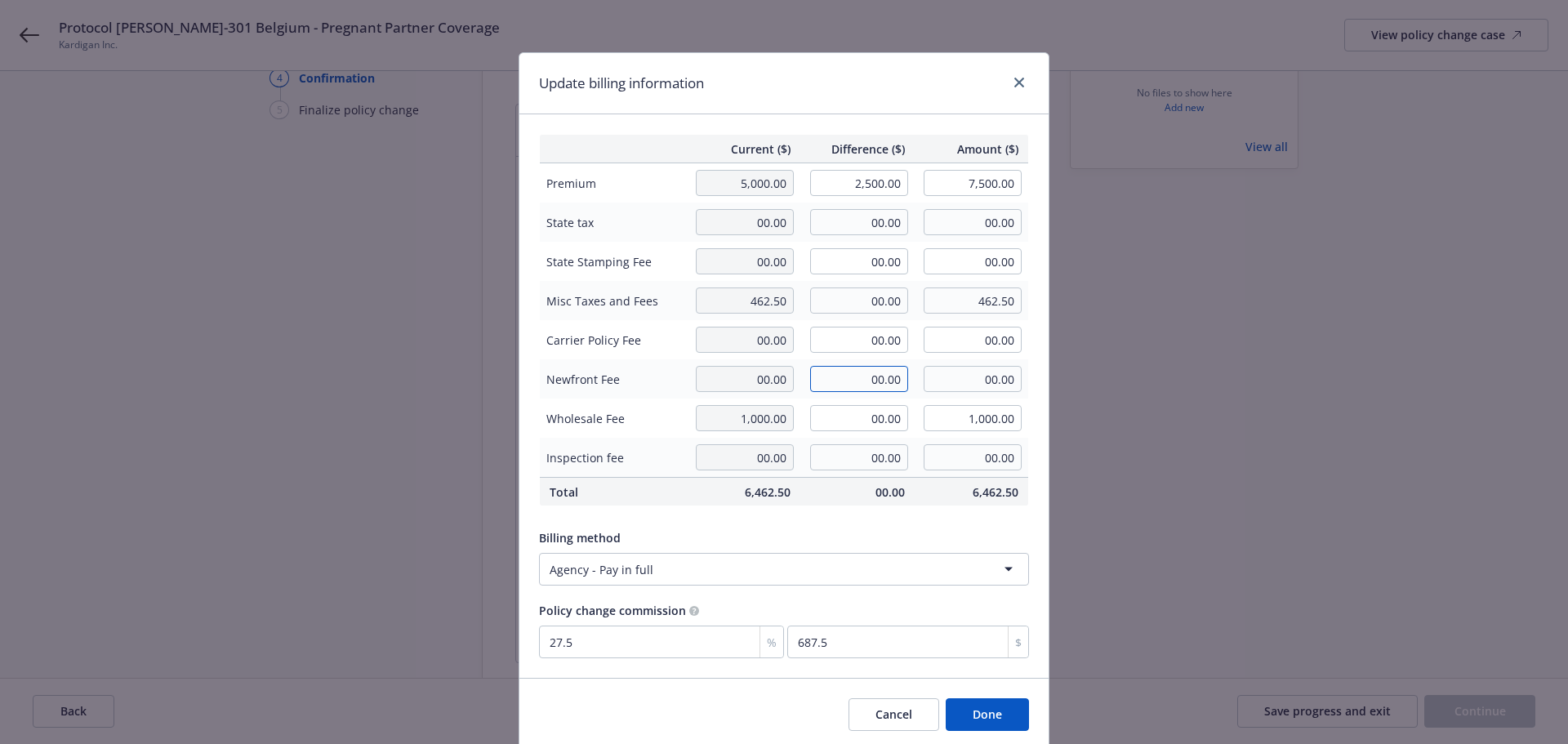
click at [887, 385] on input "00.00" at bounding box center [860, 379] width 98 height 26
click at [988, 721] on button "Done" at bounding box center [988, 714] width 83 height 32
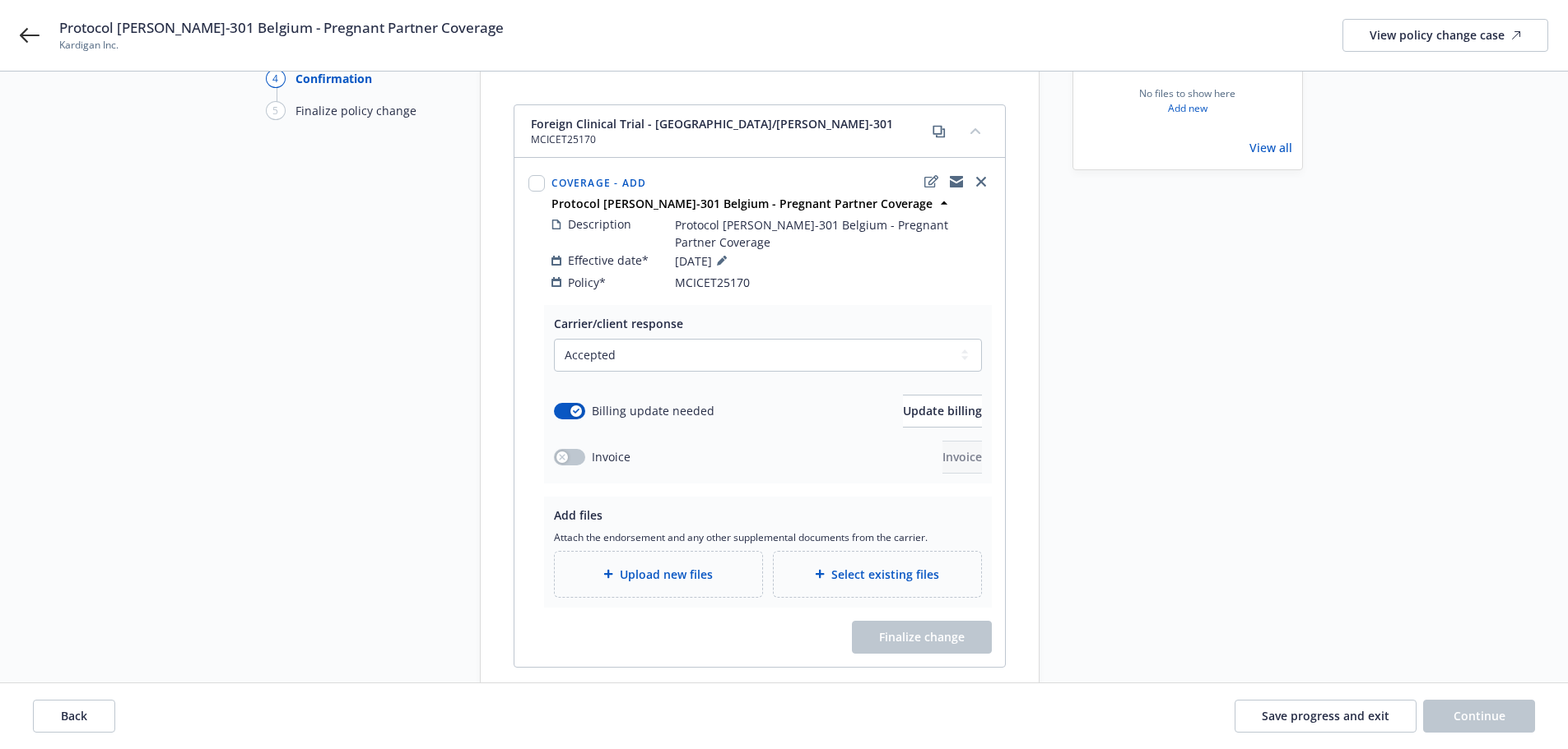
click at [699, 552] on div "Upload new files" at bounding box center [659, 574] width 207 height 45
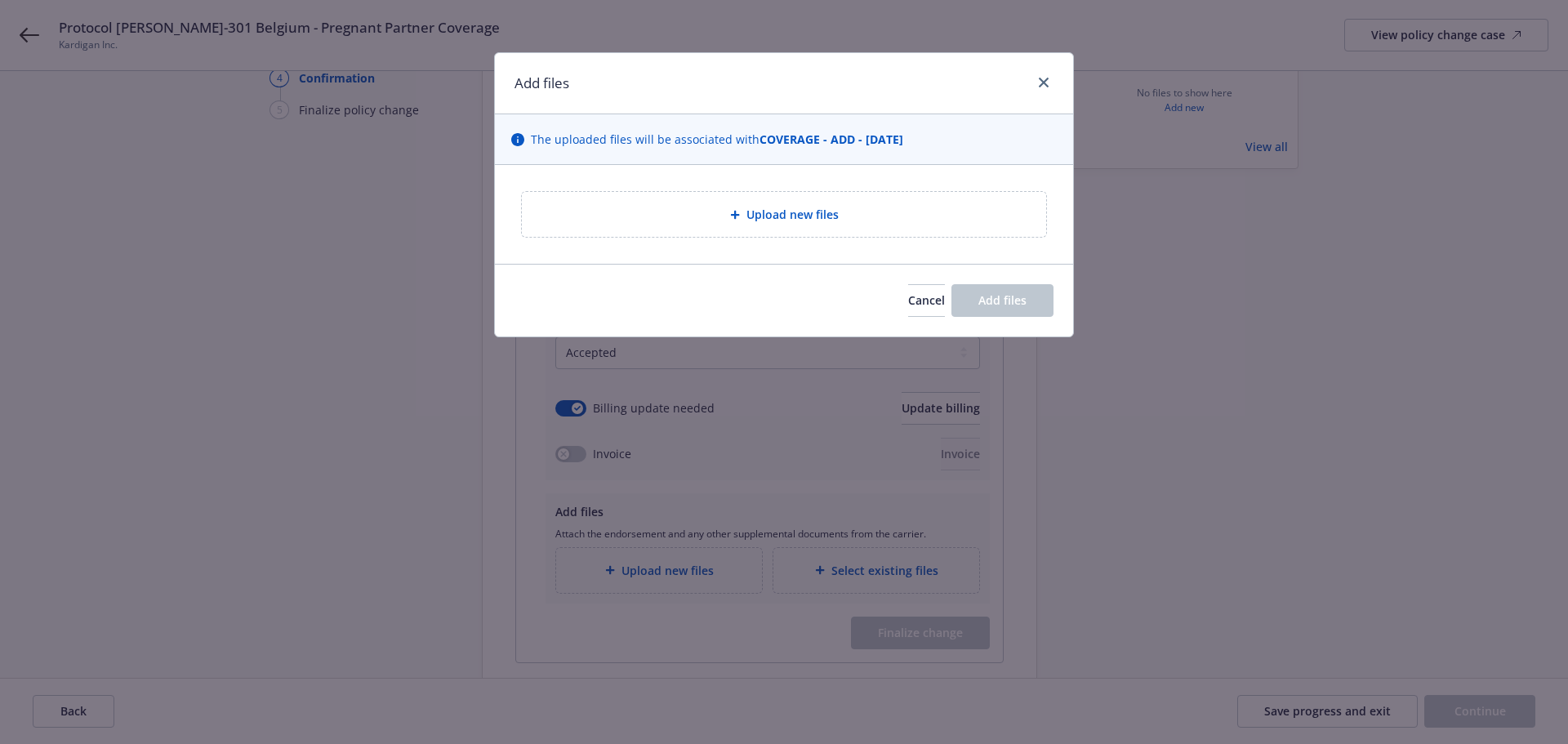
type textarea "x"
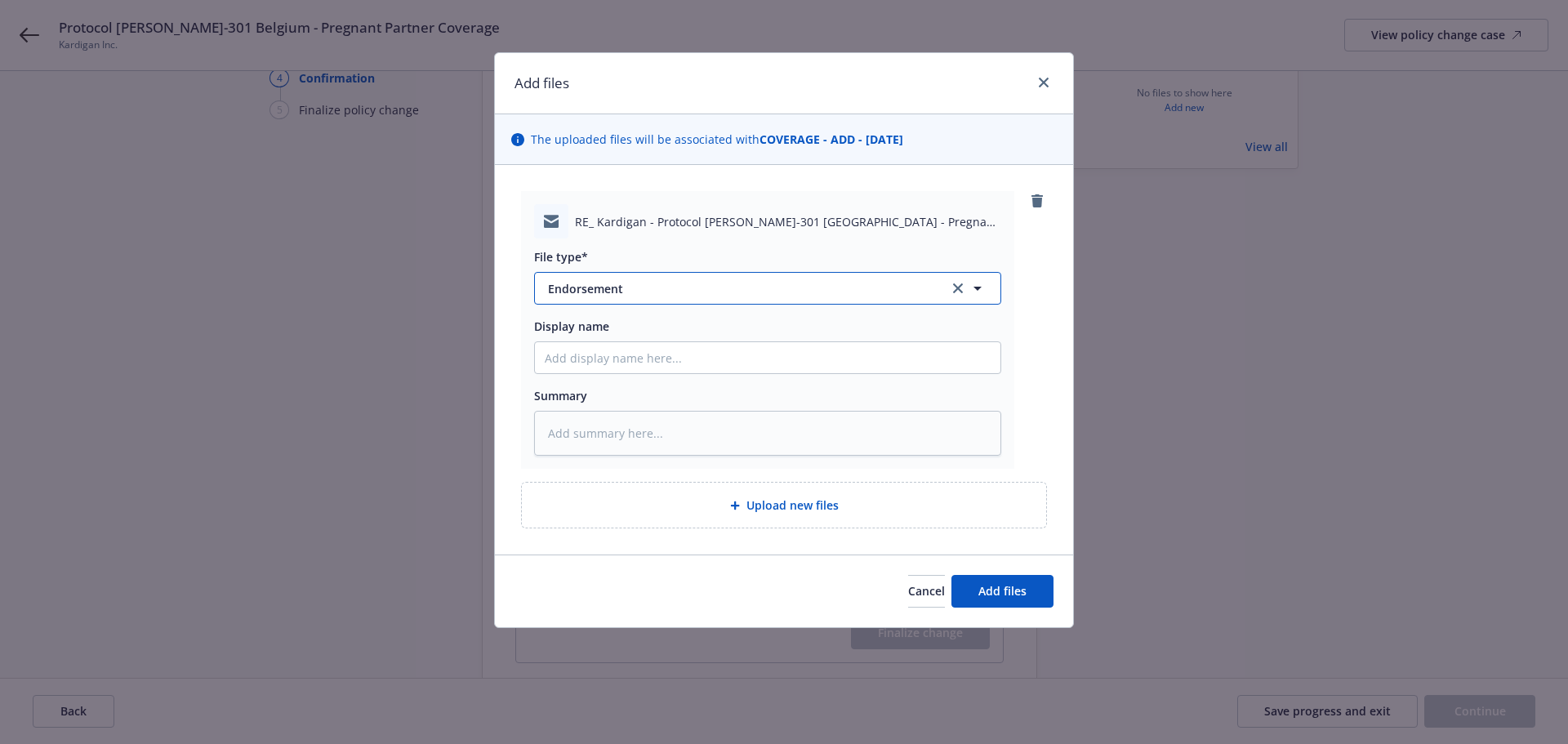
click at [626, 289] on span "Endorsement" at bounding box center [737, 289] width 378 height 17
type input "em"
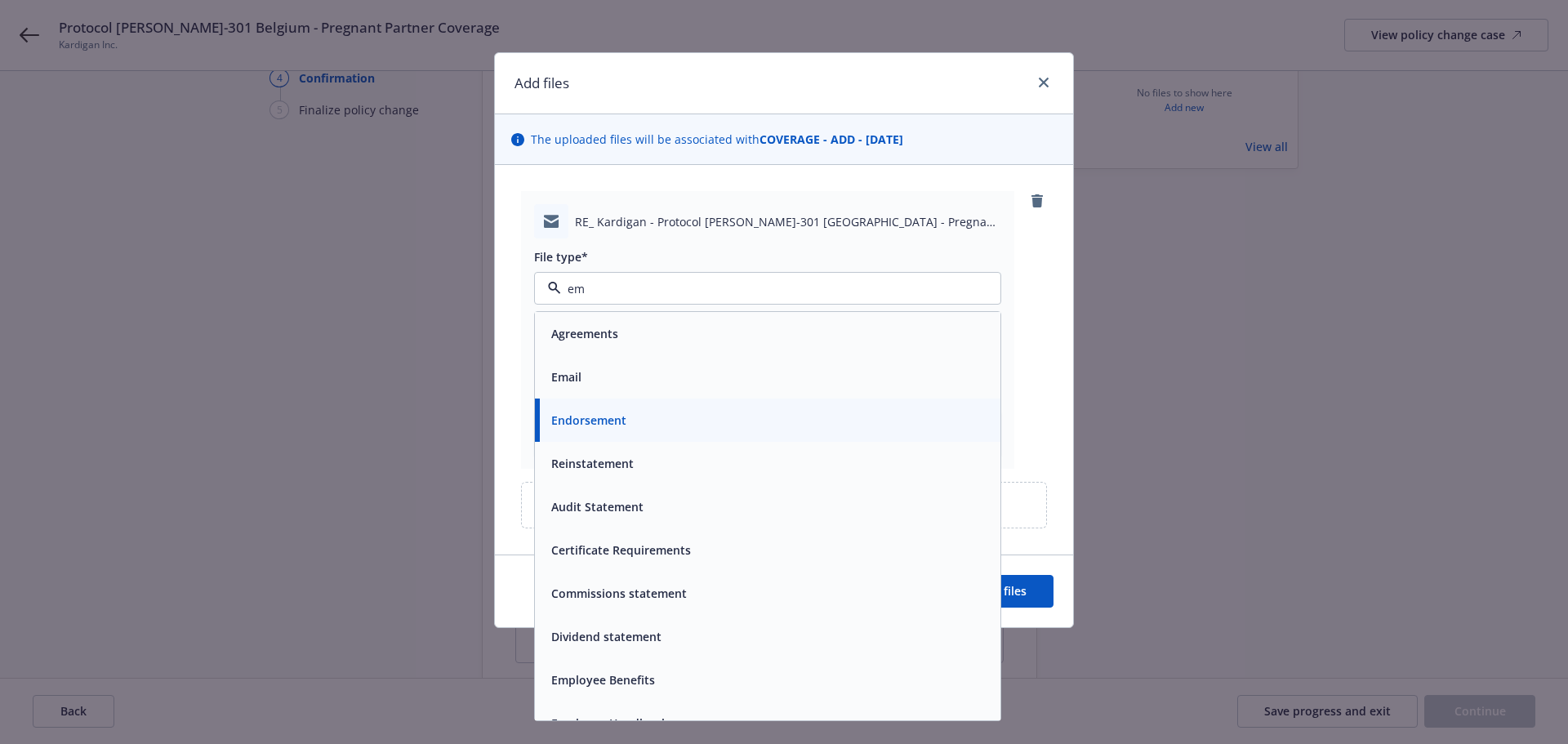
click at [735, 380] on div "Email" at bounding box center [767, 378] width 446 height 24
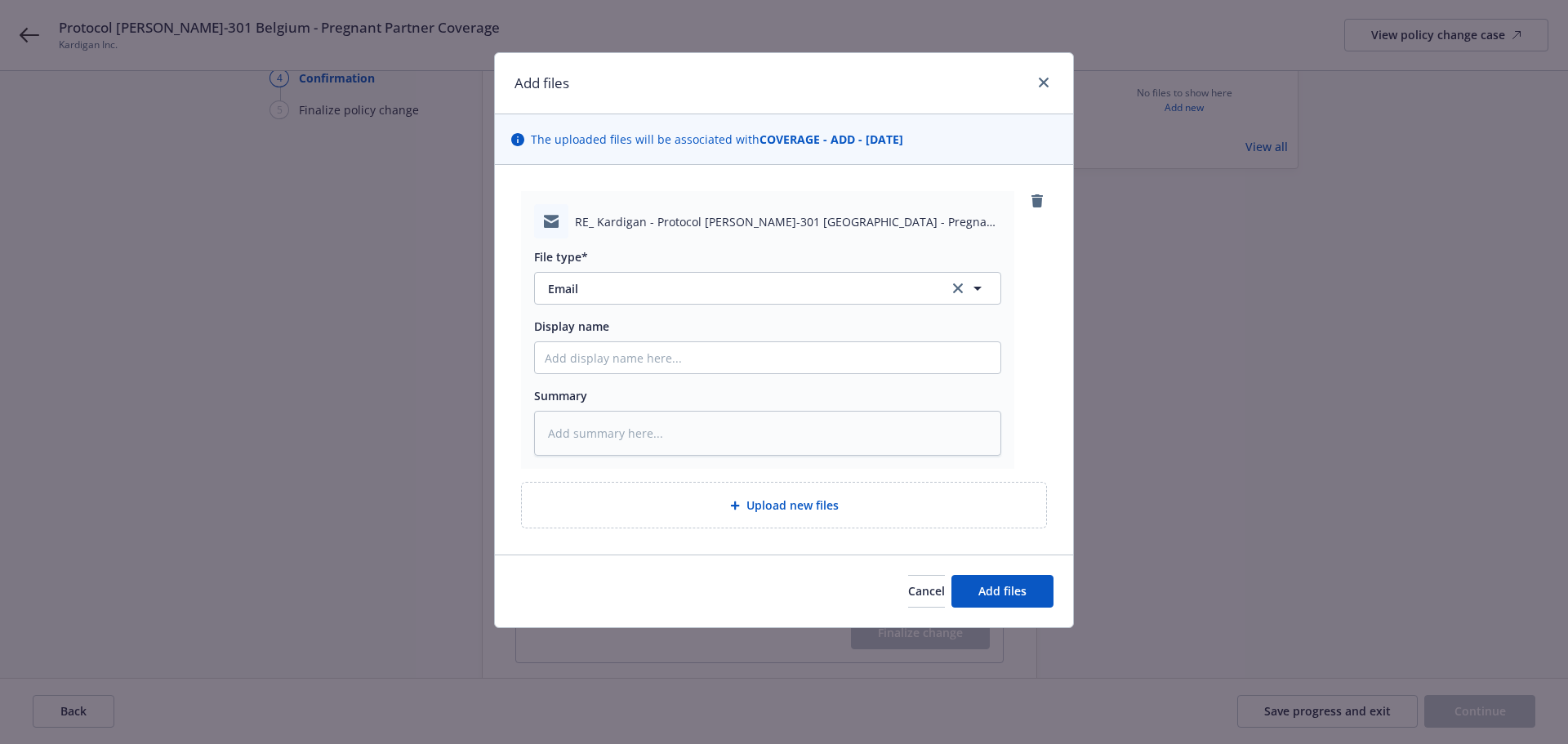
type textarea "x"
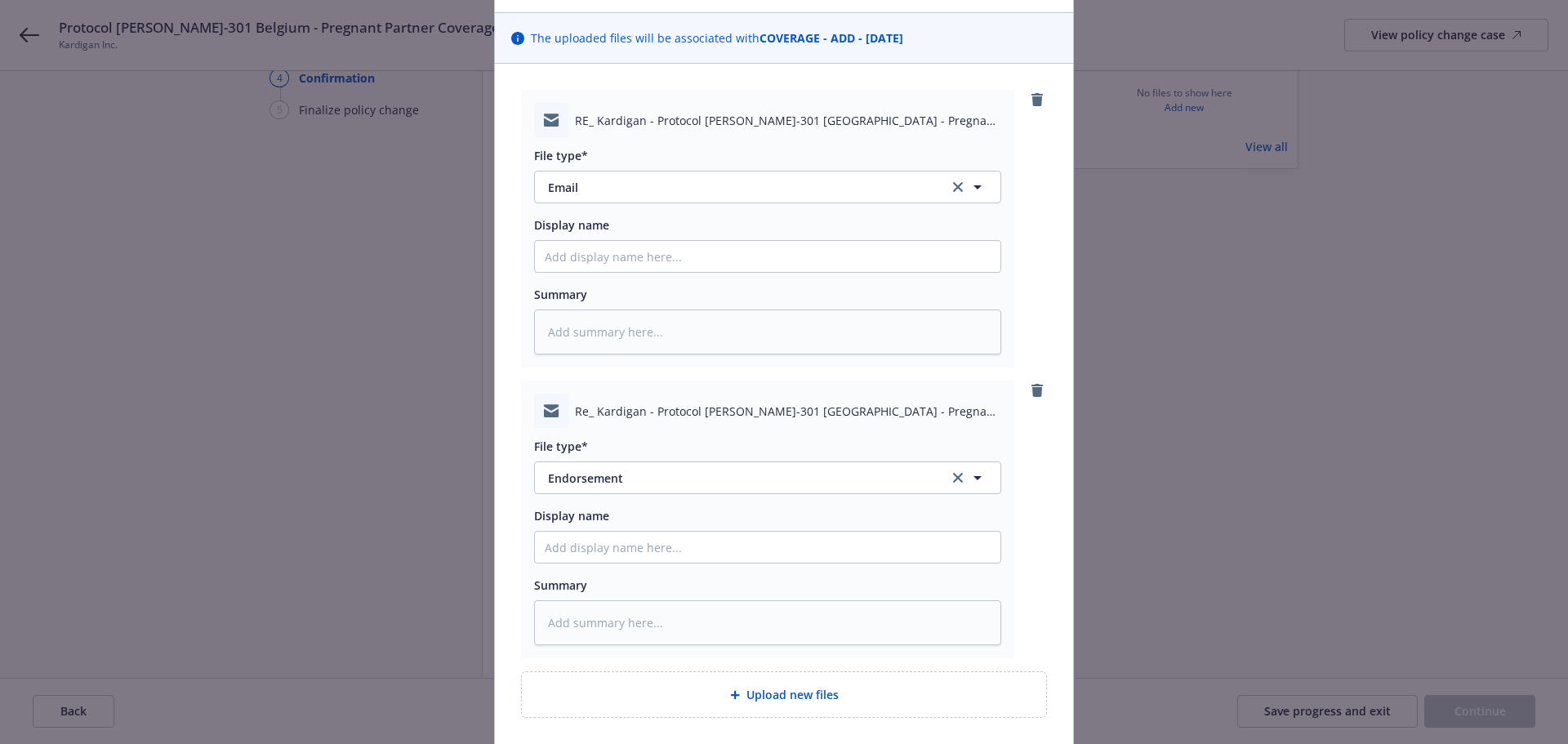
scroll to position [227, 0]
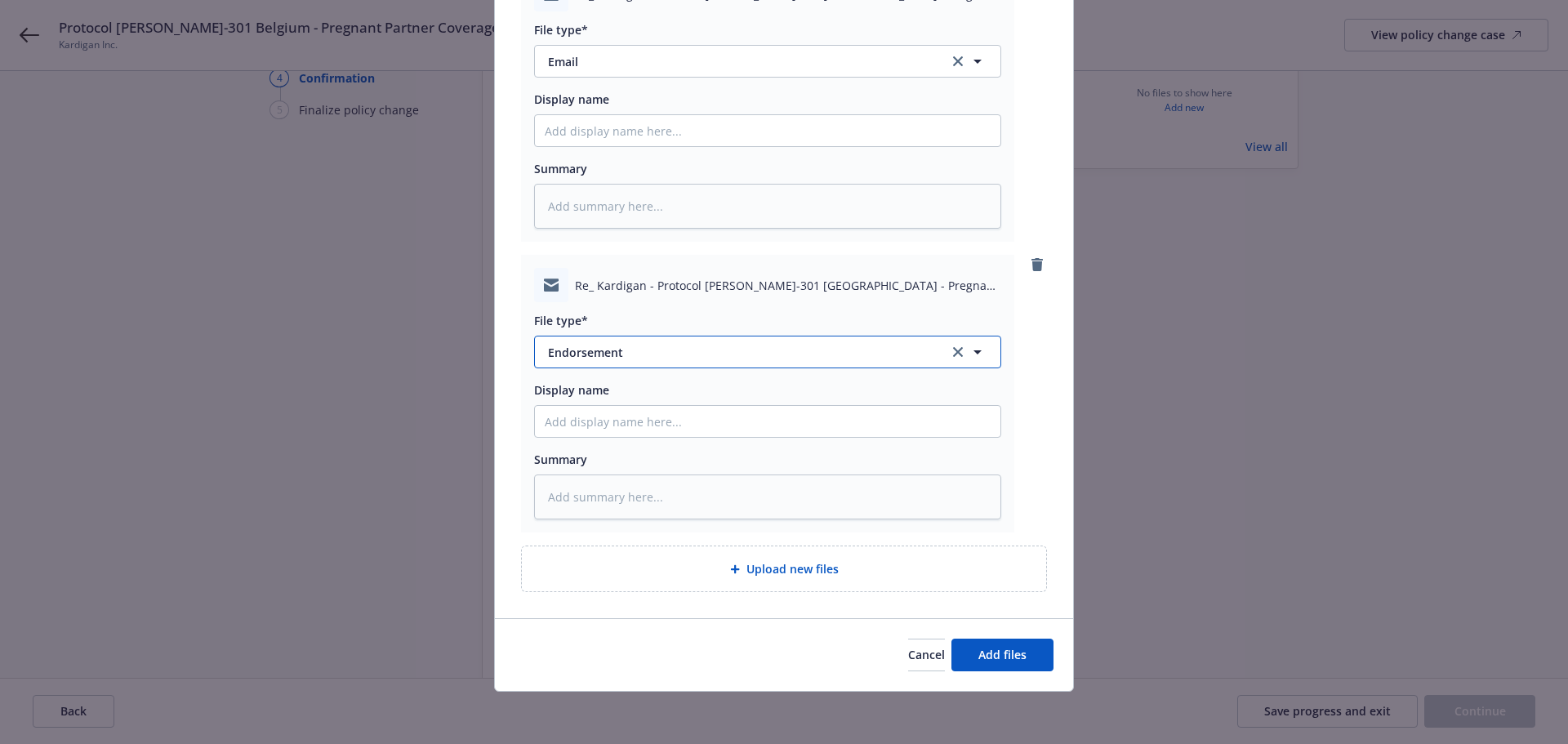
click at [620, 337] on button "Endorsement" at bounding box center [768, 352] width 467 height 32
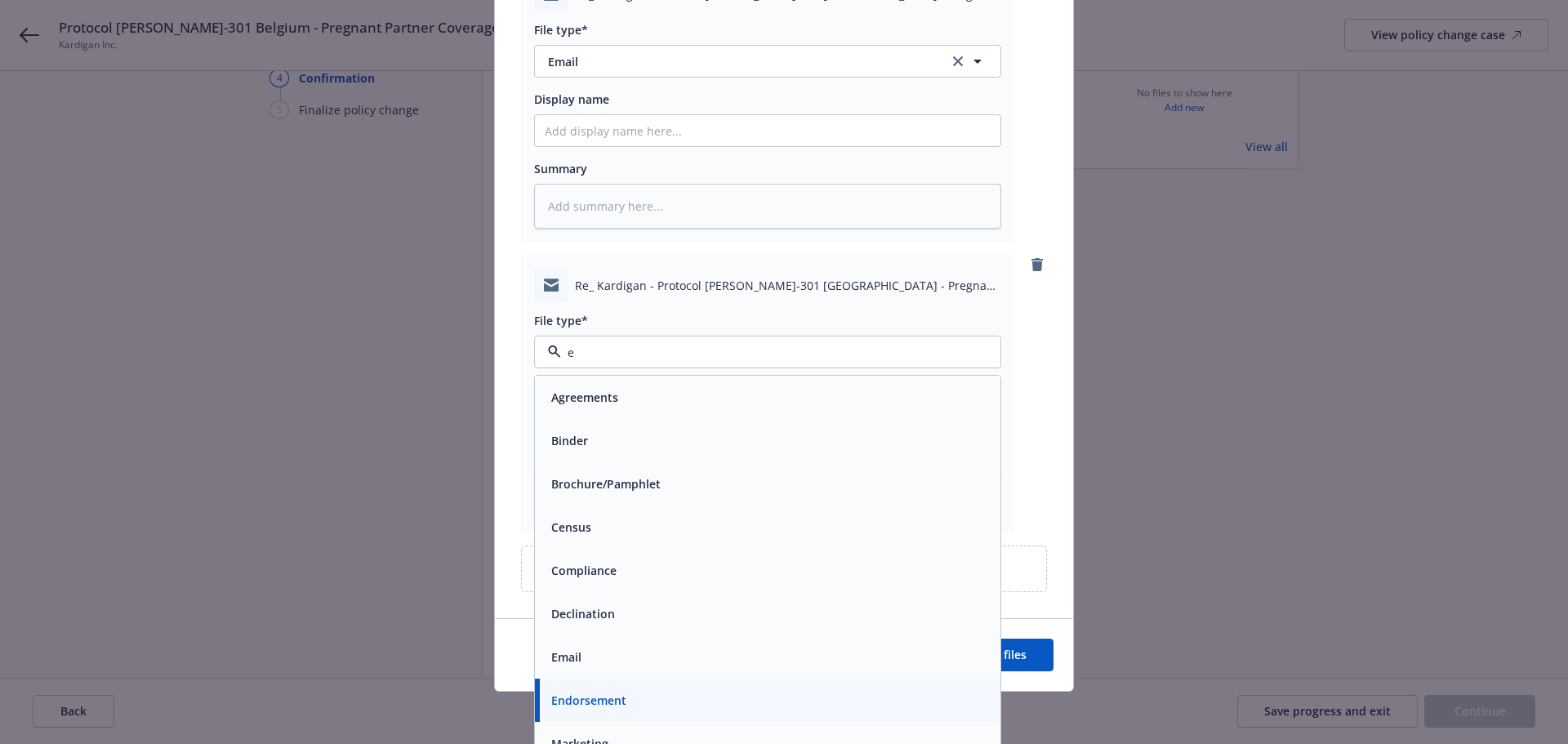
type input "em"
click at [646, 452] on div "Email" at bounding box center [768, 441] width 465 height 44
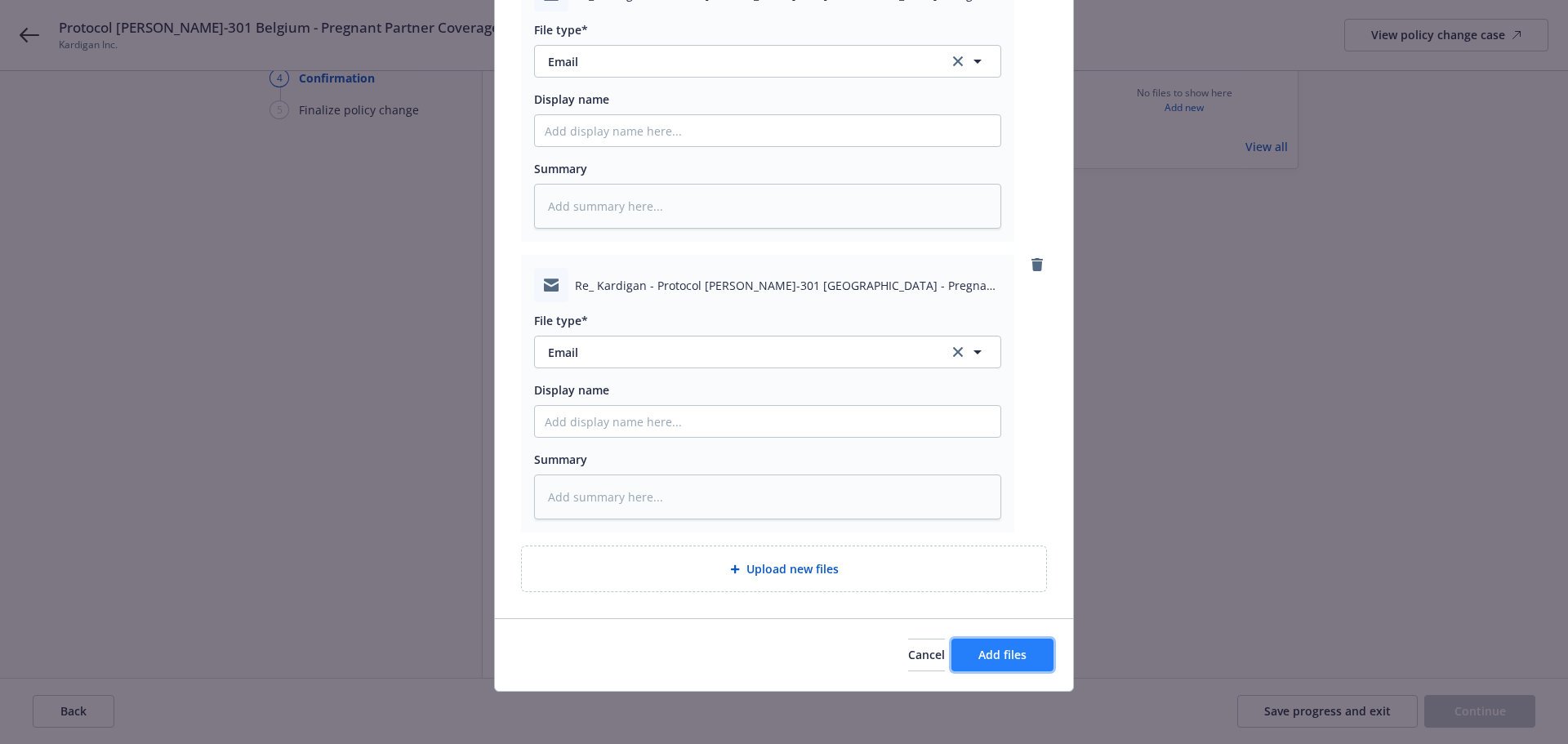
click at [1026, 648] on button "Add files" at bounding box center [1002, 655] width 102 height 32
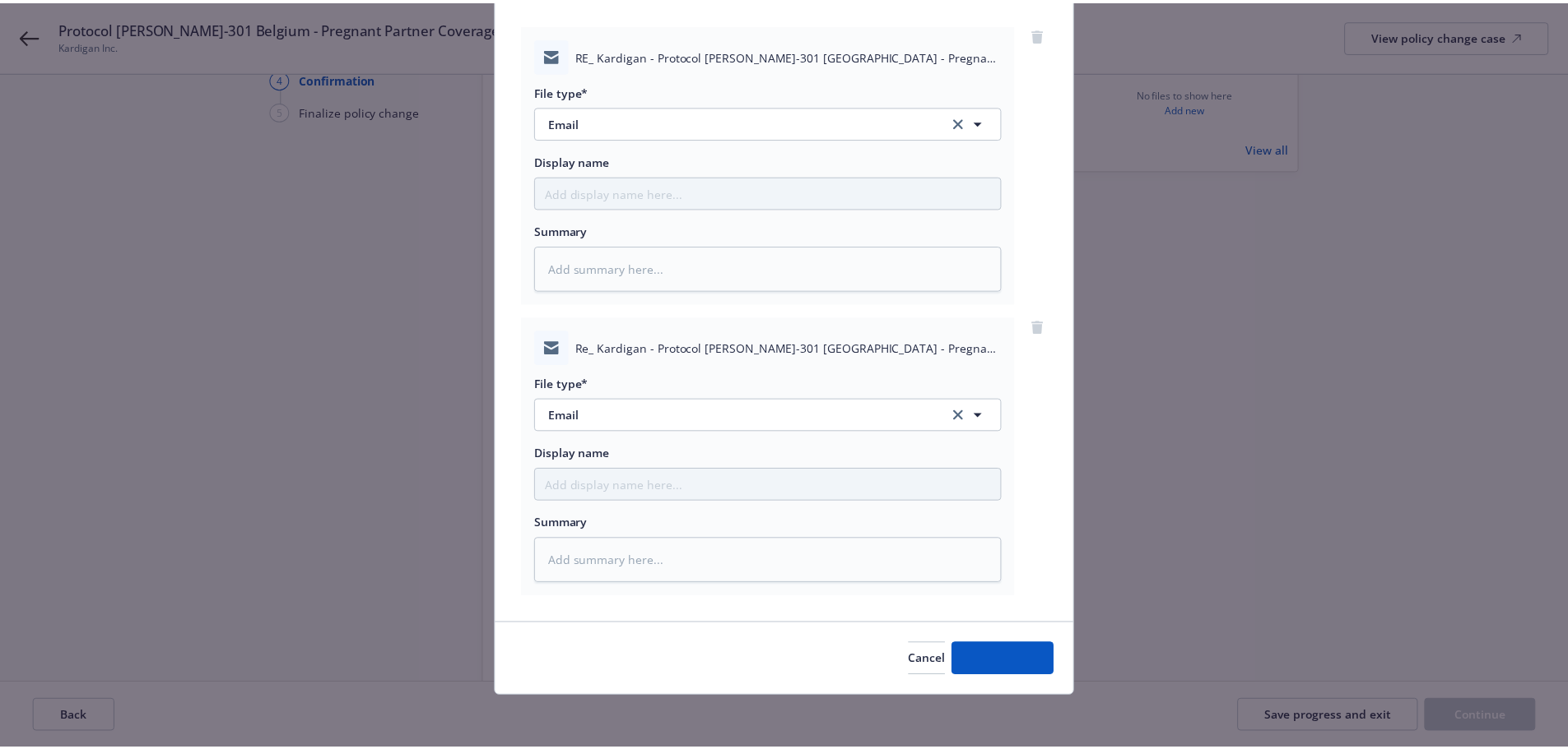
scroll to position [169, 0]
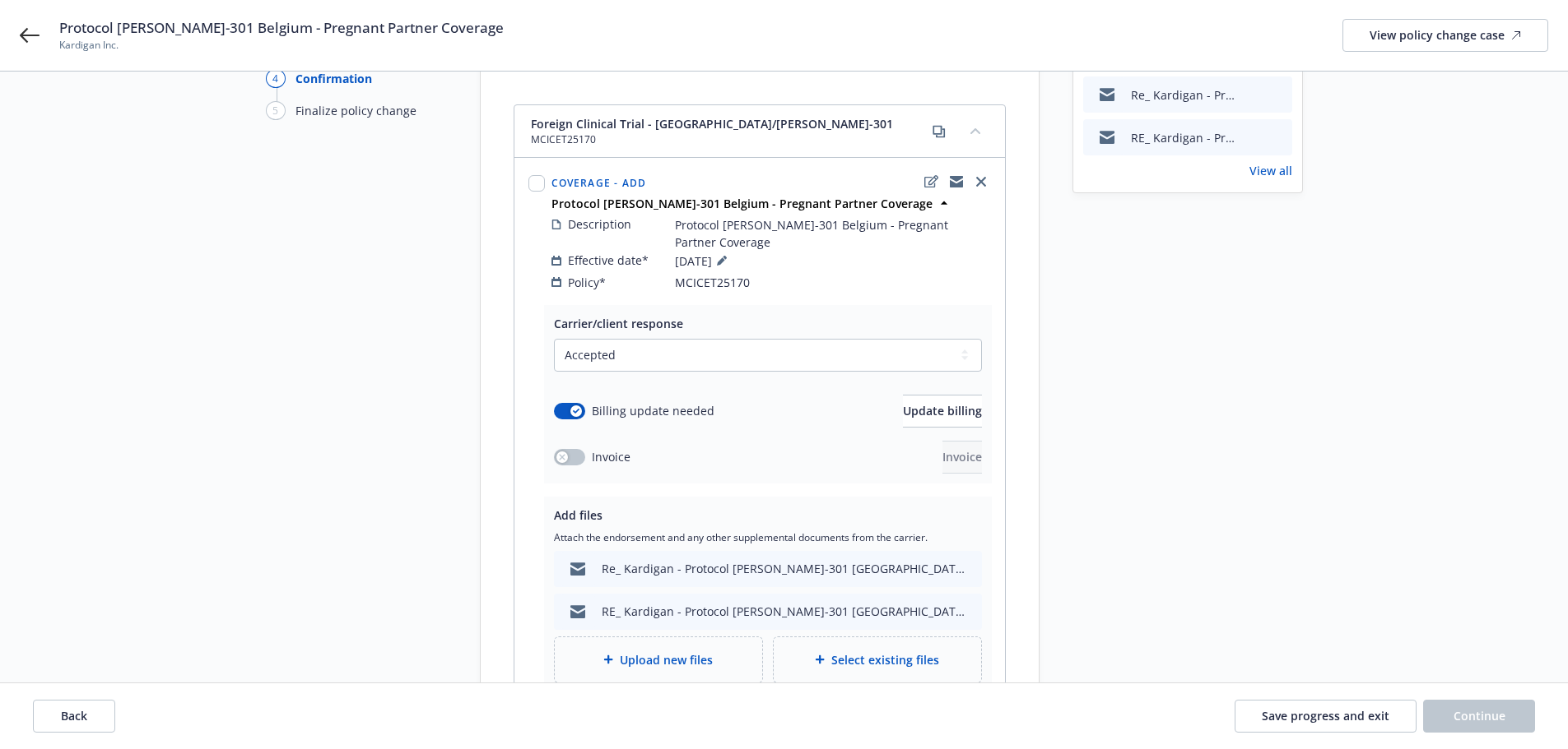
click at [610, 651] on div "Upload new files" at bounding box center [659, 660] width 181 height 19
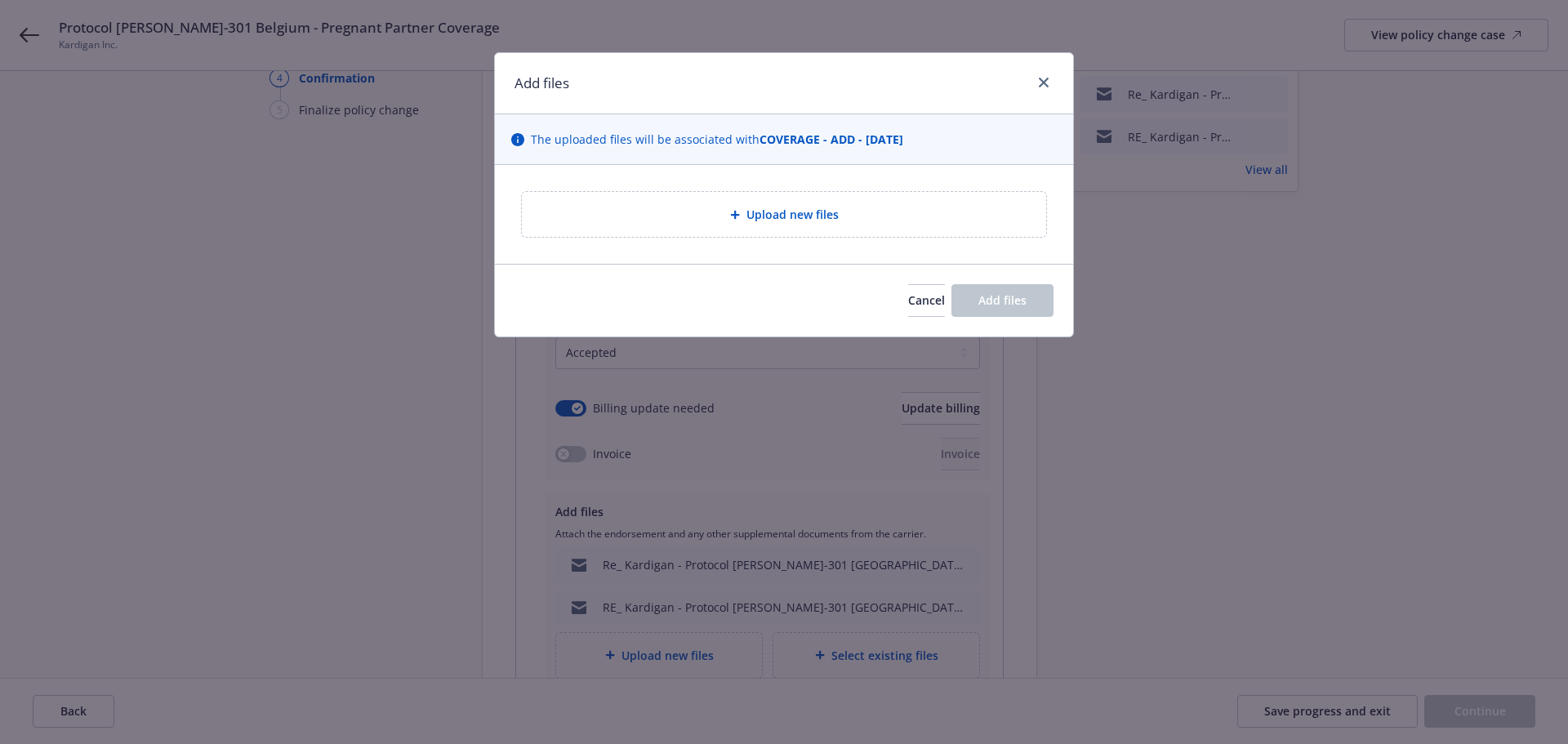
type textarea "x"
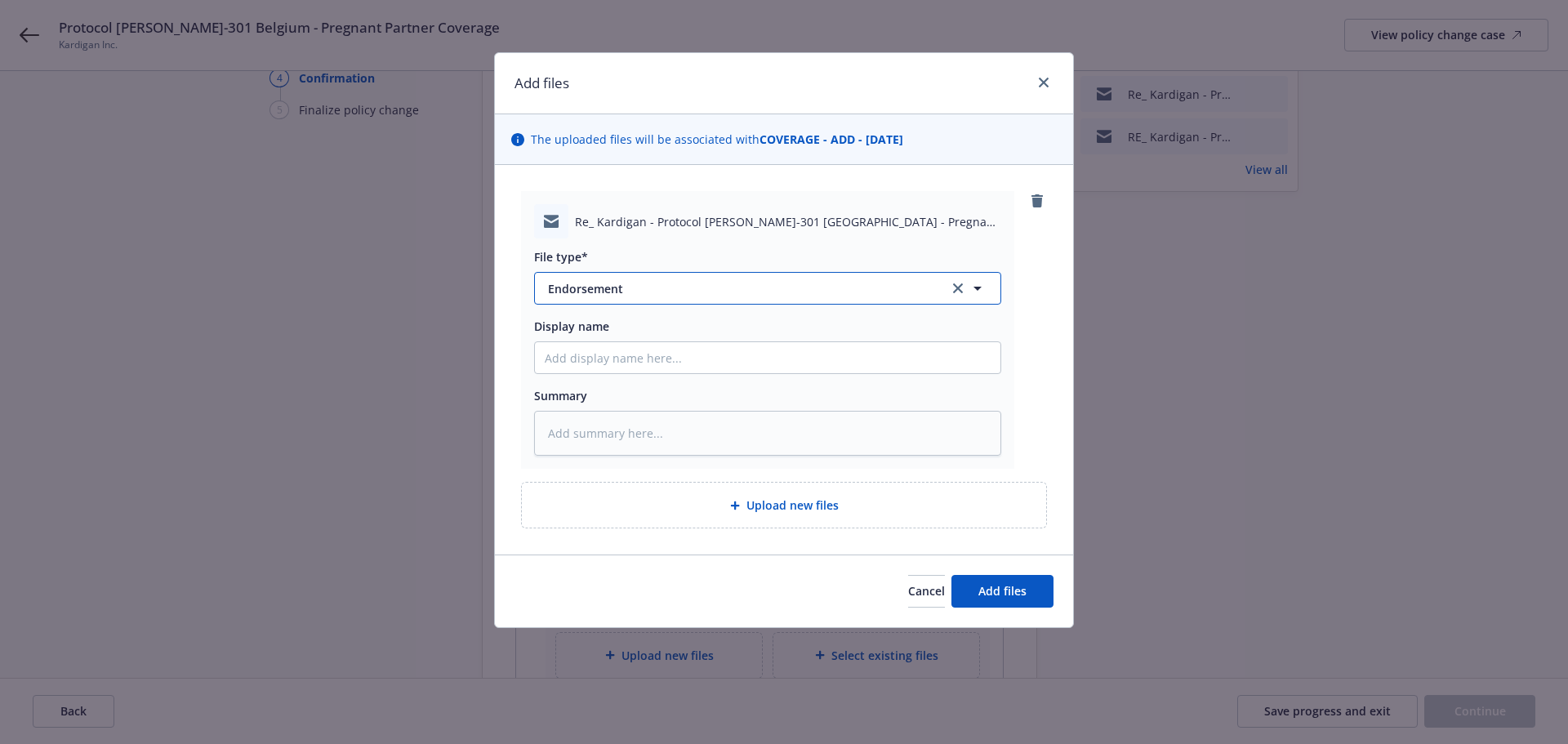
click at [644, 284] on span "Endorsement" at bounding box center [737, 289] width 378 height 17
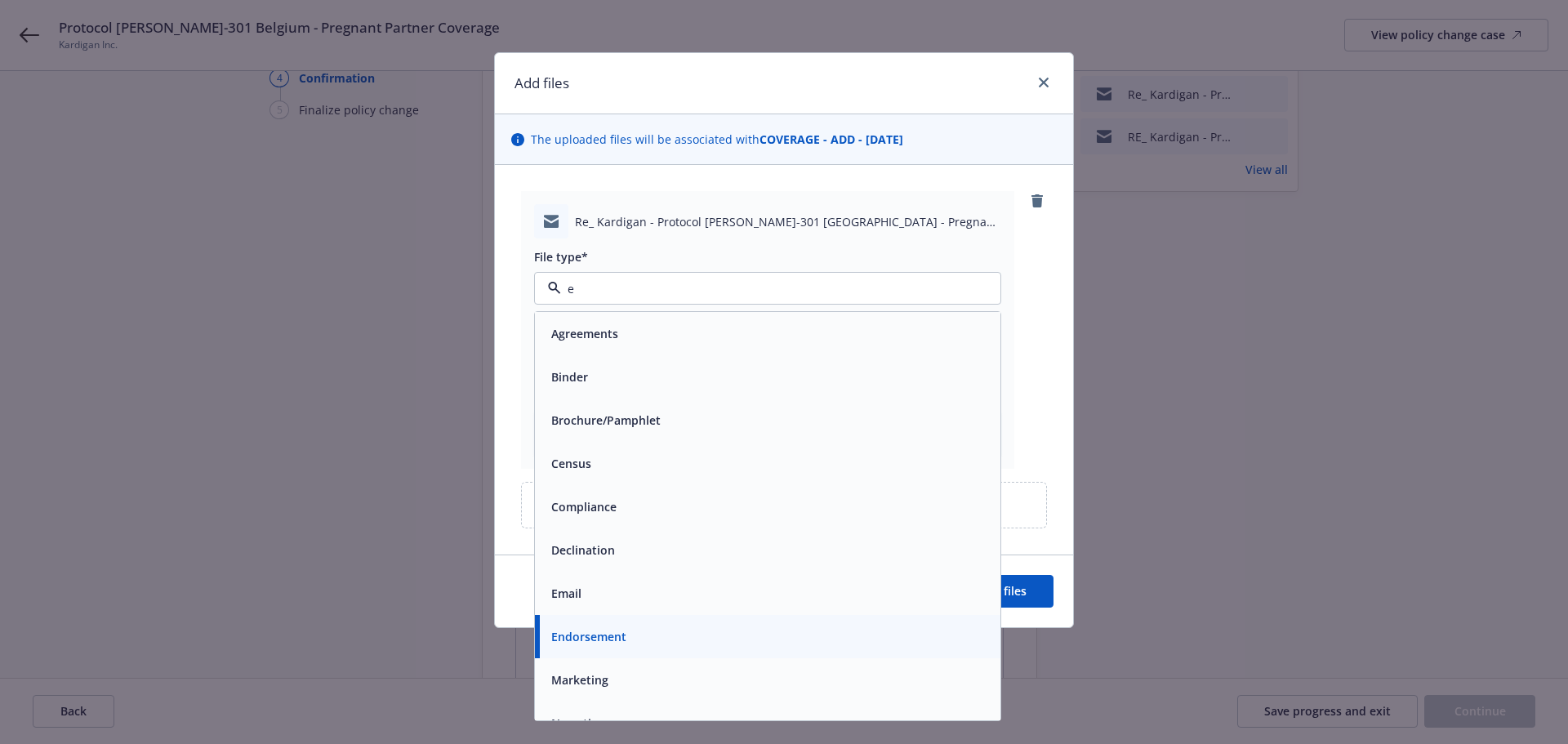
type input "em"
click at [679, 388] on div "Email" at bounding box center [767, 378] width 446 height 24
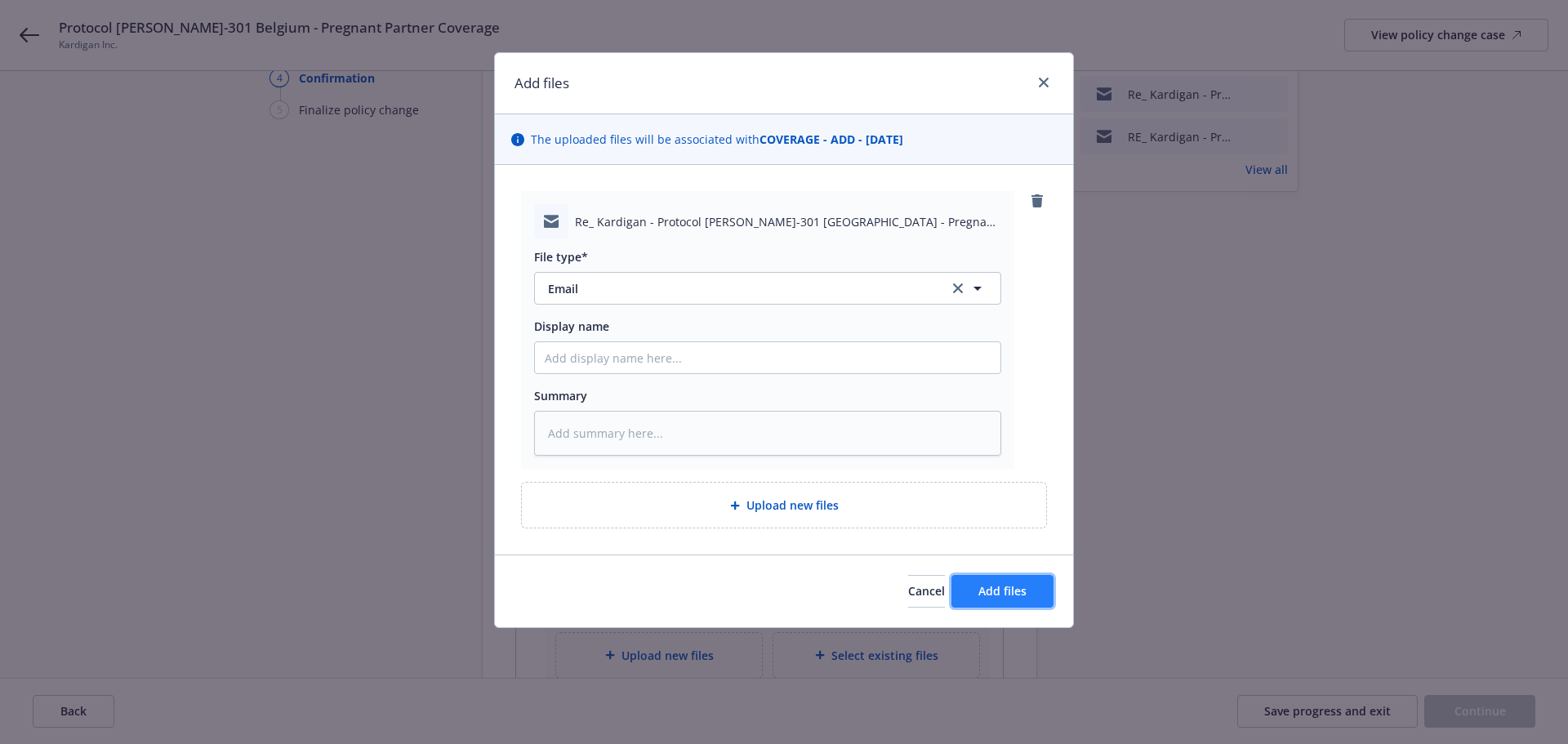
click at [963, 592] on button "Add files" at bounding box center [1002, 591] width 102 height 32
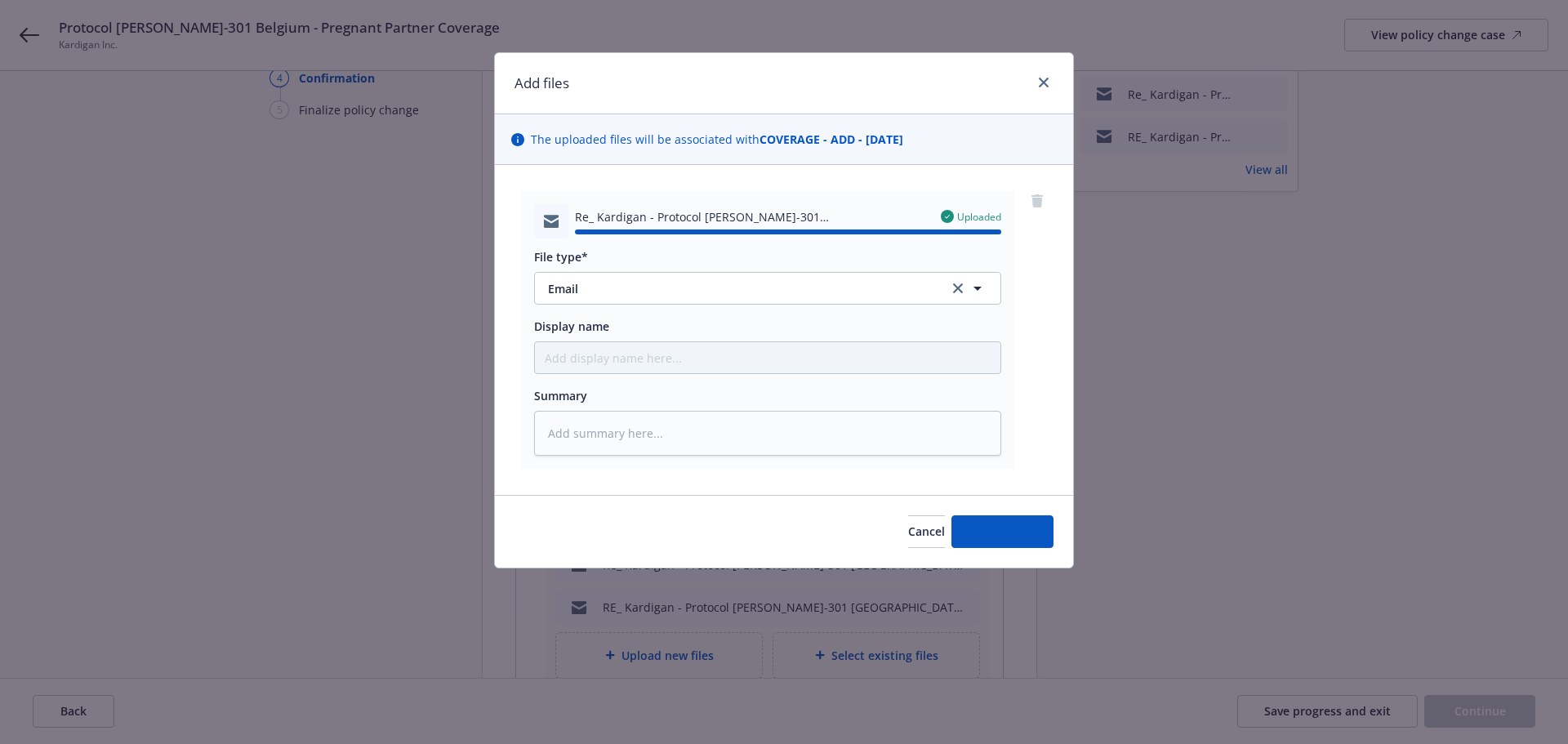
type textarea "x"
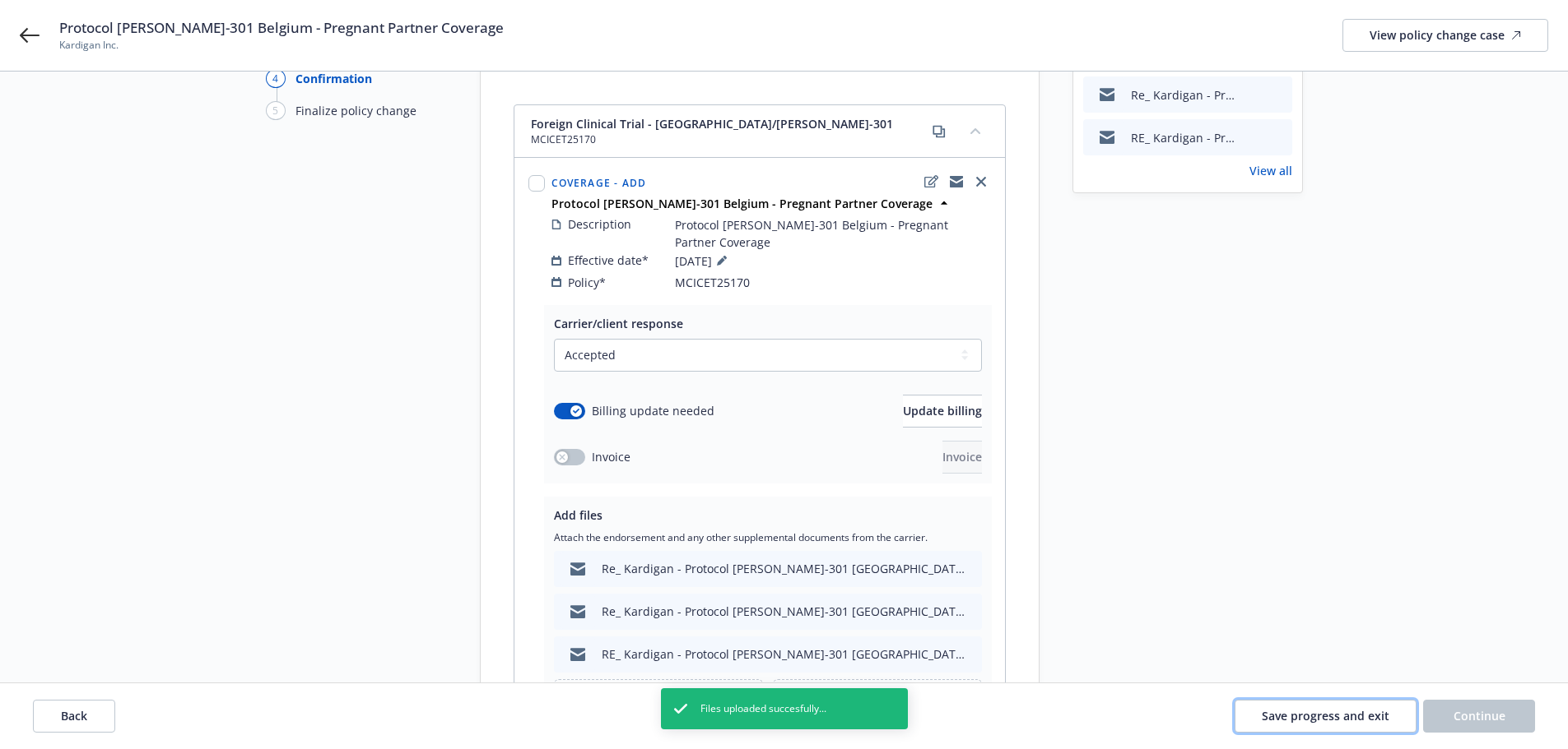
click at [1333, 723] on span "Save progress and exit" at bounding box center [1325, 715] width 127 height 16
